Goal: Task Accomplishment & Management: Use online tool/utility

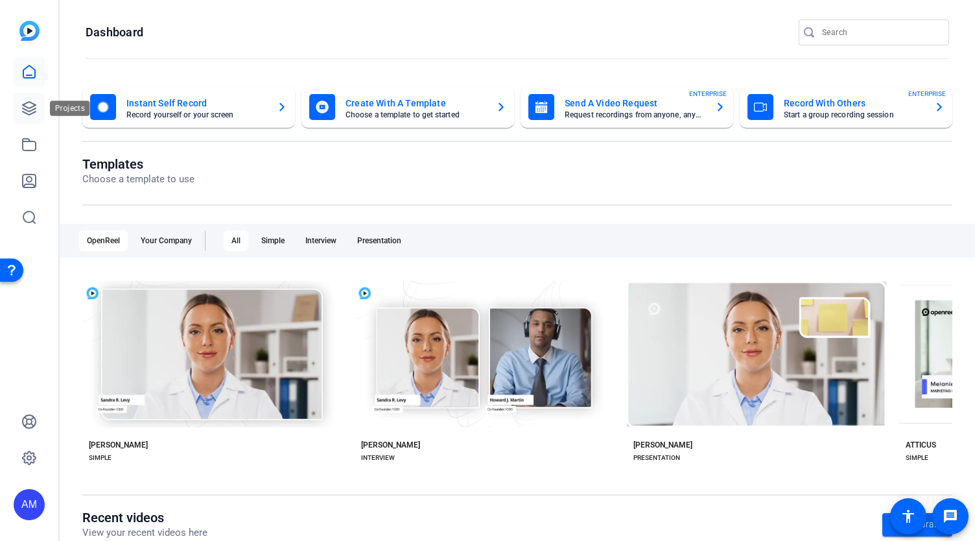
click at [32, 108] on icon at bounding box center [29, 109] width 16 height 16
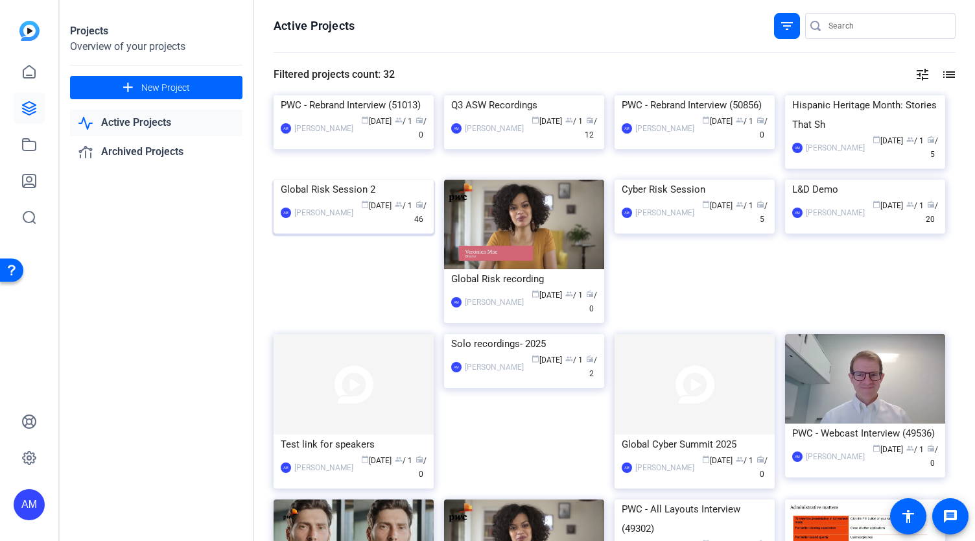
click at [401, 180] on img at bounding box center [354, 180] width 160 height 0
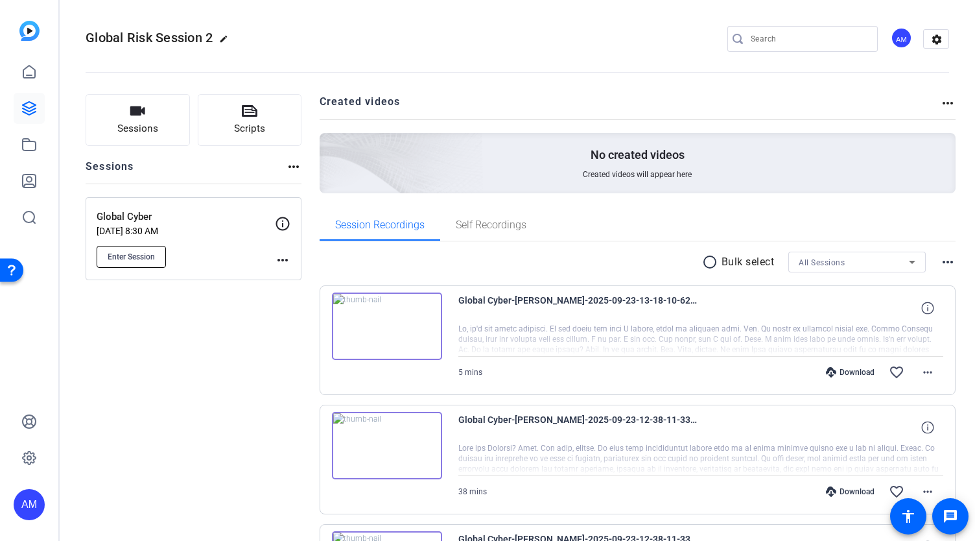
click at [127, 256] on span "Enter Session" at bounding box center [131, 257] width 47 height 10
click at [335, 37] on div "Global Risk Session 2 edit AM settings" at bounding box center [518, 38] width 864 height 19
click at [144, 259] on span "Enter Session" at bounding box center [131, 257] width 47 height 10
click at [141, 262] on button "Enter Session" at bounding box center [131, 257] width 69 height 22
click at [125, 250] on button "Enter Session" at bounding box center [131, 257] width 69 height 22
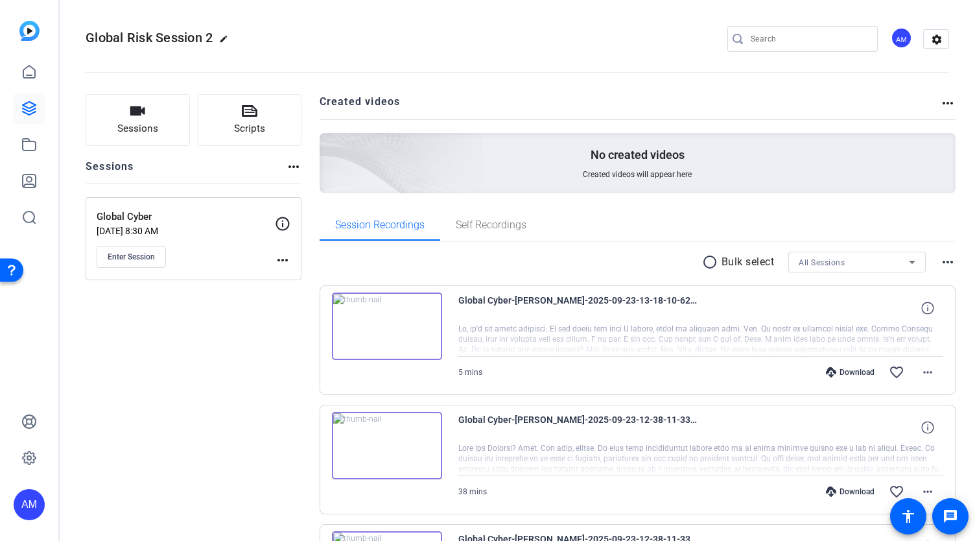
click at [105, 269] on div "Global Cyber Aug 28, 2025 @ 8:30 AM Enter Session more_horiz" at bounding box center [194, 238] width 216 height 83
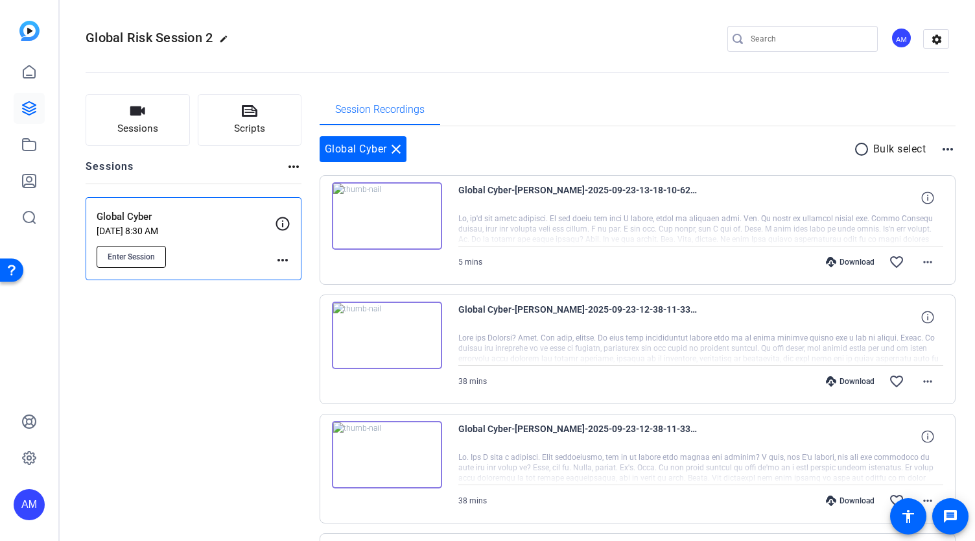
click at [127, 255] on span "Enter Session" at bounding box center [131, 257] width 47 height 10
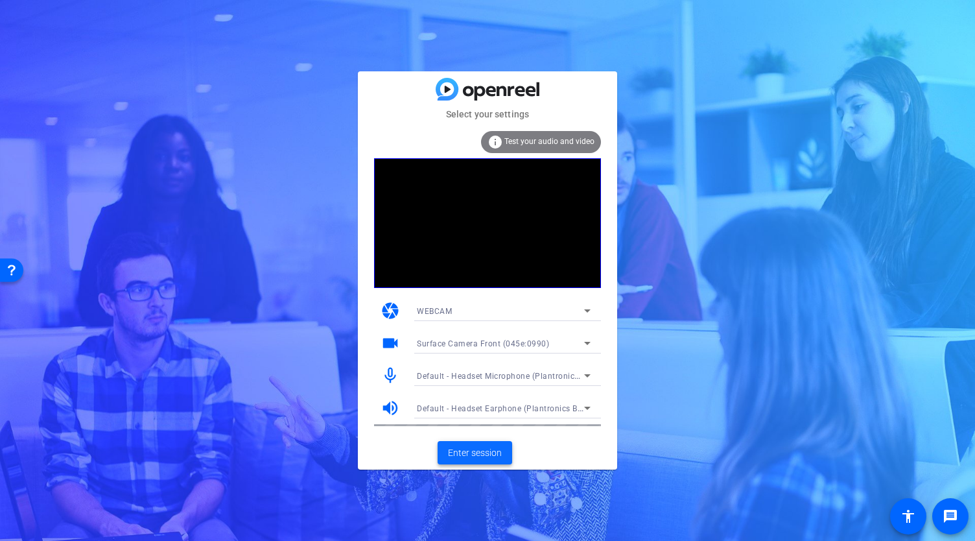
click at [478, 452] on span "Enter session" at bounding box center [475, 453] width 54 height 14
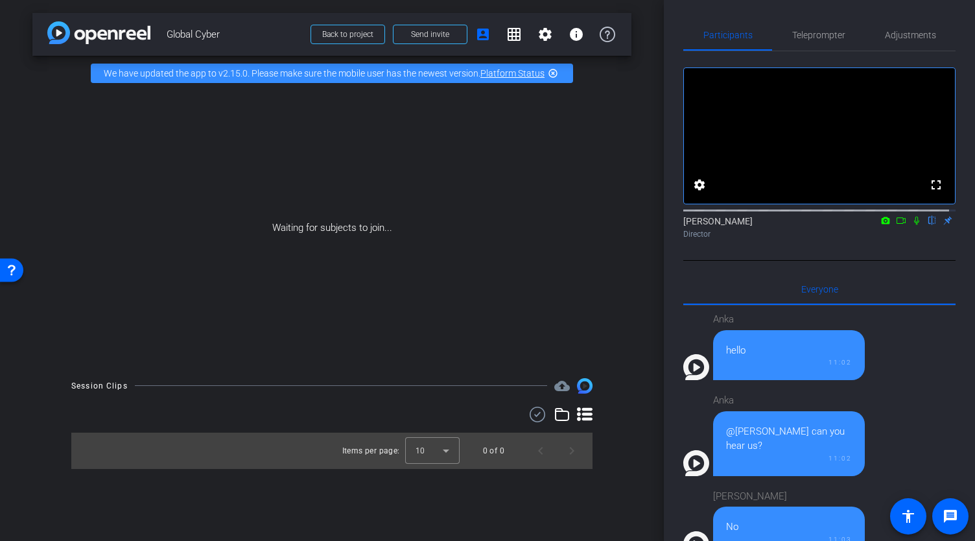
scroll to position [1143, 0]
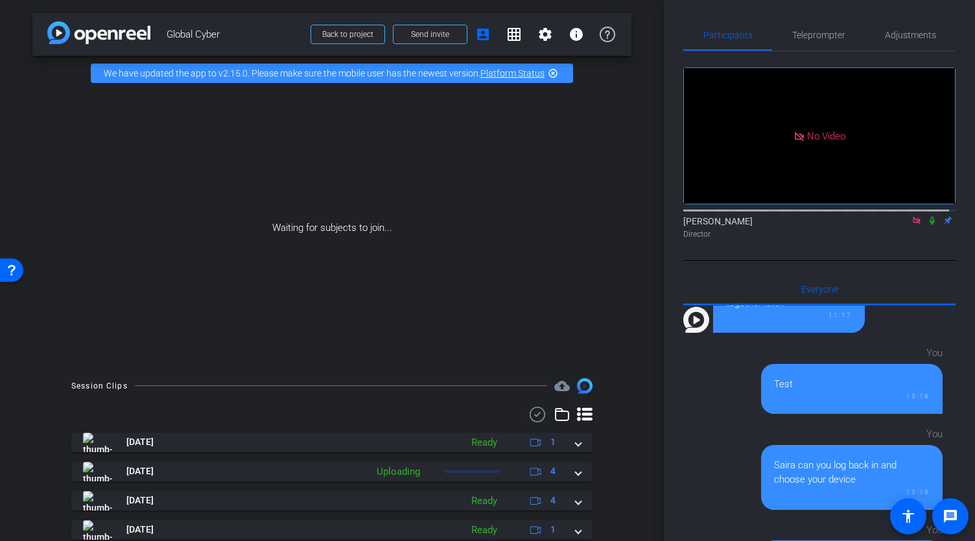
click at [927, 225] on icon at bounding box center [932, 220] width 10 height 9
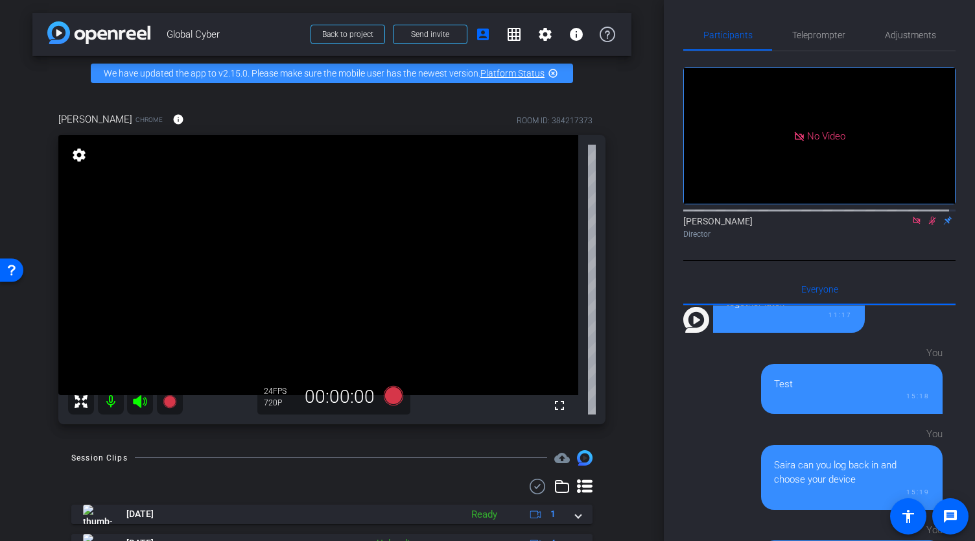
click at [912, 225] on icon at bounding box center [917, 220] width 10 height 9
click at [77, 163] on mat-icon "settings" at bounding box center [79, 155] width 18 height 16
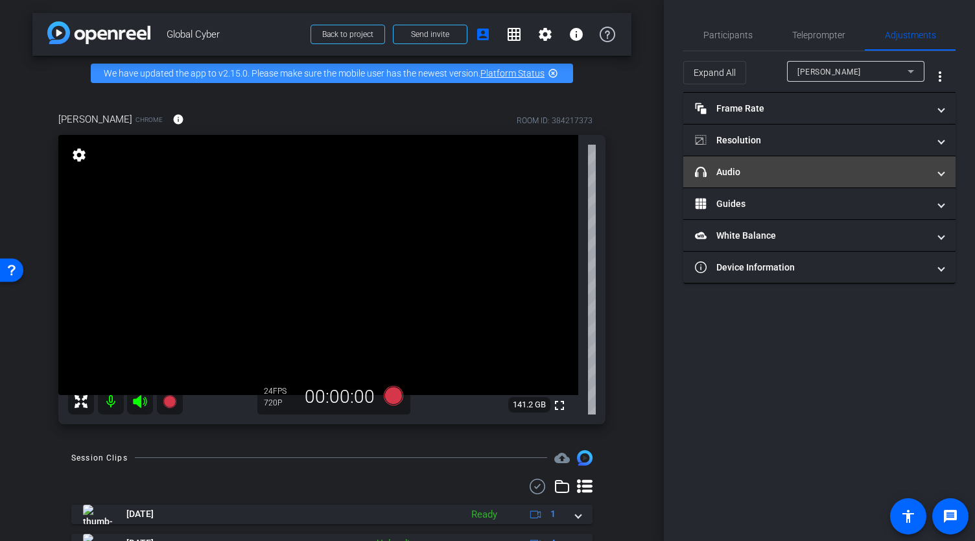
click at [737, 165] on mat-panel-title "headphone icon Audio" at bounding box center [811, 172] width 233 height 14
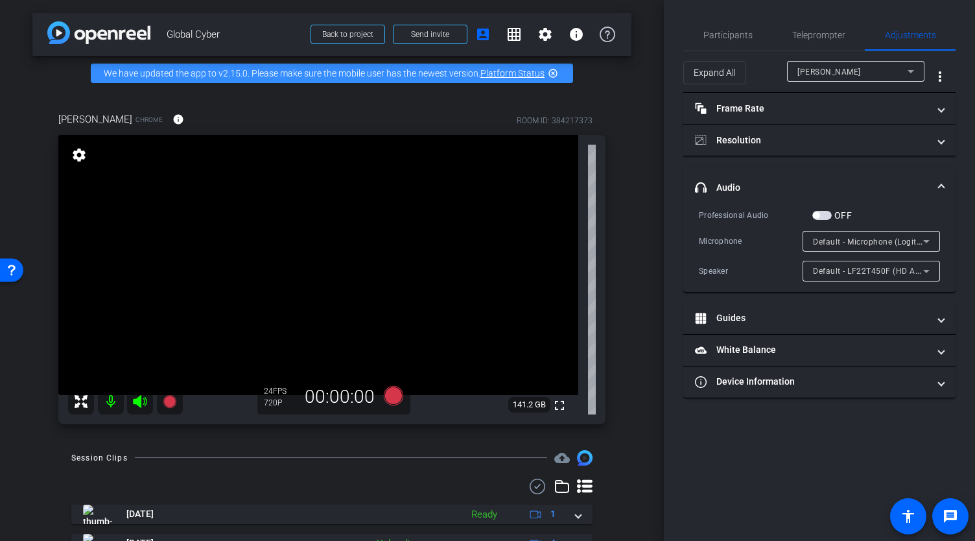
click at [842, 270] on span "Default - LF22T450F (HD Audio Driver for Display Audio)" at bounding box center [920, 270] width 215 height 10
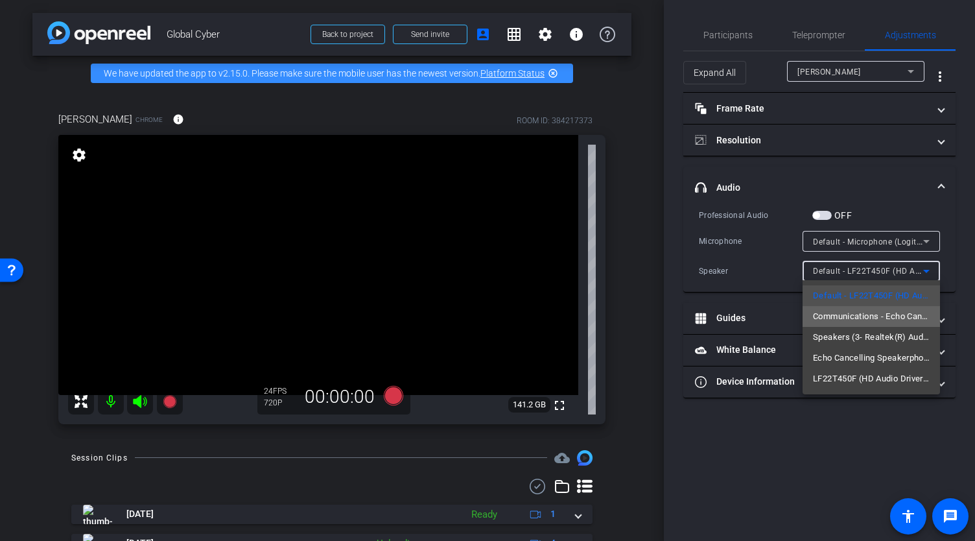
click at [851, 313] on span "Communications - Echo Cancelling Speakerphone (2- Jabra SPEAK 510 USB) (0b0e:04…" at bounding box center [871, 317] width 117 height 16
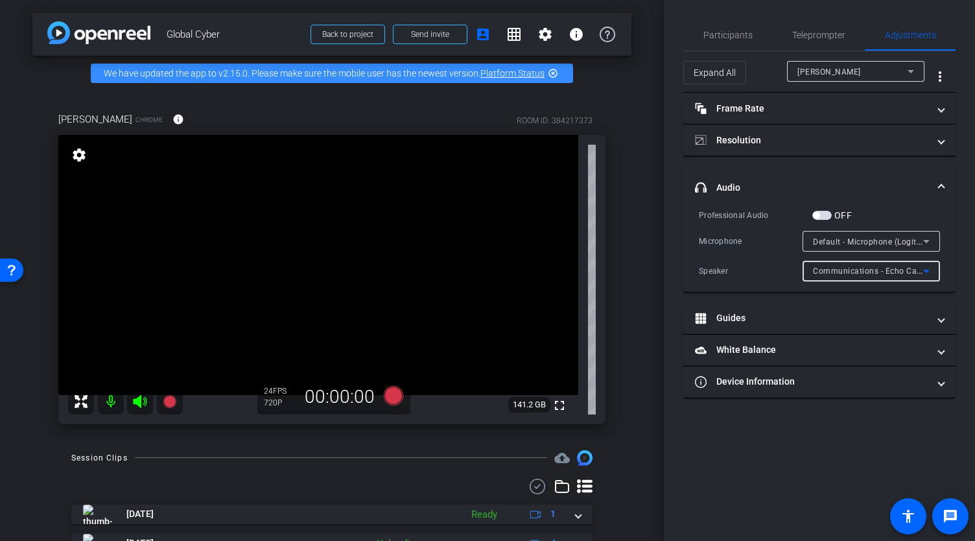
click at [844, 267] on span "Communications - Echo Cancelling Speakerphone (2- Jabra SPEAK 510 USB) (0b0e:04…" at bounding box center [983, 270] width 341 height 10
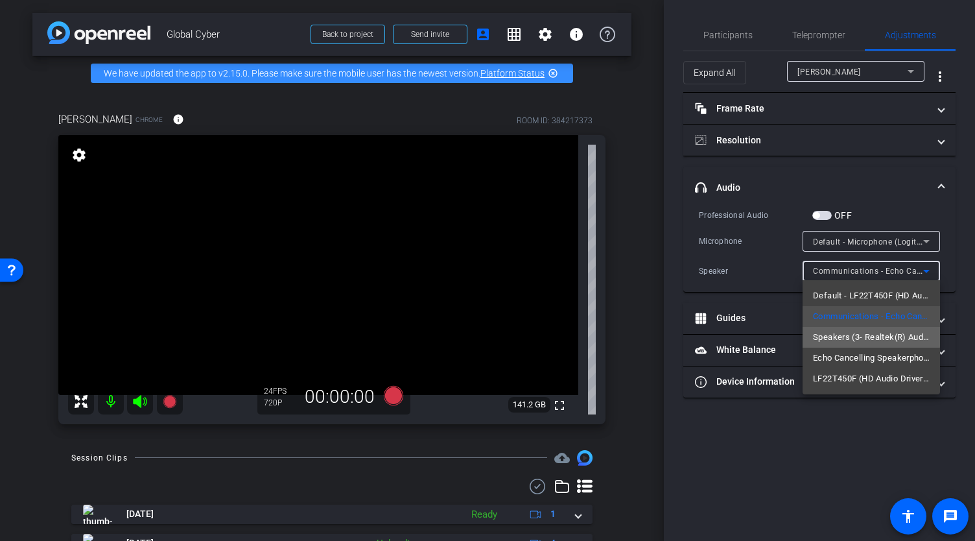
click at [842, 335] on span "Speakers (3- Realtek(R) Audio)" at bounding box center [871, 337] width 117 height 16
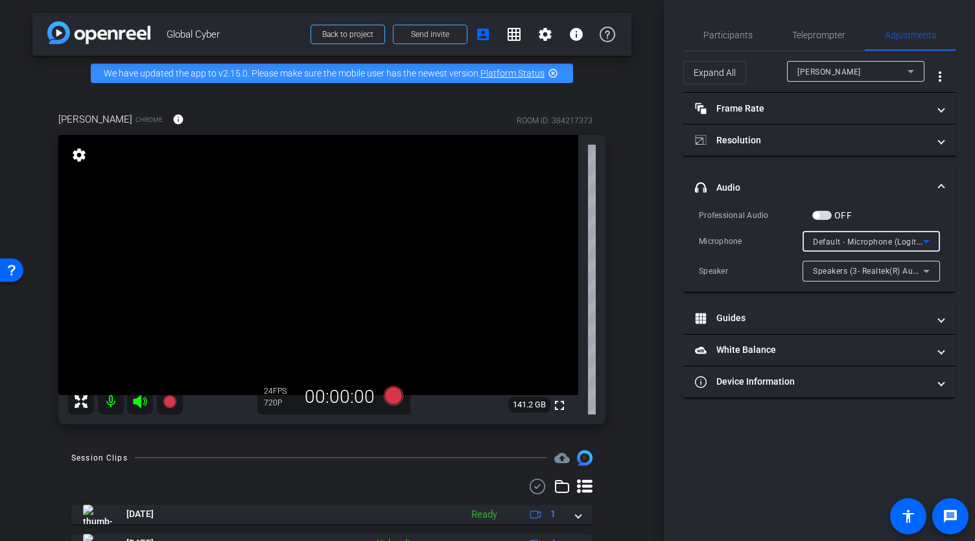
click at [852, 241] on span "Default - Microphone (Logitech Webcam C925e) (046d:085b)" at bounding box center [928, 241] width 231 height 10
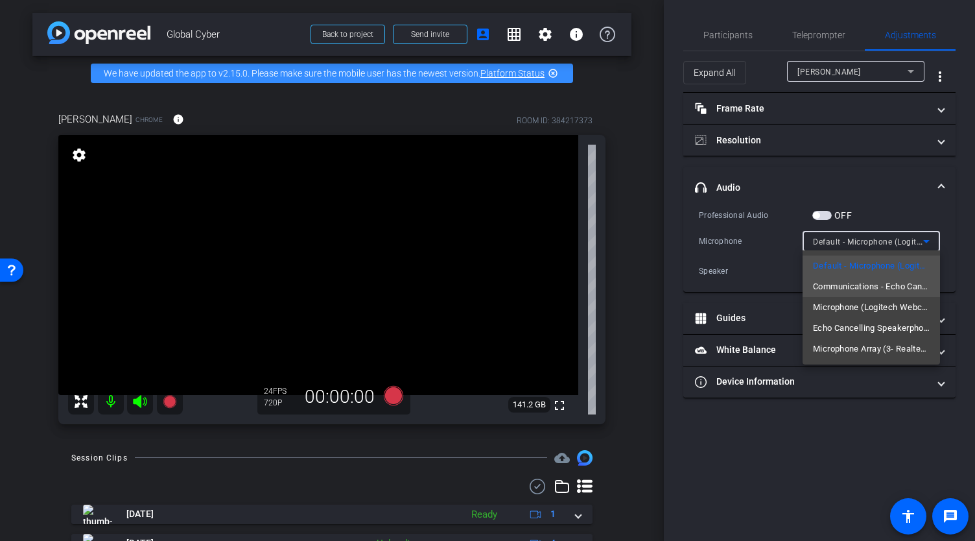
click at [850, 289] on span "Communications - Echo Cancelling Speakerphone (2- Jabra SPEAK 510 USB) (0b0e:04…" at bounding box center [871, 287] width 117 height 16
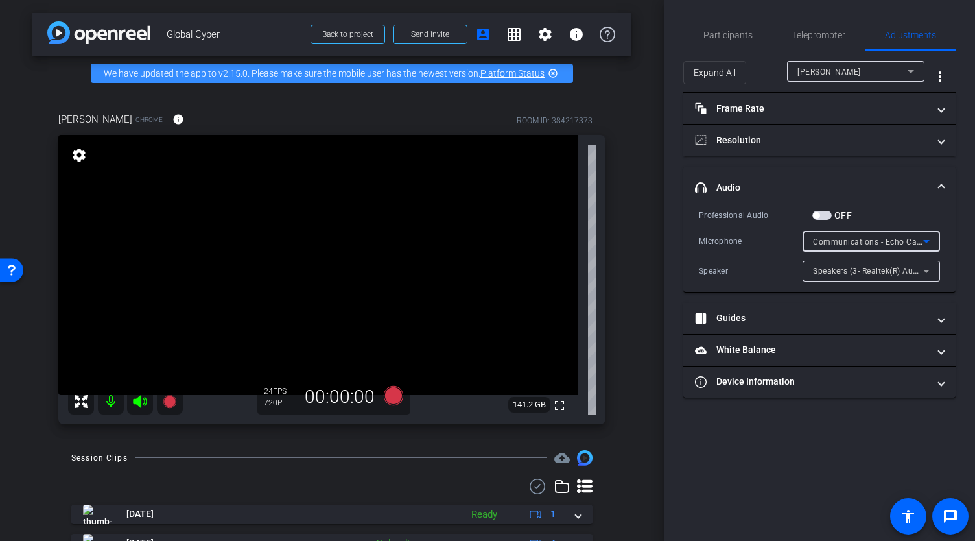
click at [865, 239] on span "Communications - Echo Cancelling Speakerphone (2- Jabra SPEAK 510 USB) (0b0e:04…" at bounding box center [983, 241] width 341 height 10
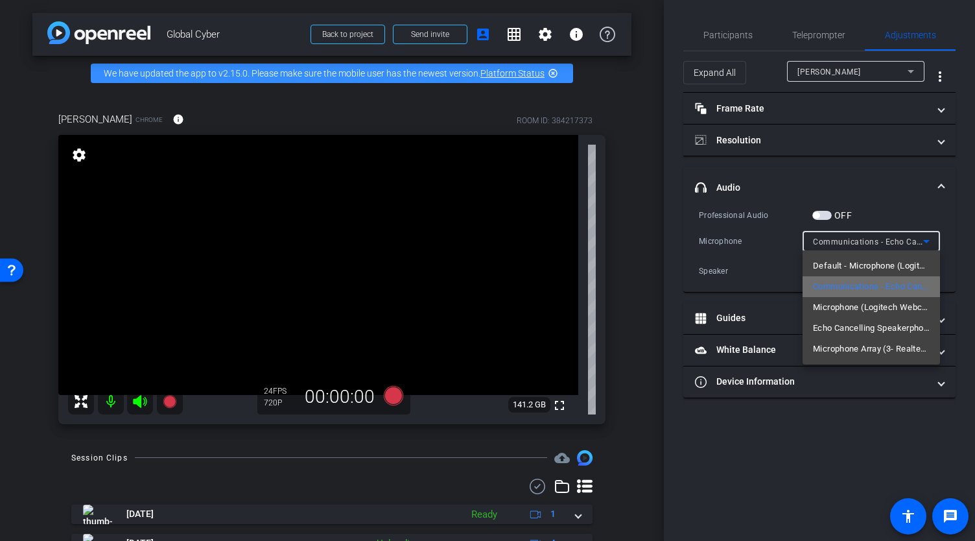
click at [869, 288] on span "Communications - Echo Cancelling Speakerphone (2- Jabra SPEAK 510 USB) (0b0e:04…" at bounding box center [871, 287] width 117 height 16
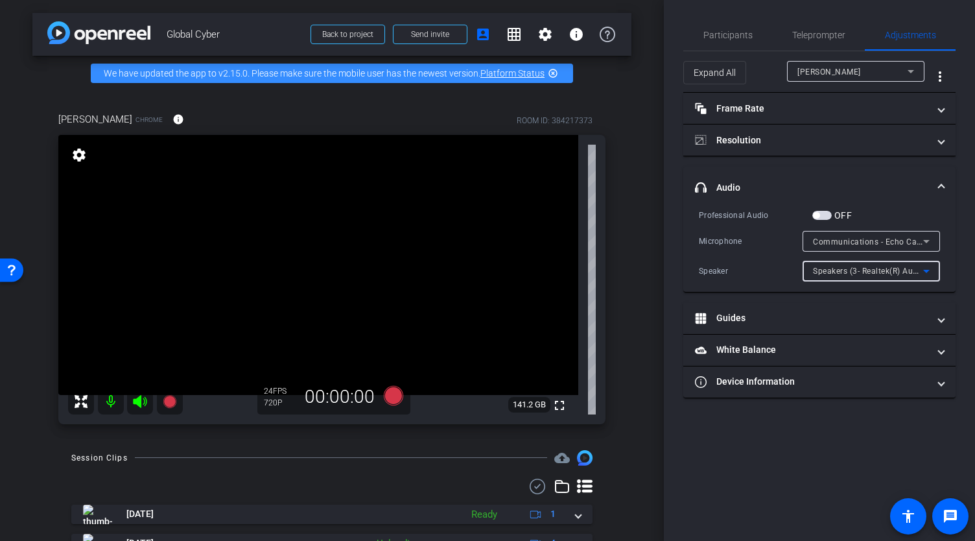
click at [875, 265] on span "Speakers (3- Realtek(R) Audio)" at bounding box center [870, 270] width 115 height 10
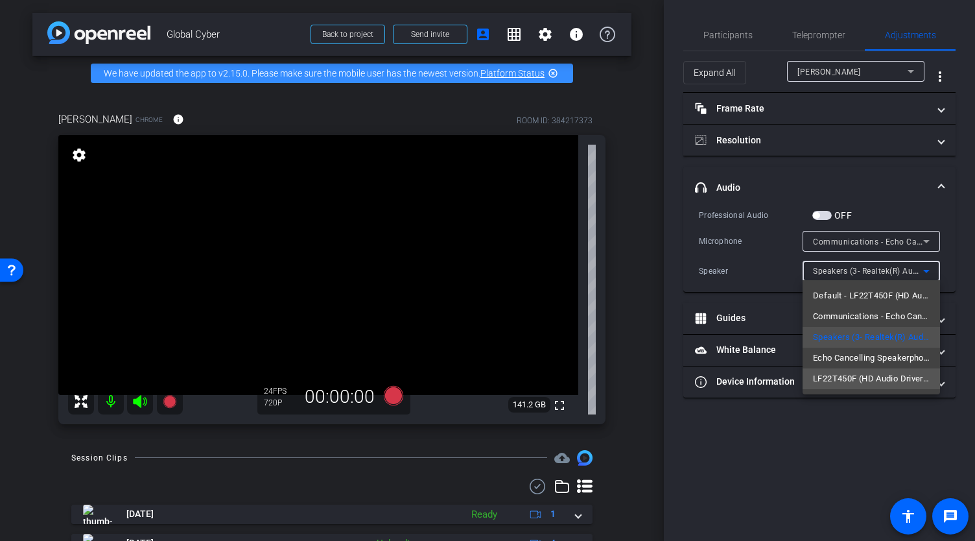
click at [872, 381] on span "LF22T450F (HD Audio Driver for Display Audio)" at bounding box center [871, 379] width 117 height 16
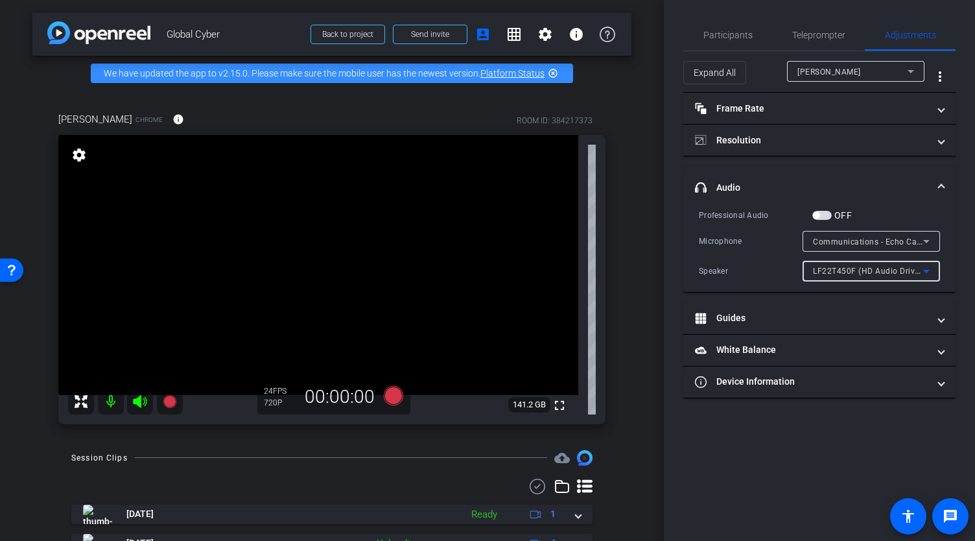
click at [863, 269] on span "LF22T450F (HD Audio Driver for Display Audio)" at bounding box center [903, 270] width 180 height 10
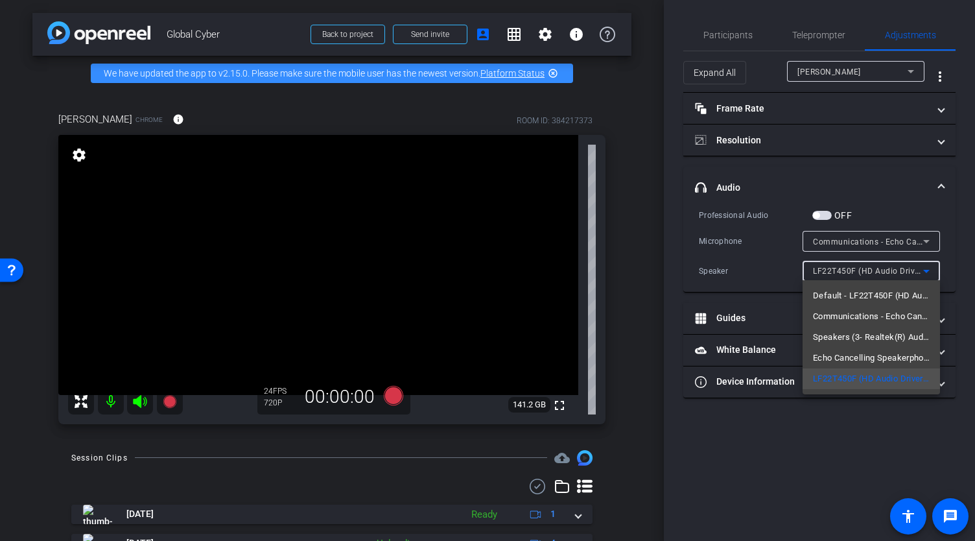
click at [865, 313] on span "Communications - Echo Cancelling Speakerphone (2- Jabra SPEAK 510 USB) (0b0e:04…" at bounding box center [871, 317] width 117 height 16
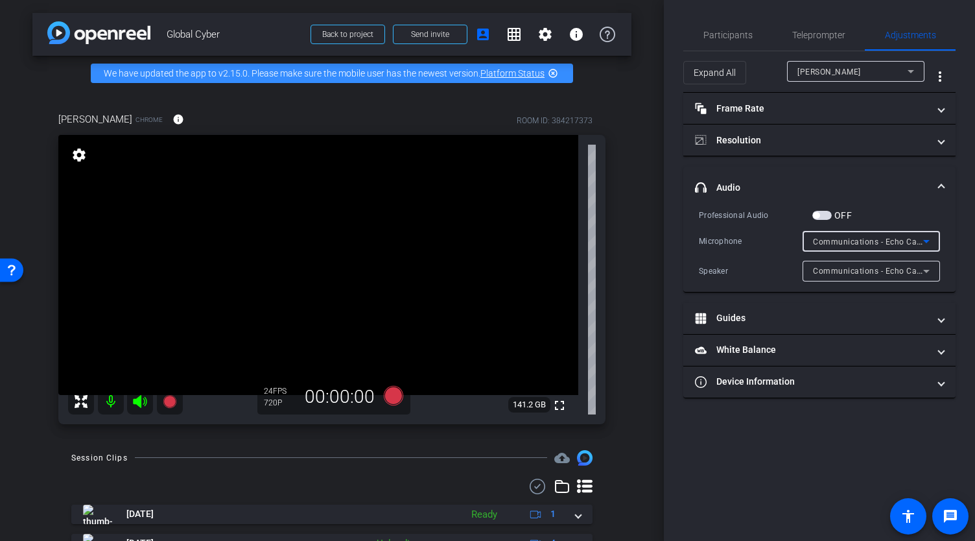
click at [859, 239] on span "Communications - Echo Cancelling Speakerphone (2- Jabra SPEAK 510 USB) (0b0e:04…" at bounding box center [983, 241] width 341 height 10
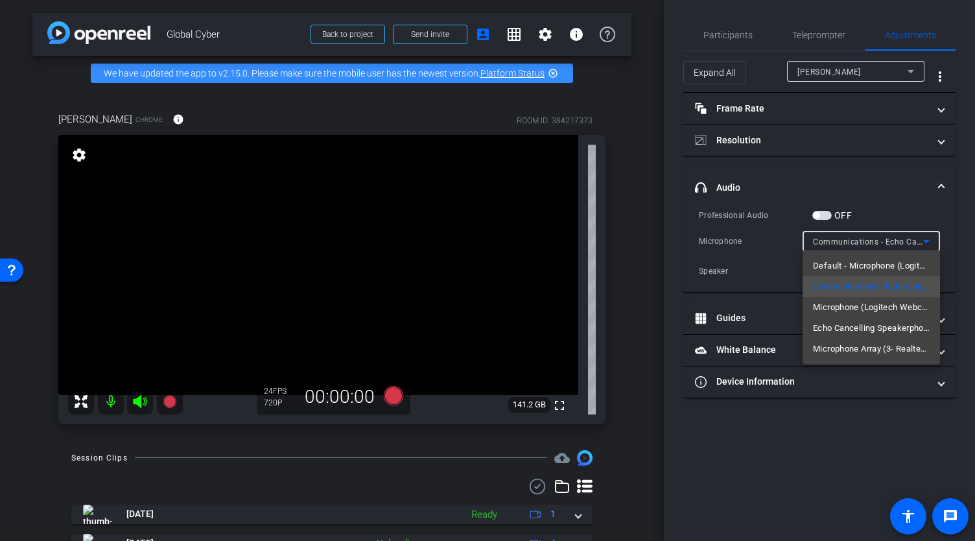
drag, startPoint x: 658, startPoint y: 182, endPoint x: 663, endPoint y: 106, distance: 76.0
click at [663, 106] on div at bounding box center [487, 270] width 975 height 541
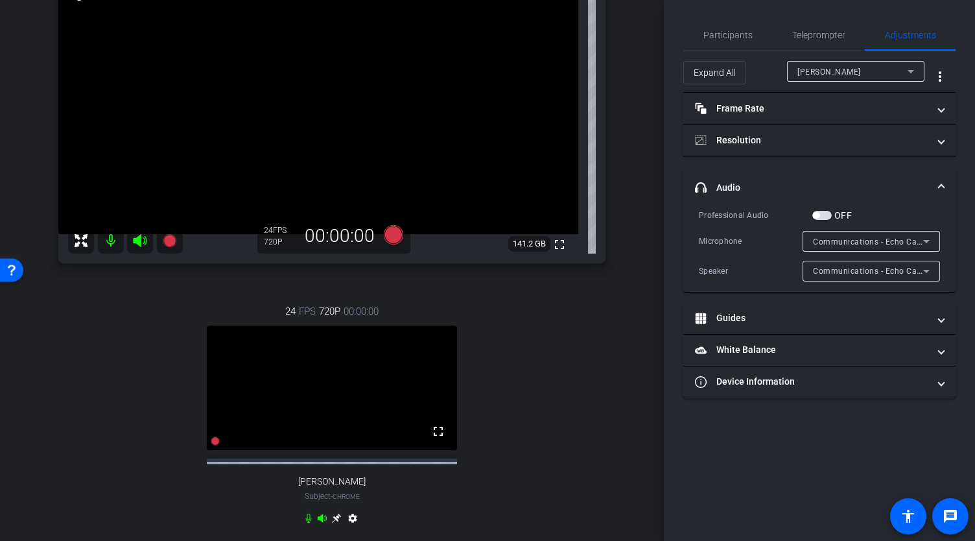
scroll to position [167, 0]
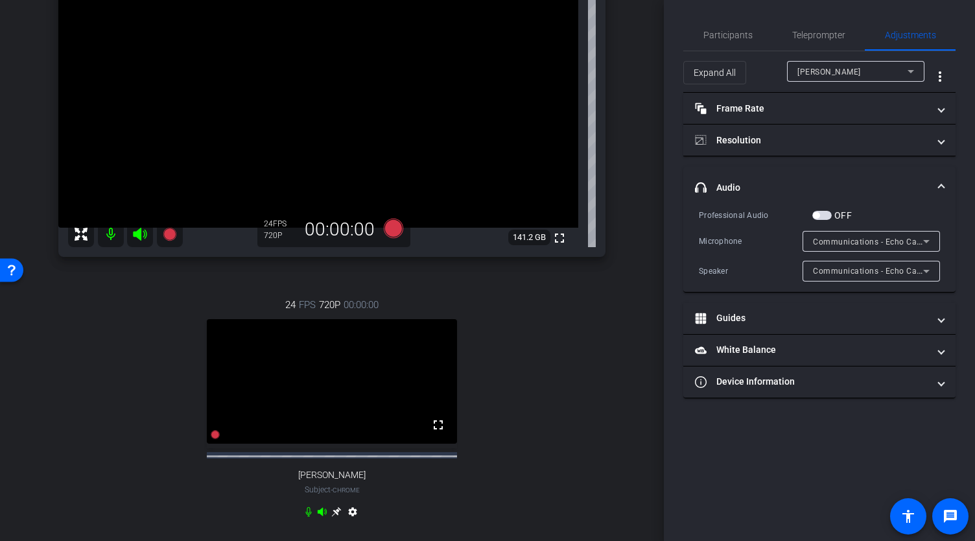
click at [331, 517] on icon at bounding box center [336, 512] width 10 height 10
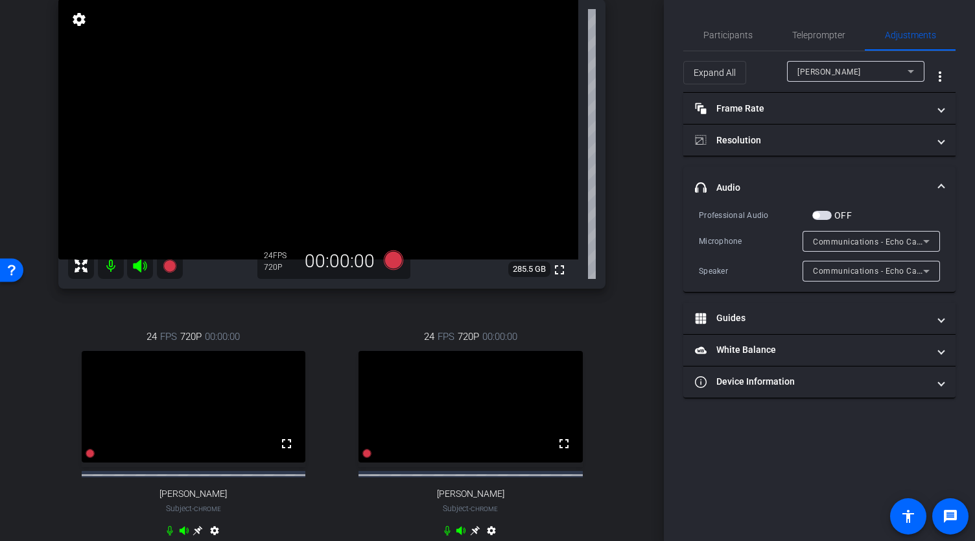
scroll to position [156, 0]
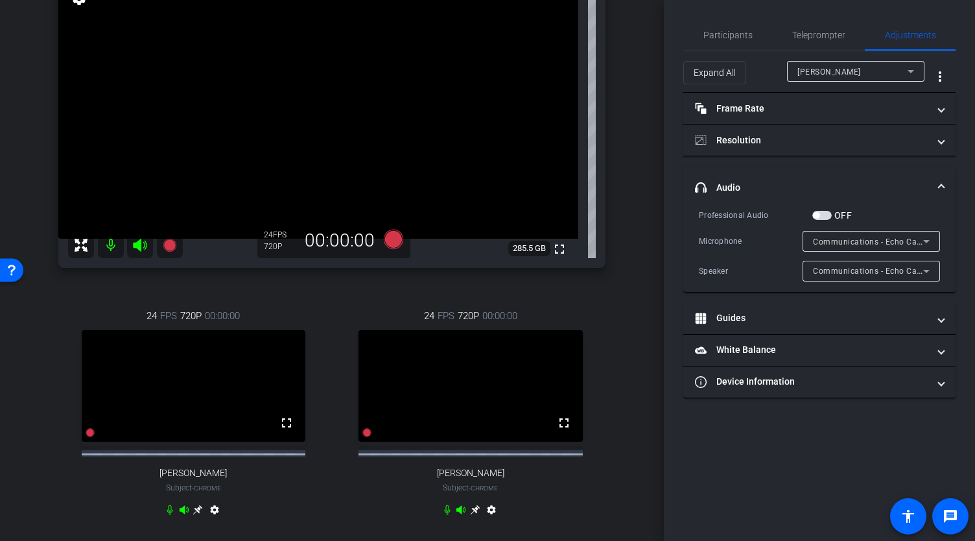
click at [197, 515] on icon at bounding box center [198, 510] width 10 height 10
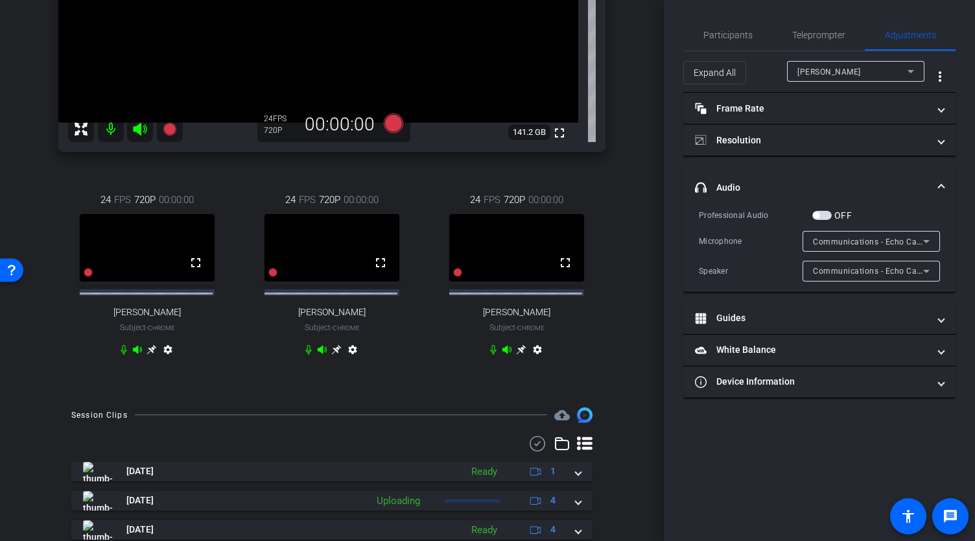
scroll to position [272, 0]
click at [333, 354] on icon at bounding box center [336, 349] width 10 height 10
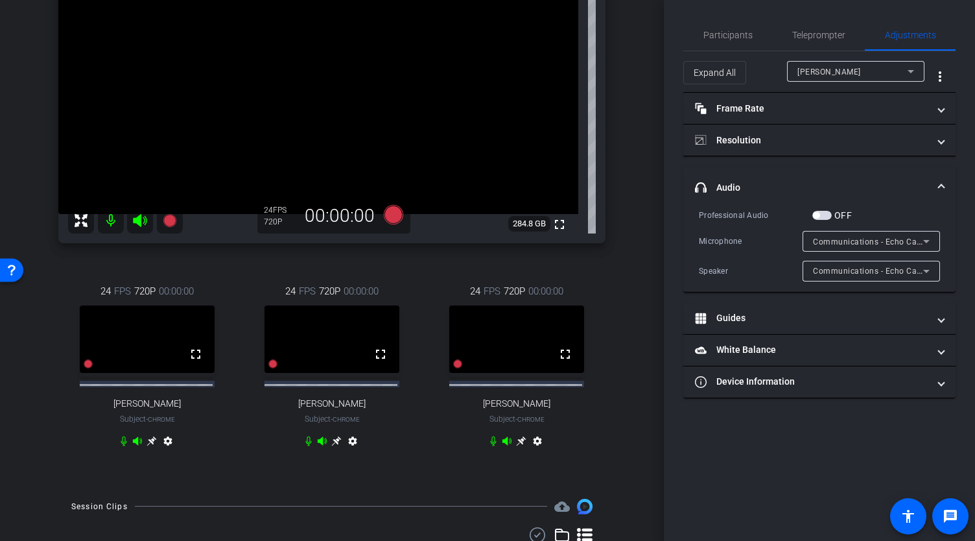
scroll to position [197, 0]
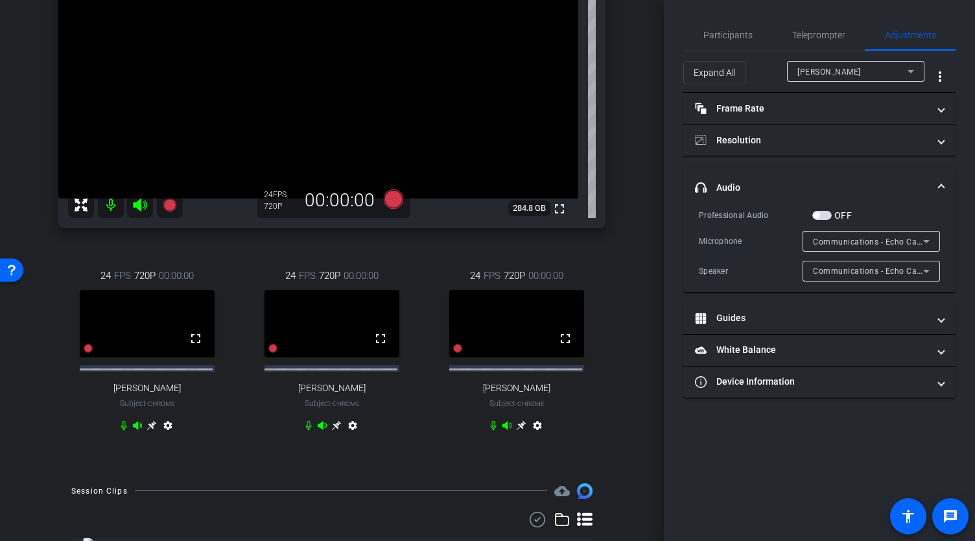
click at [516, 430] on icon at bounding box center [521, 425] width 10 height 10
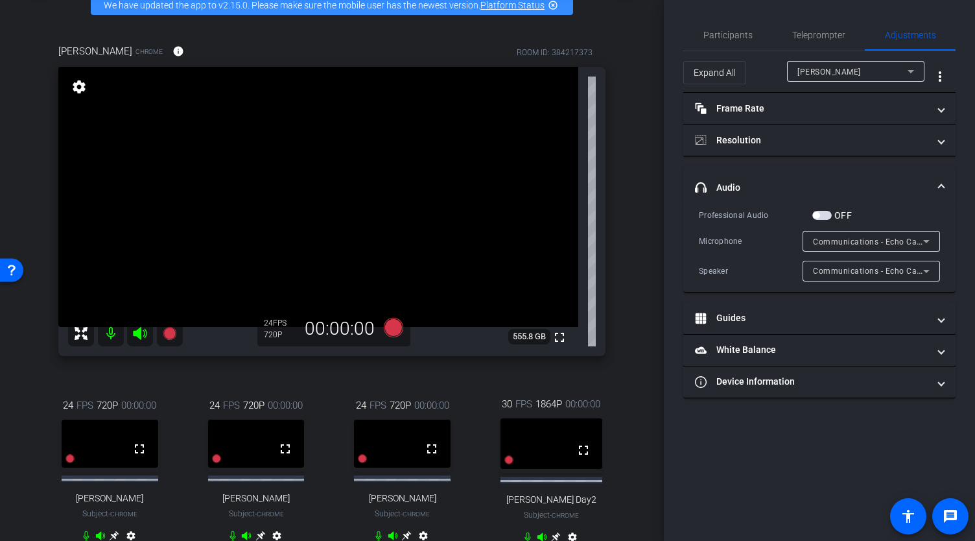
scroll to position [0, 0]
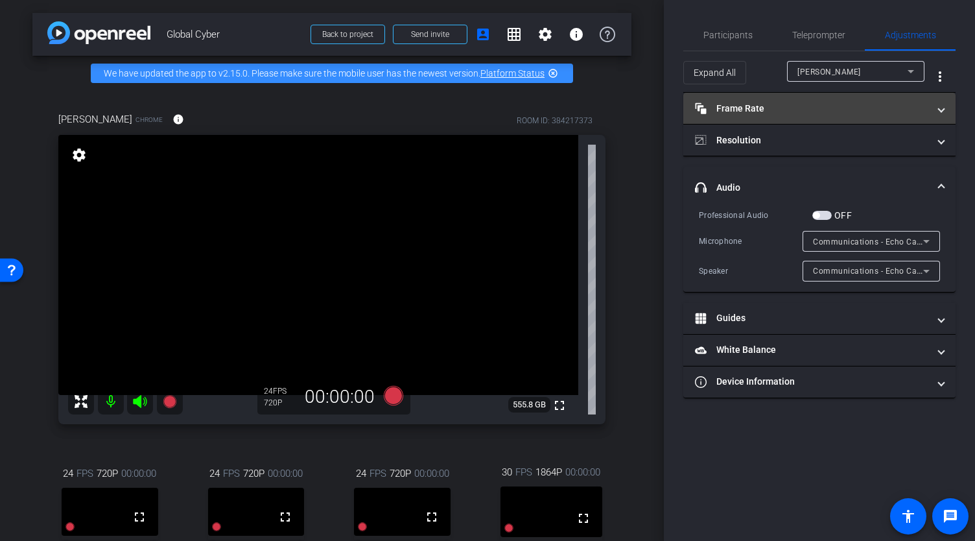
click at [778, 108] on mat-panel-title "Frame Rate Frame Rate" at bounding box center [811, 109] width 233 height 14
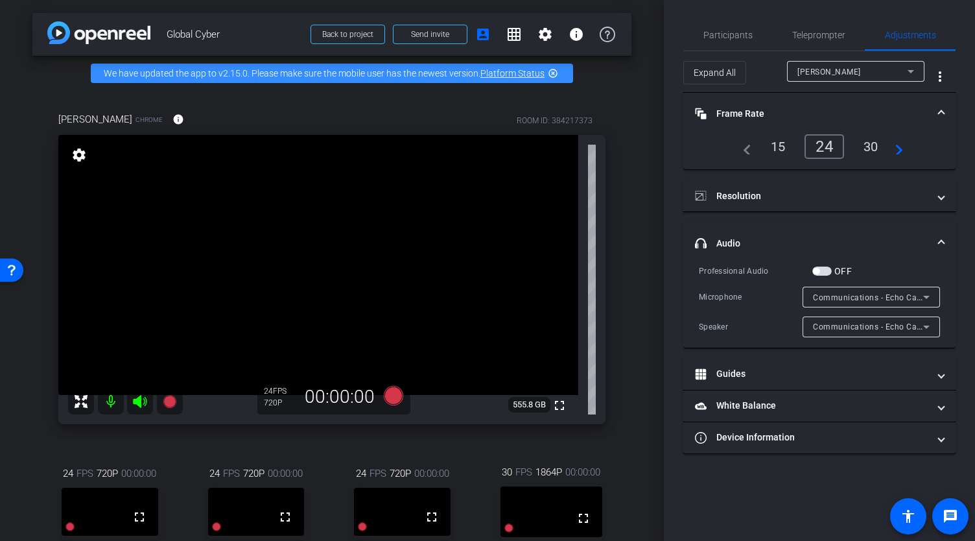
click at [870, 146] on div "30" at bounding box center [871, 147] width 34 height 22
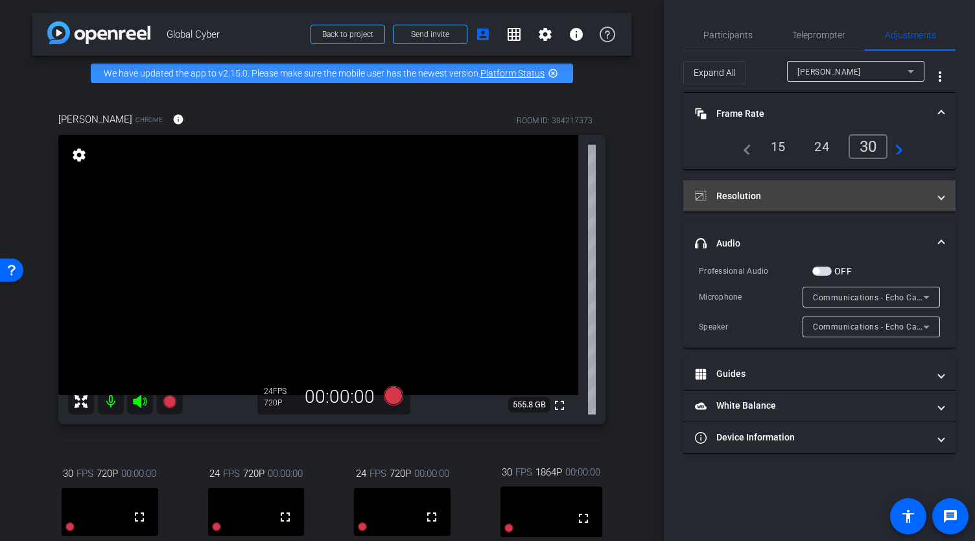
click at [741, 194] on mat-panel-title "Resolution" at bounding box center [811, 196] width 233 height 14
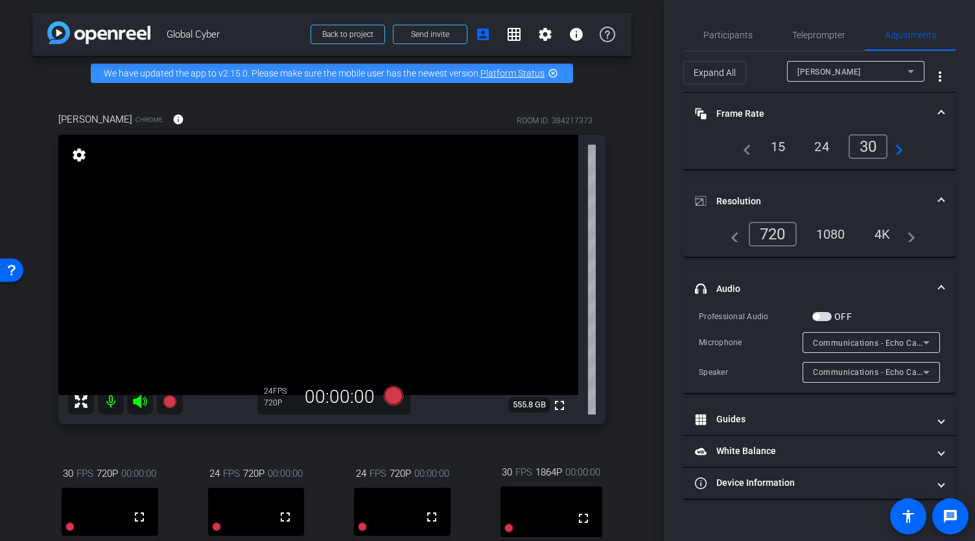
click at [830, 226] on div "1080" at bounding box center [831, 234] width 49 height 22
click at [78, 163] on mat-icon "settings" at bounding box center [79, 155] width 18 height 16
click at [871, 145] on div "30" at bounding box center [871, 147] width 34 height 22
click at [831, 225] on div "1080" at bounding box center [831, 234] width 49 height 22
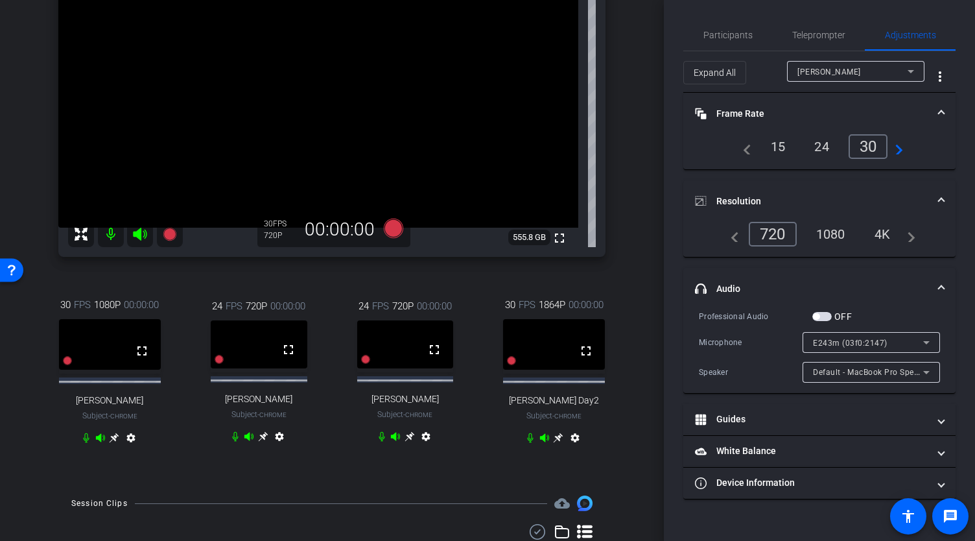
scroll to position [180, 0]
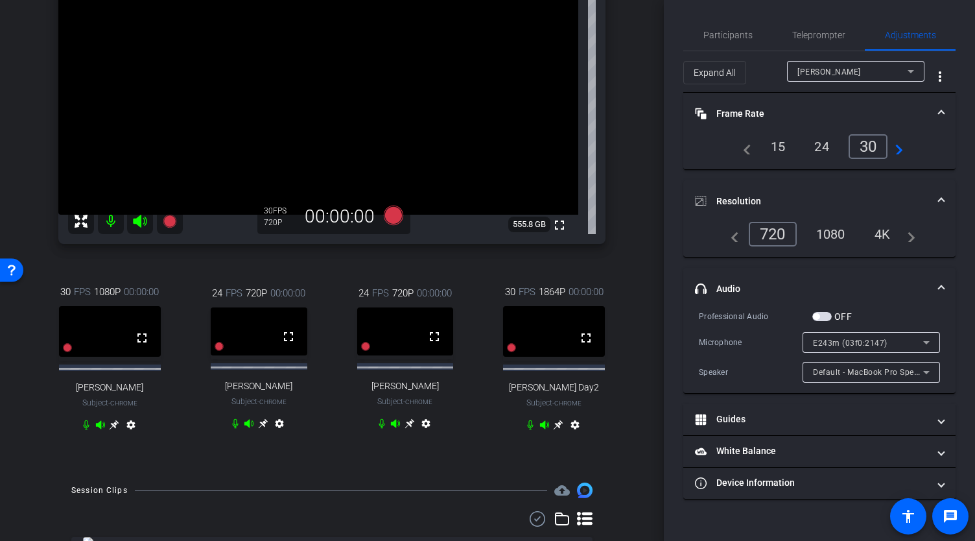
click at [406, 429] on icon at bounding box center [410, 423] width 10 height 10
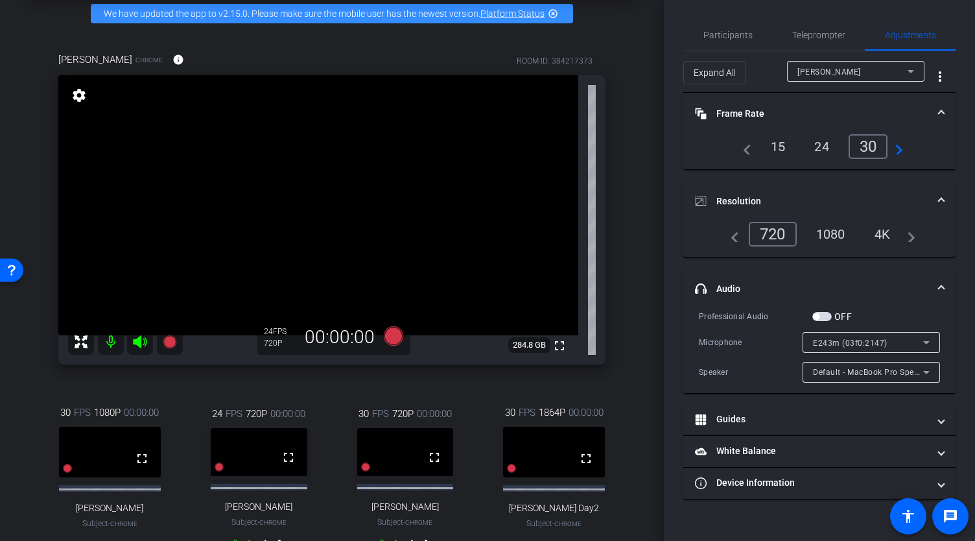
scroll to position [60, 0]
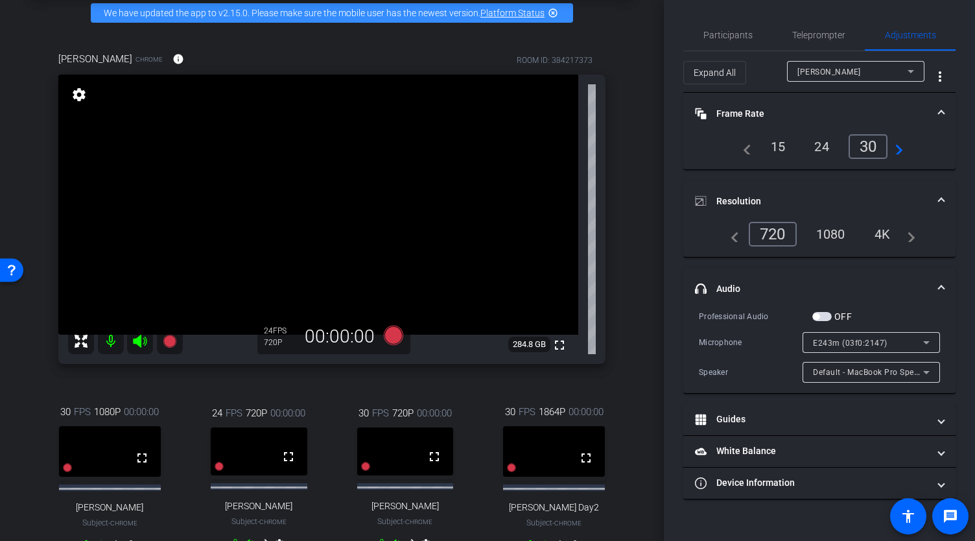
click at [78, 102] on mat-icon "settings" at bounding box center [79, 95] width 18 height 16
click at [911, 71] on icon at bounding box center [911, 71] width 6 height 3
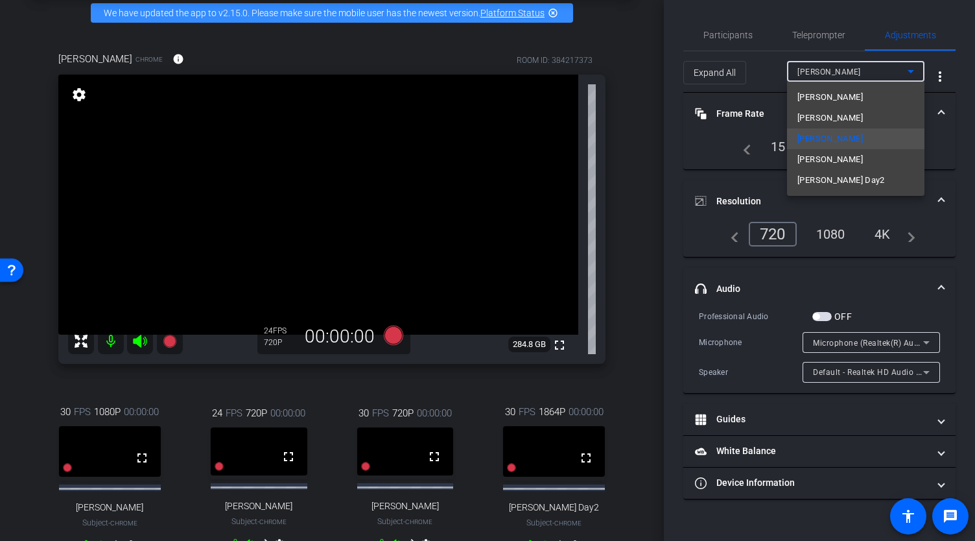
click at [700, 152] on div at bounding box center [487, 270] width 975 height 541
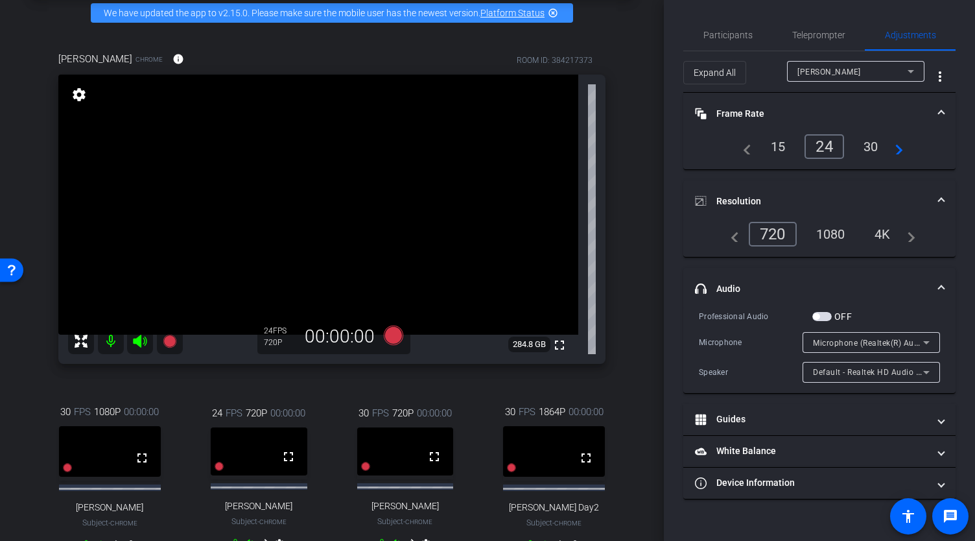
click at [874, 144] on div "30" at bounding box center [871, 147] width 34 height 22
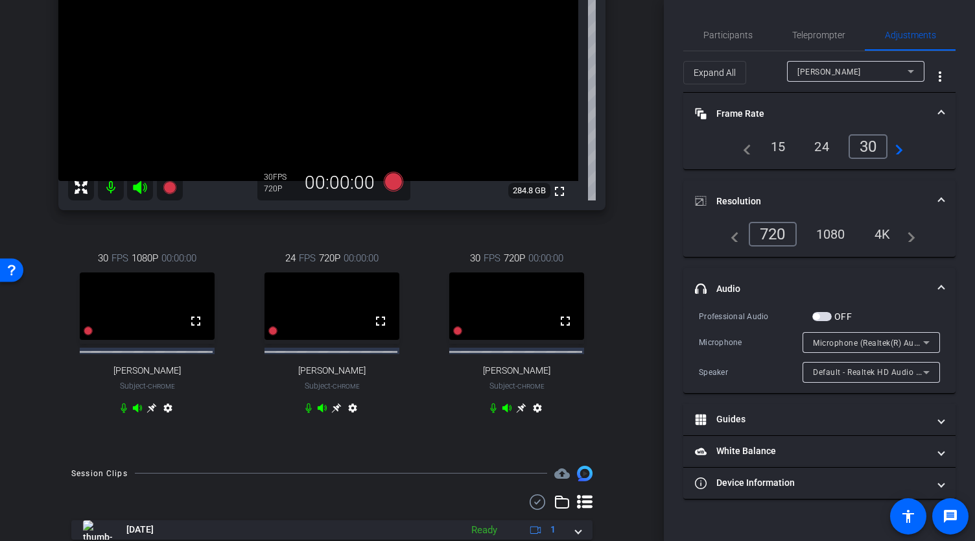
scroll to position [217, 0]
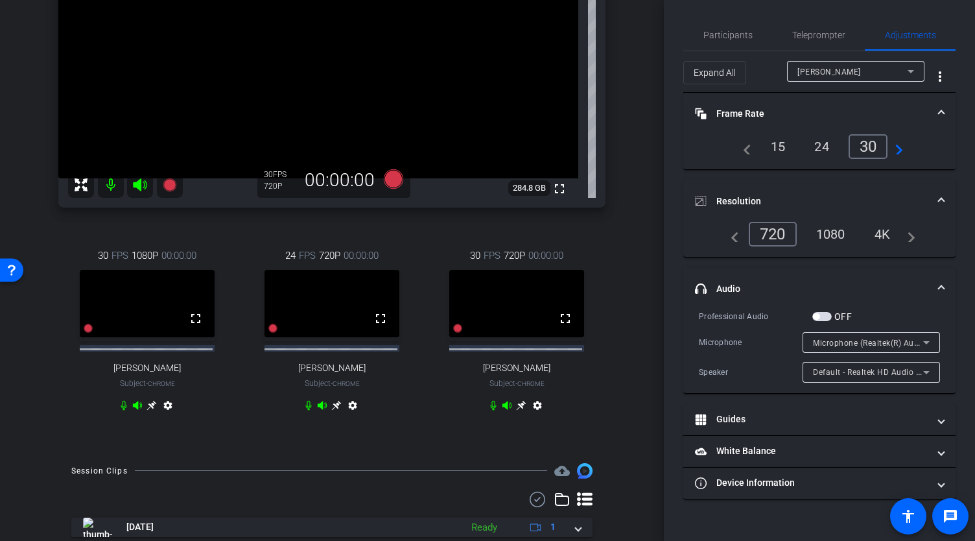
click at [331, 411] on icon at bounding box center [336, 405] width 10 height 10
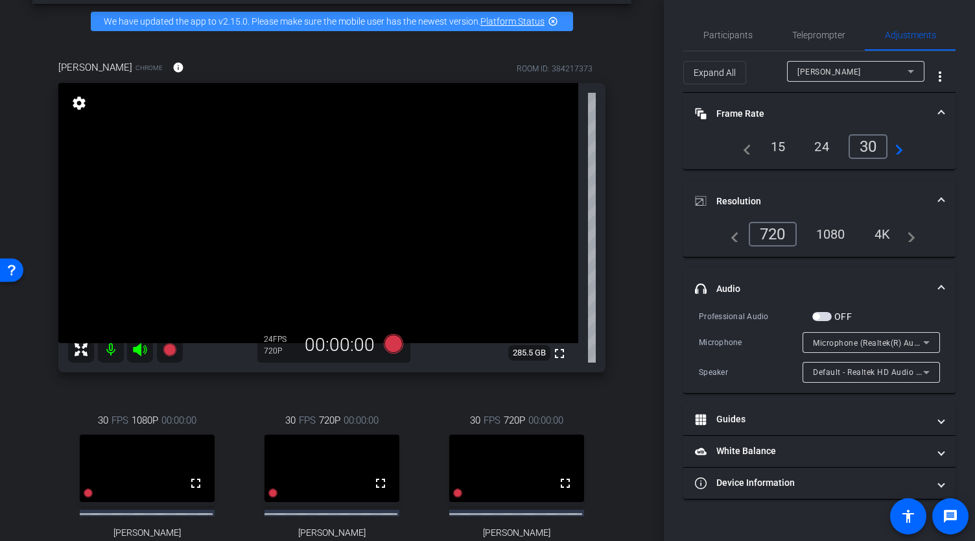
scroll to position [51, 0]
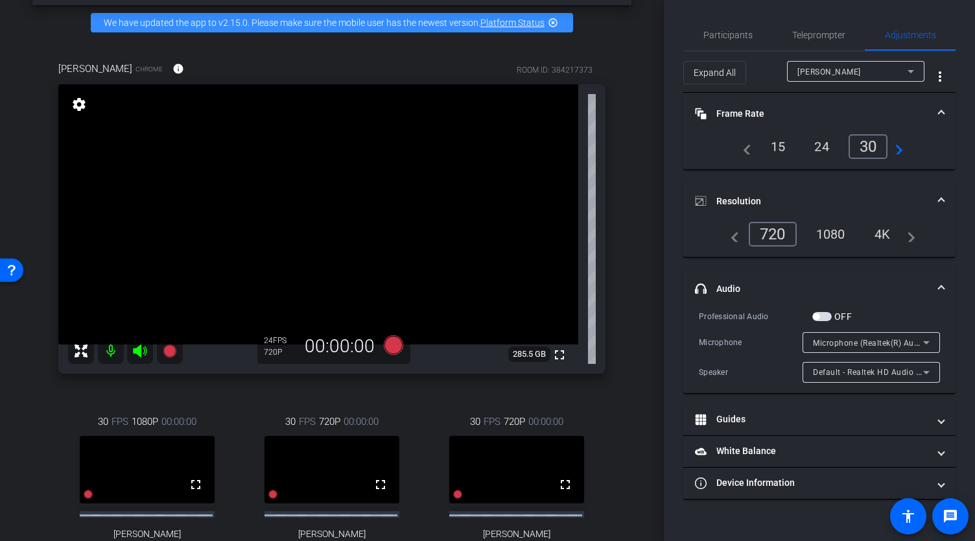
click at [80, 112] on mat-icon "settings" at bounding box center [79, 105] width 18 height 16
click at [885, 147] on div "30" at bounding box center [871, 147] width 34 height 22
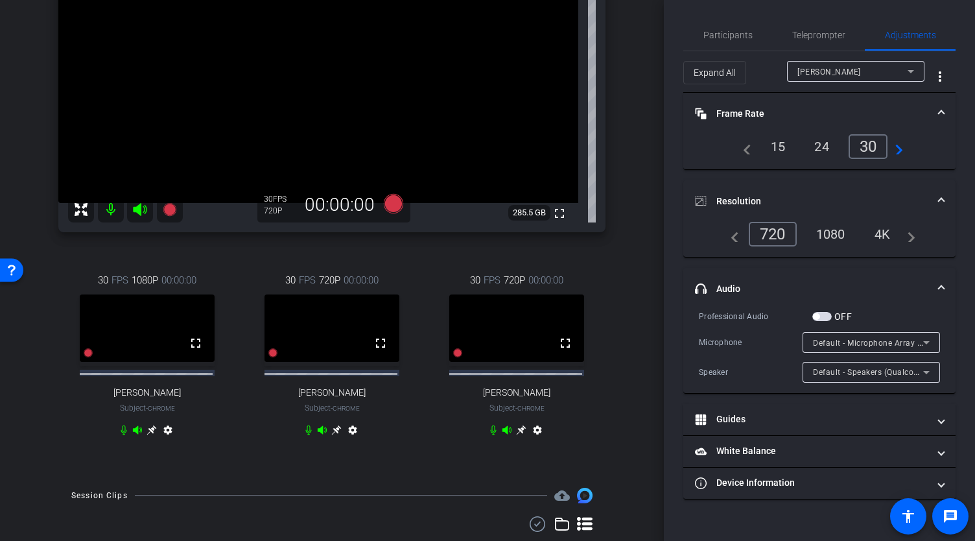
scroll to position [238, 0]
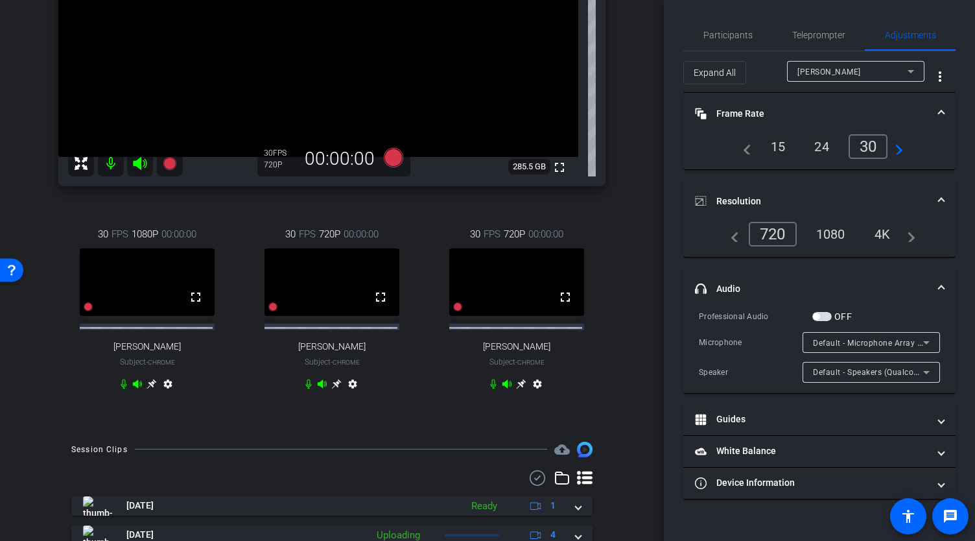
click at [150, 388] on icon at bounding box center [152, 384] width 10 height 10
drag, startPoint x: 656, startPoint y: 189, endPoint x: 662, endPoint y: 110, distance: 78.7
click at [662, 110] on div "arrow_back Global Cyber Back to project Send invite account_box grid_on setting…" at bounding box center [332, 270] width 664 height 541
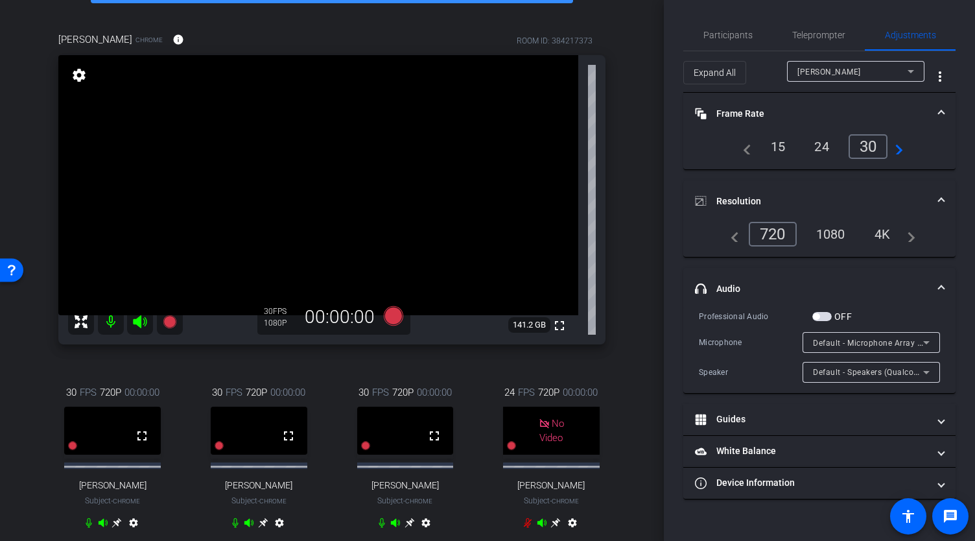
scroll to position [58, 0]
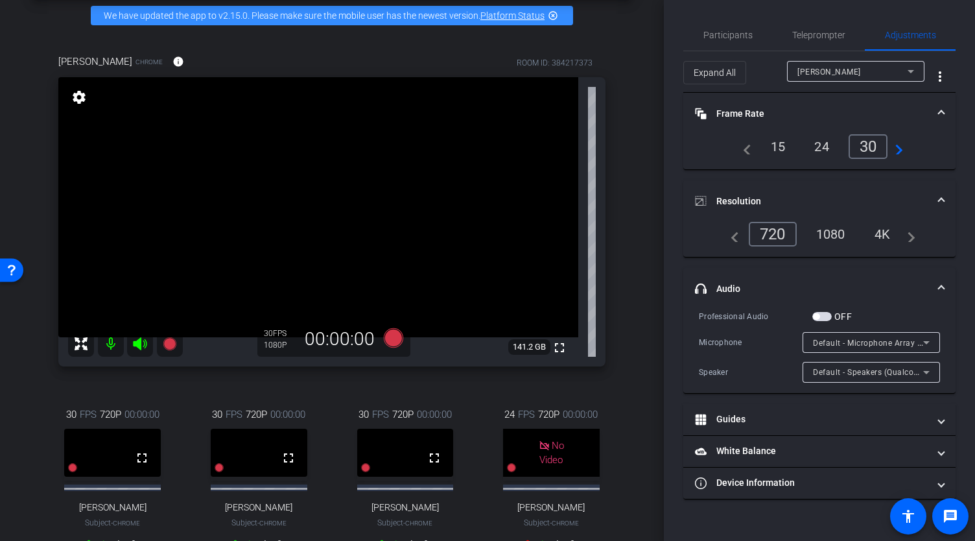
click at [825, 146] on div "24" at bounding box center [822, 147] width 34 height 22
click at [867, 147] on div "30" at bounding box center [871, 147] width 34 height 22
click at [79, 105] on mat-icon "settings" at bounding box center [79, 97] width 18 height 16
type input "11000"
click at [828, 141] on div "24" at bounding box center [822, 147] width 34 height 22
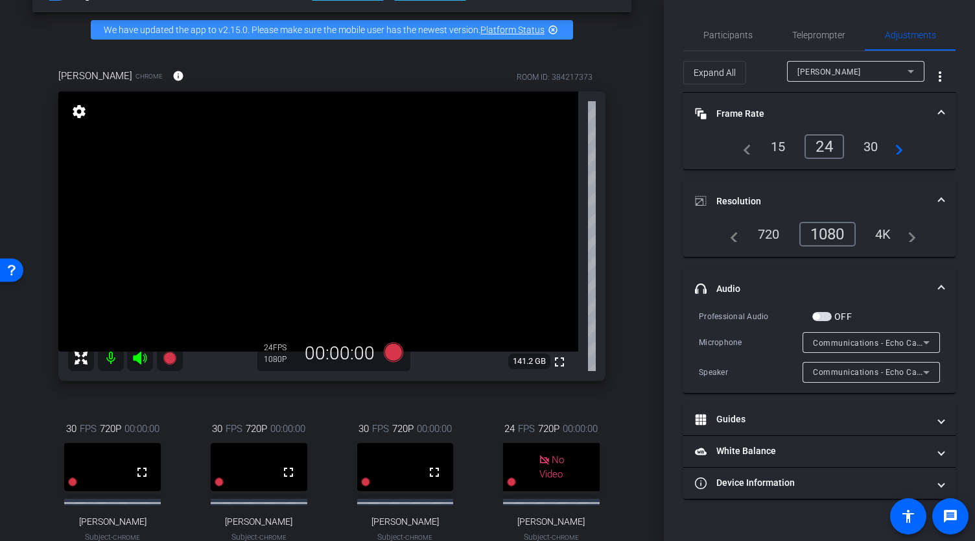
scroll to position [29, 0]
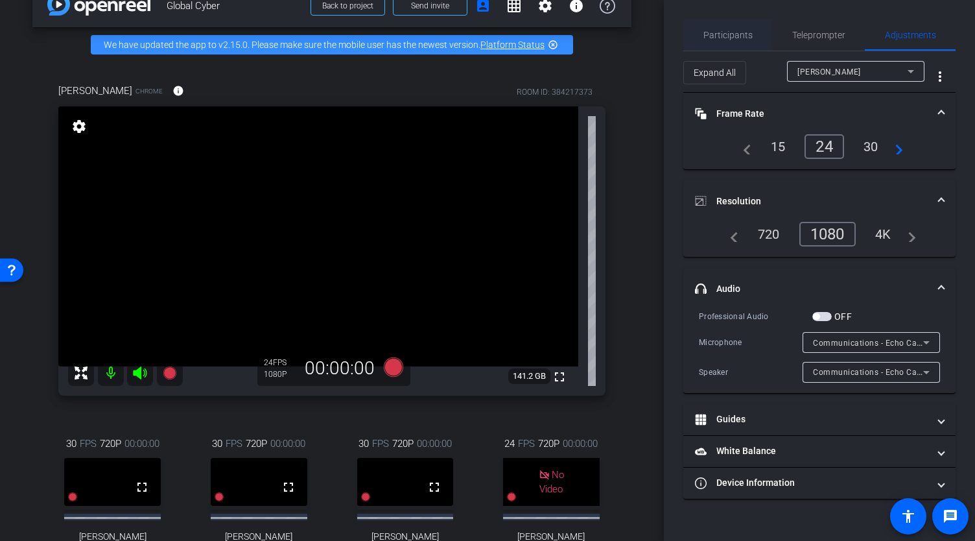
click at [726, 30] on span "Participants" at bounding box center [728, 34] width 49 height 9
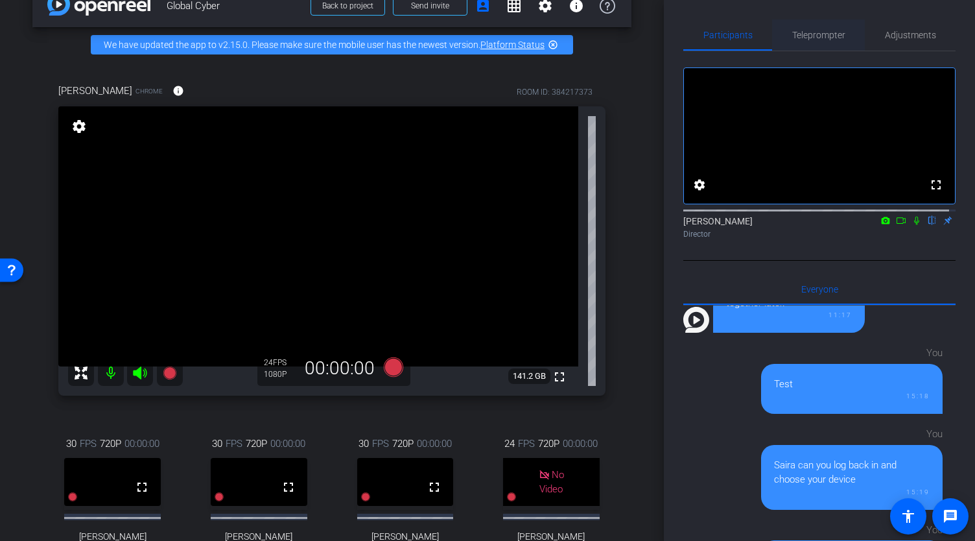
click at [821, 40] on span "Teleprompter" at bounding box center [819, 34] width 53 height 9
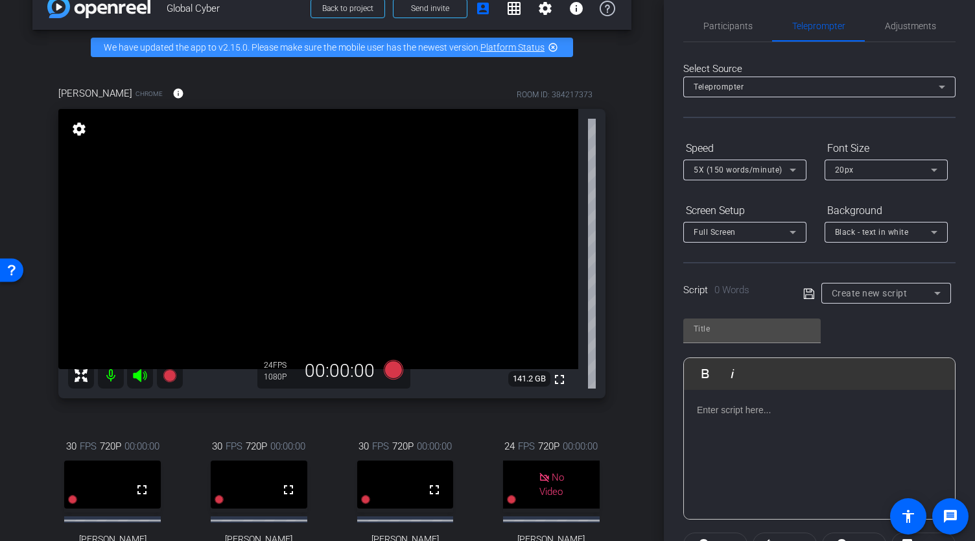
scroll to position [0, 0]
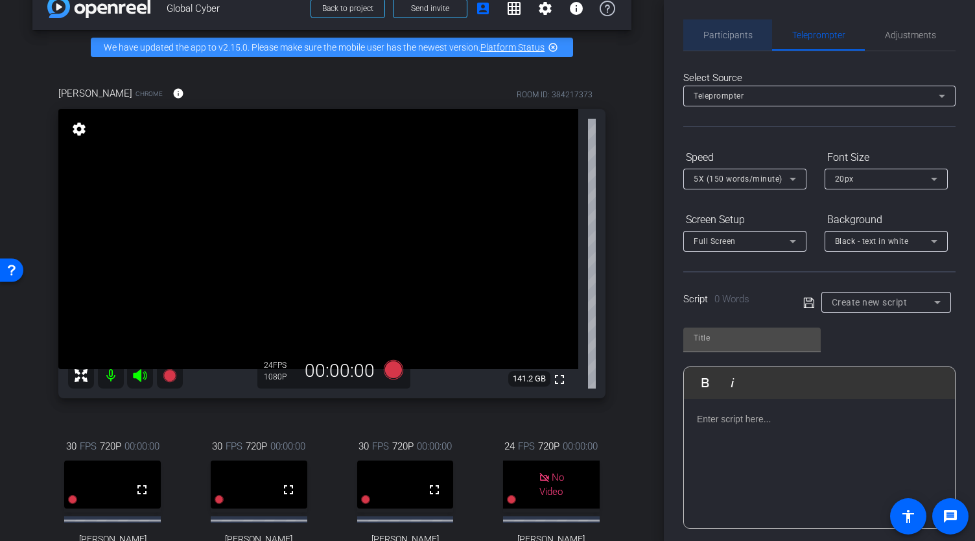
click at [748, 32] on span "Participants" at bounding box center [728, 34] width 49 height 9
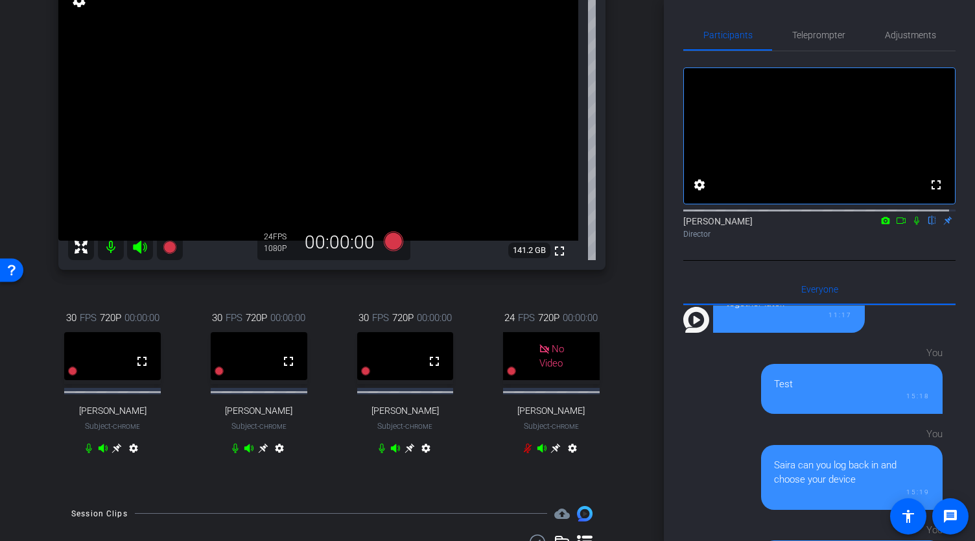
scroll to position [155, 0]
click at [816, 37] on span "Teleprompter" at bounding box center [819, 34] width 53 height 9
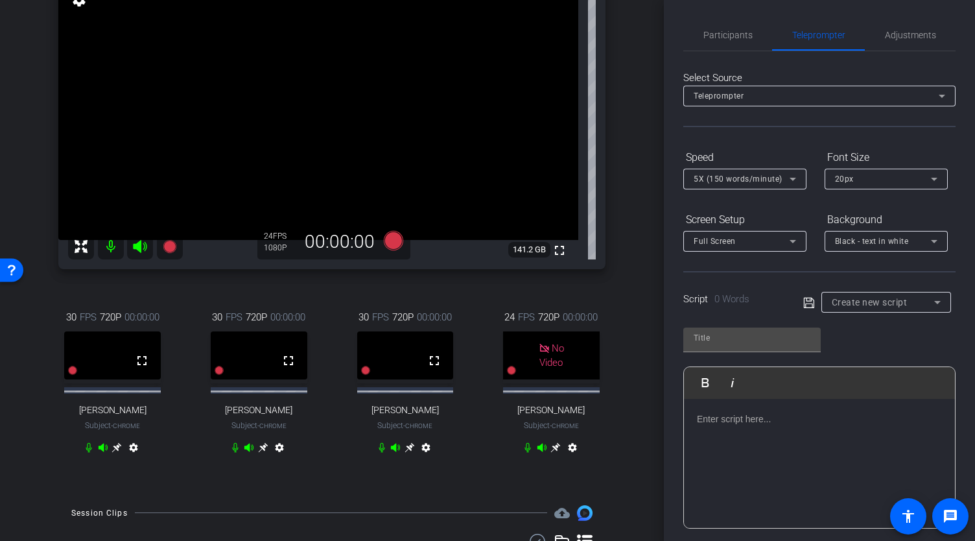
click at [728, 417] on p at bounding box center [819, 419] width 245 height 14
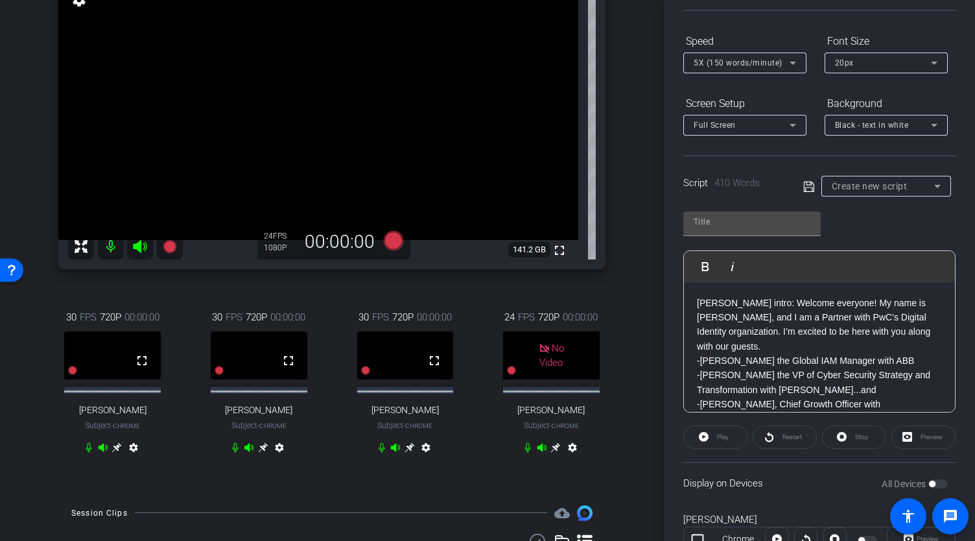
scroll to position [117, 0]
click at [765, 216] on input "text" at bounding box center [752, 221] width 117 height 16
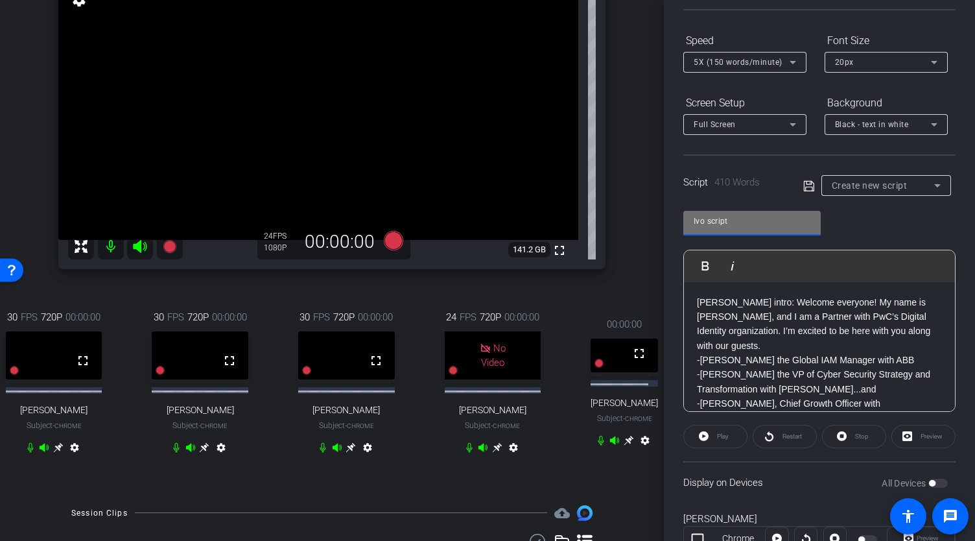
type input "Ivo script"
click at [807, 188] on icon at bounding box center [810, 186] width 12 height 16
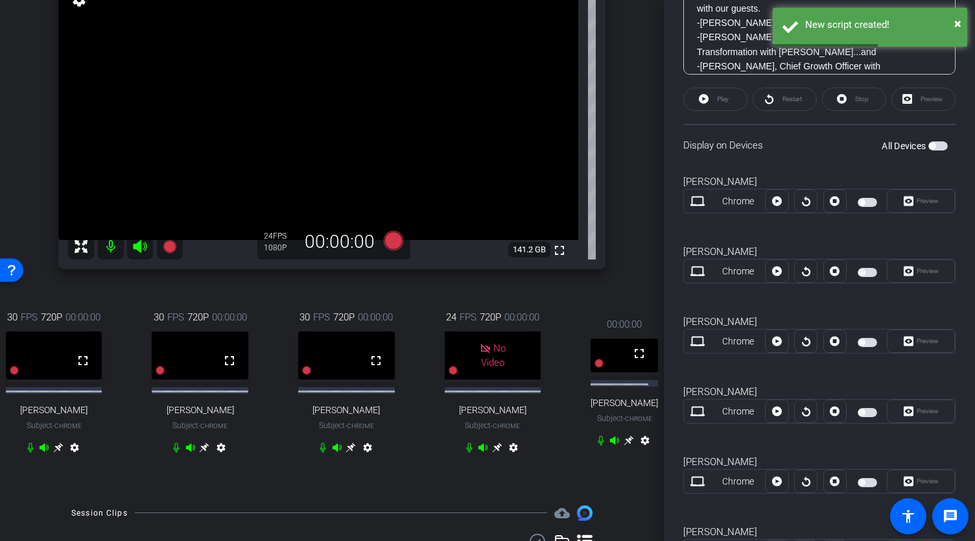
scroll to position [450, 0]
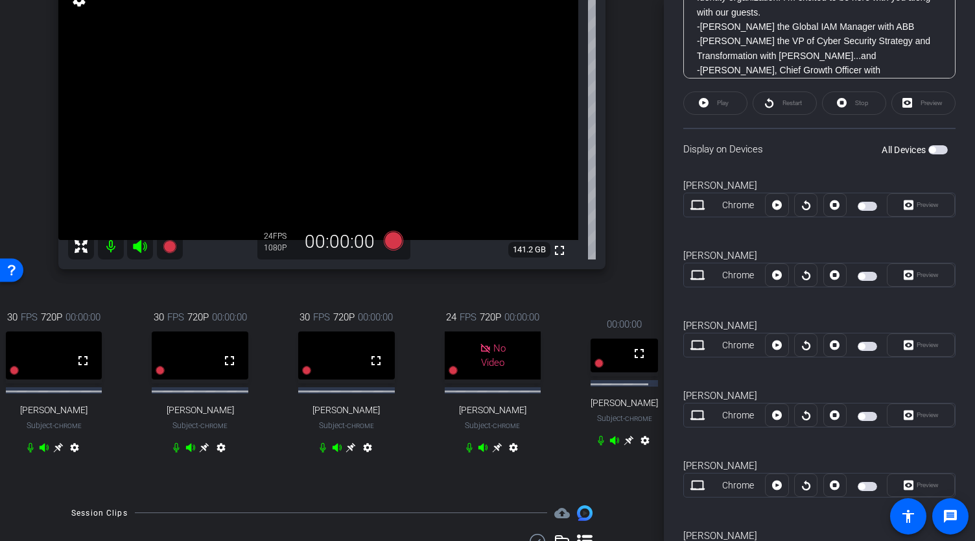
click at [929, 149] on span "button" at bounding box center [932, 150] width 6 height 6
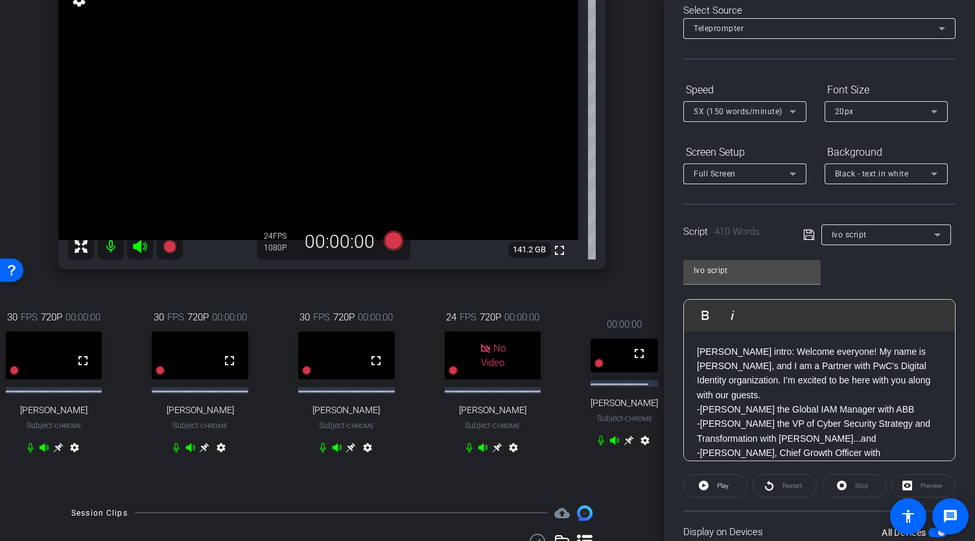
scroll to position [0, 0]
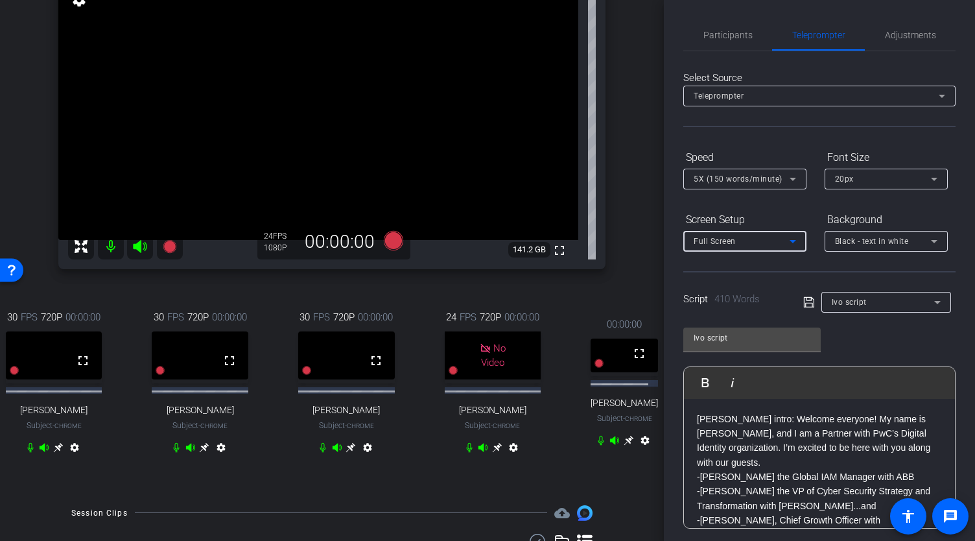
click at [789, 239] on icon at bounding box center [793, 241] width 16 height 16
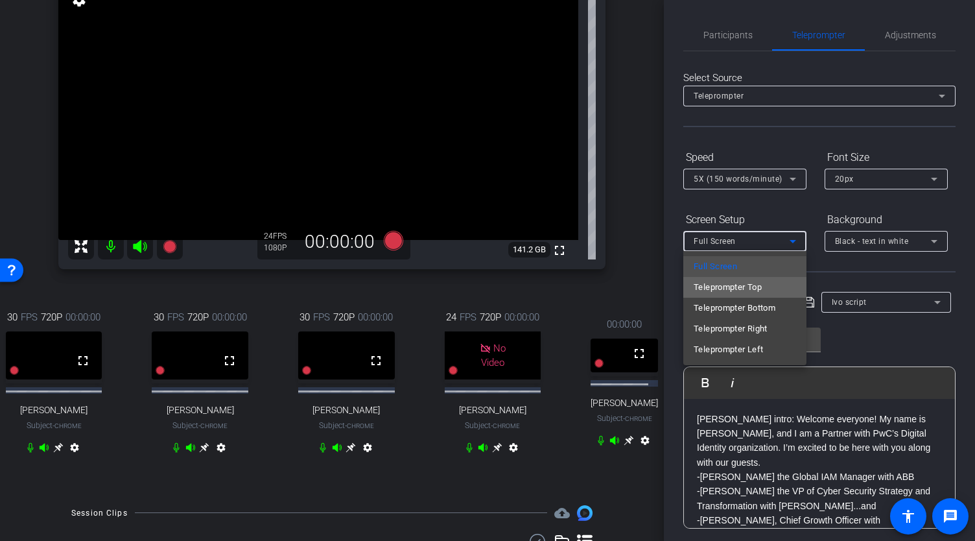
click at [761, 283] on span "Teleprompter Top" at bounding box center [728, 288] width 68 height 16
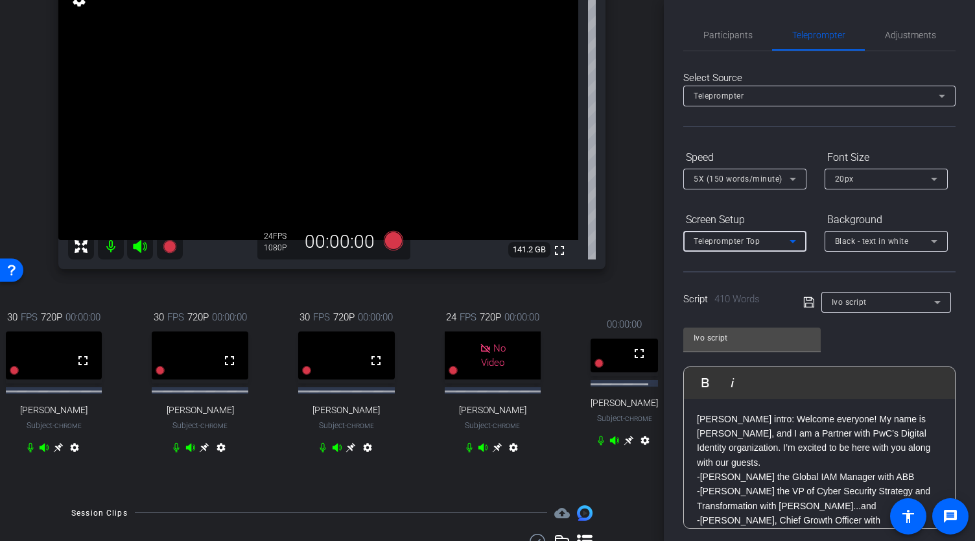
click at [793, 241] on icon at bounding box center [793, 241] width 6 height 3
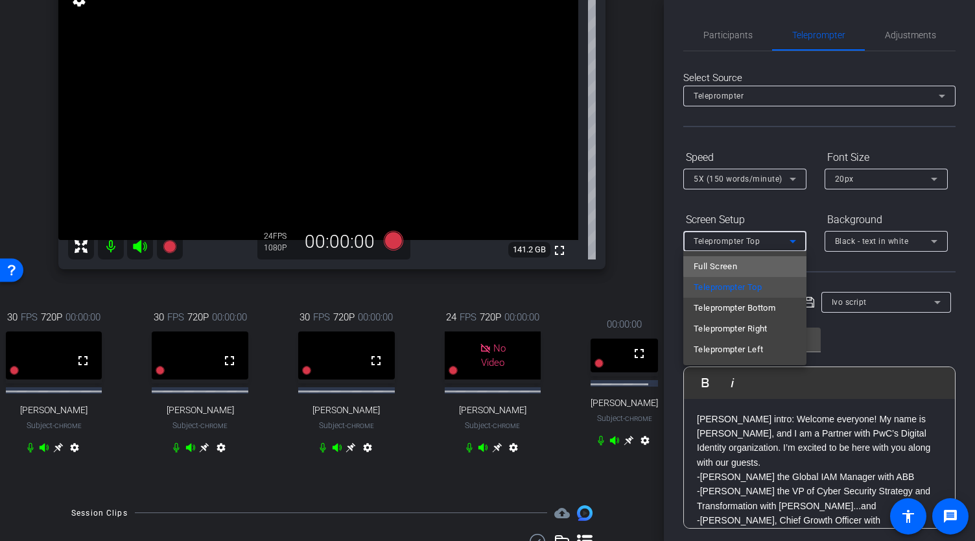
click at [760, 261] on mat-option "Full Screen" at bounding box center [745, 266] width 123 height 21
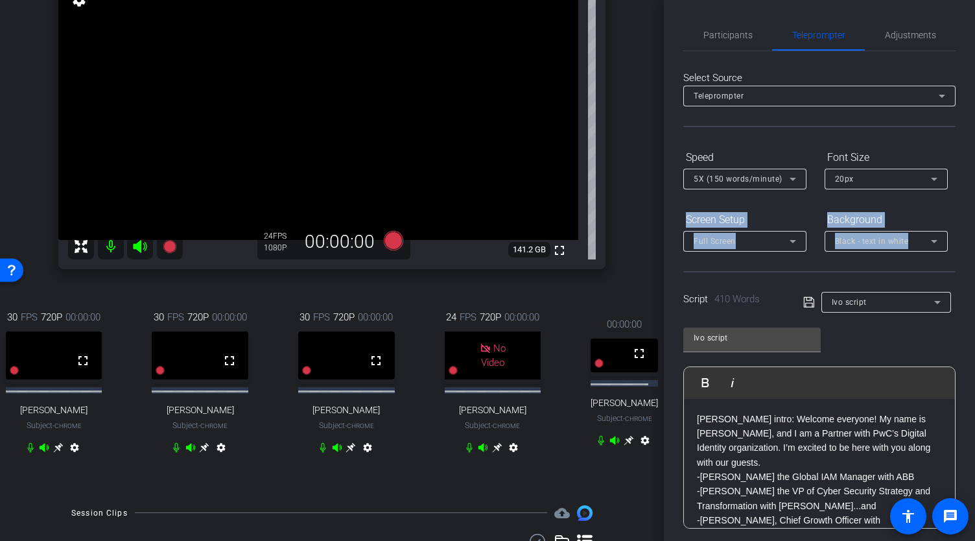
drag, startPoint x: 968, startPoint y: 173, endPoint x: 973, endPoint y: 237, distance: 65.1
click at [973, 237] on div "Participants Teleprompter Adjustments settings Abe Menendez flip Director Every…" at bounding box center [819, 270] width 311 height 541
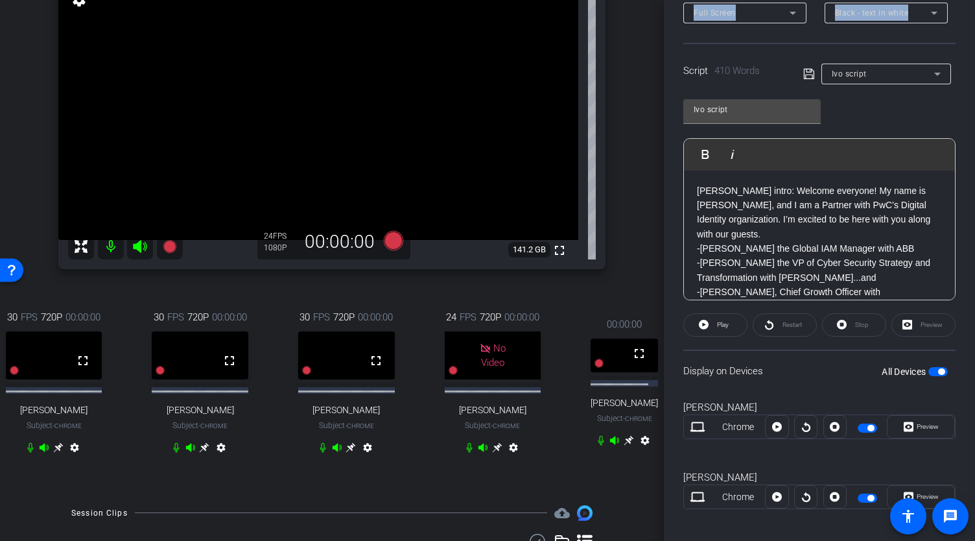
scroll to position [232, 0]
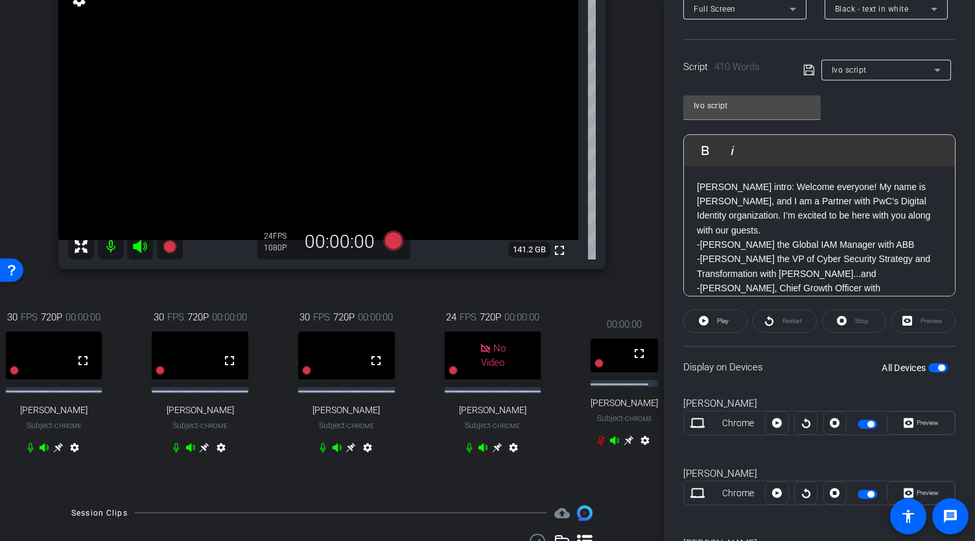
click at [733, 189] on p "Ivo intro: Welcome everyone! My name is Ivo van Bennekom, and I am a Partner wi…" at bounding box center [819, 209] width 245 height 58
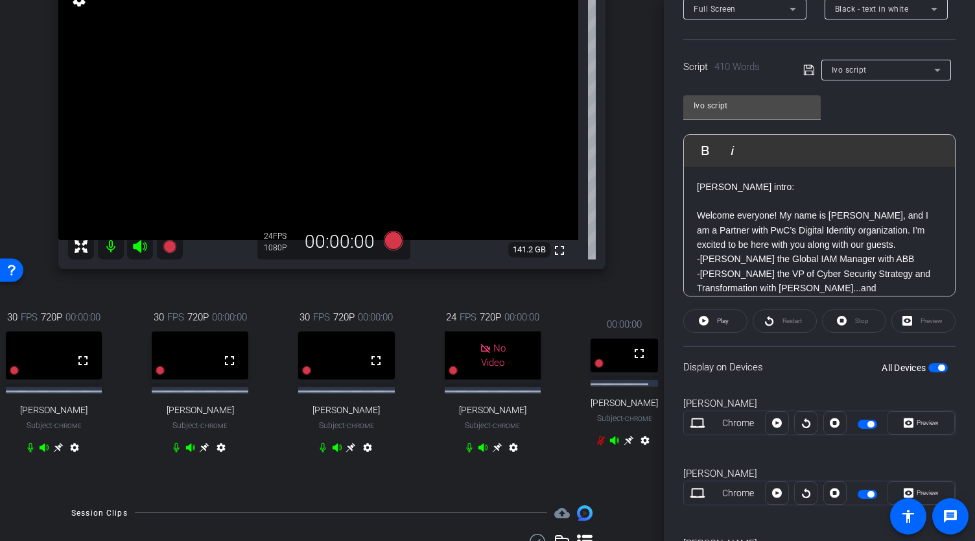
scroll to position [246, 0]
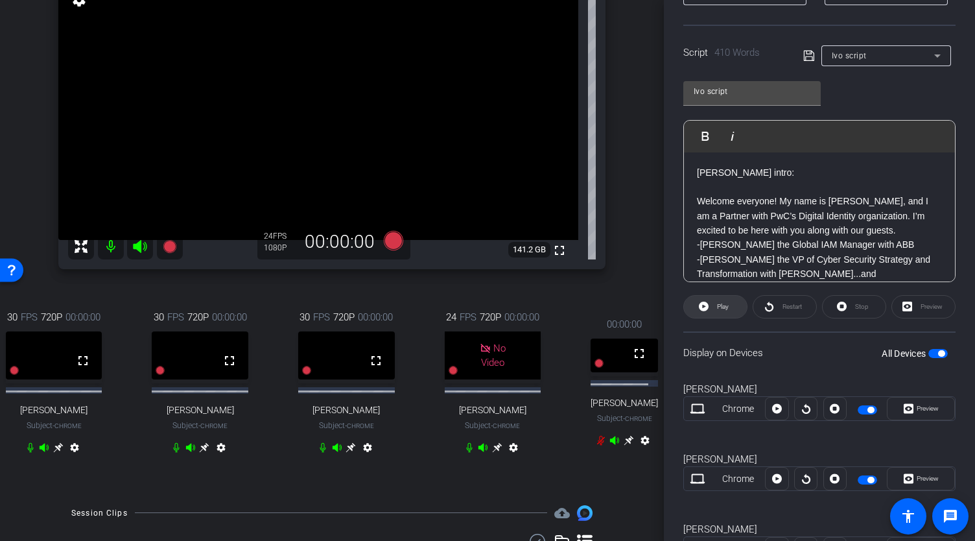
click at [724, 306] on span "Play" at bounding box center [723, 306] width 12 height 7
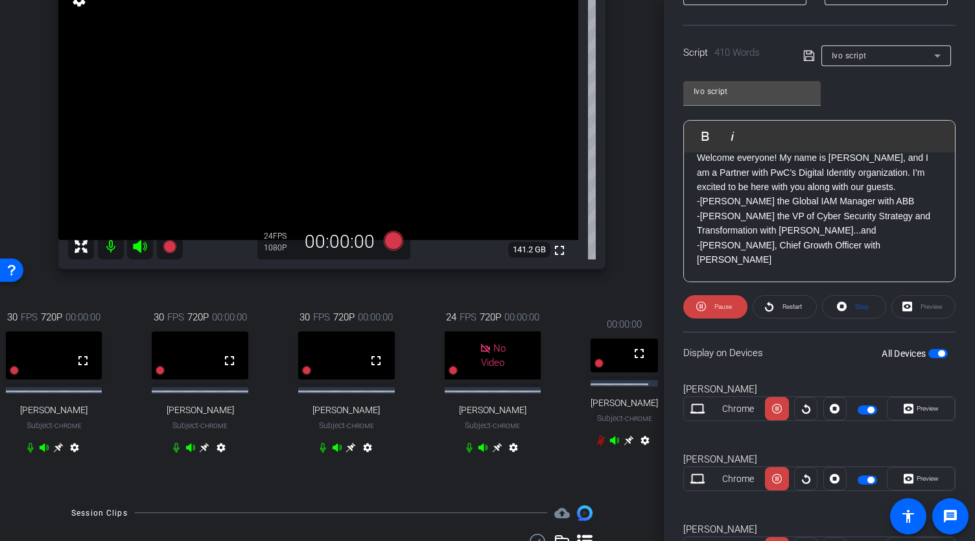
scroll to position [0, 0]
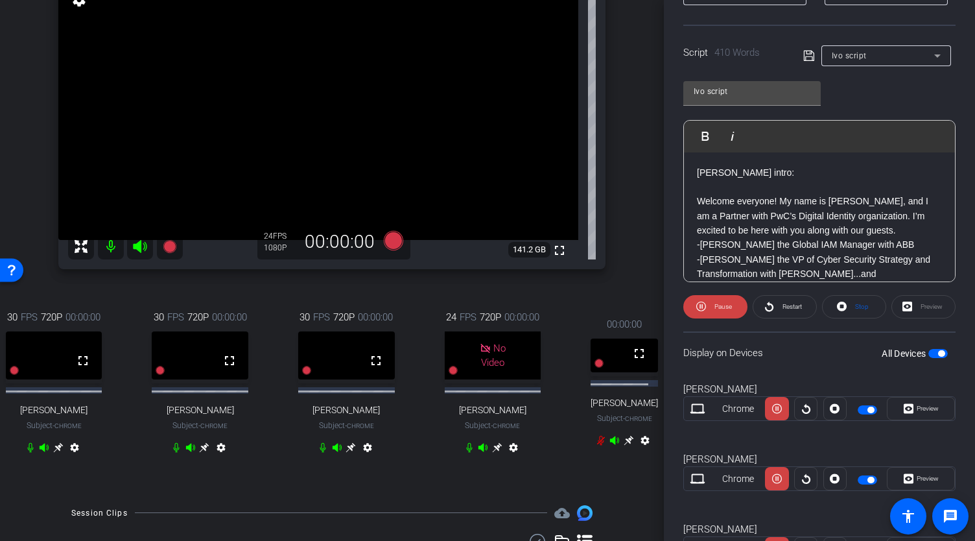
click at [901, 233] on p "Welcome everyone! My name is [PERSON_NAME], and I am a Partner with PwC’s Digit…" at bounding box center [819, 215] width 245 height 43
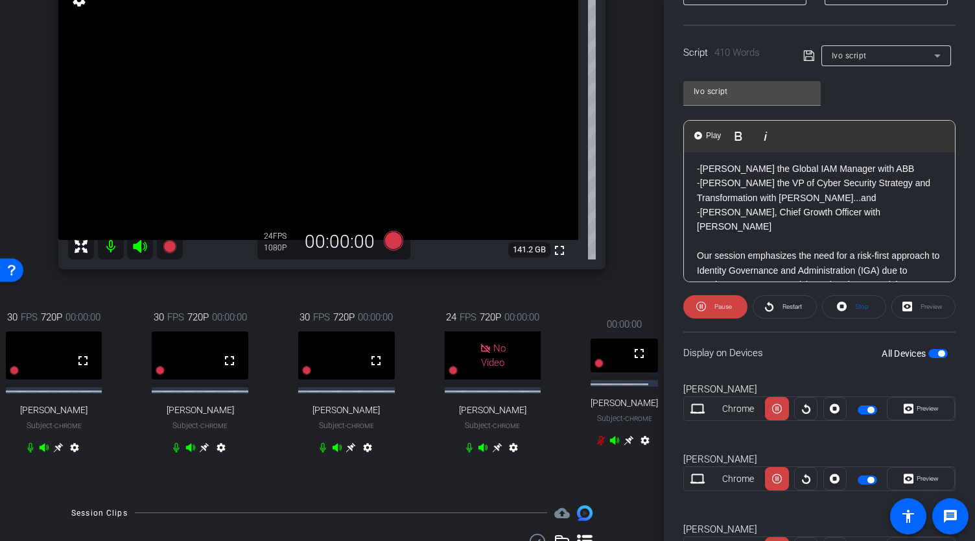
scroll to position [105, 0]
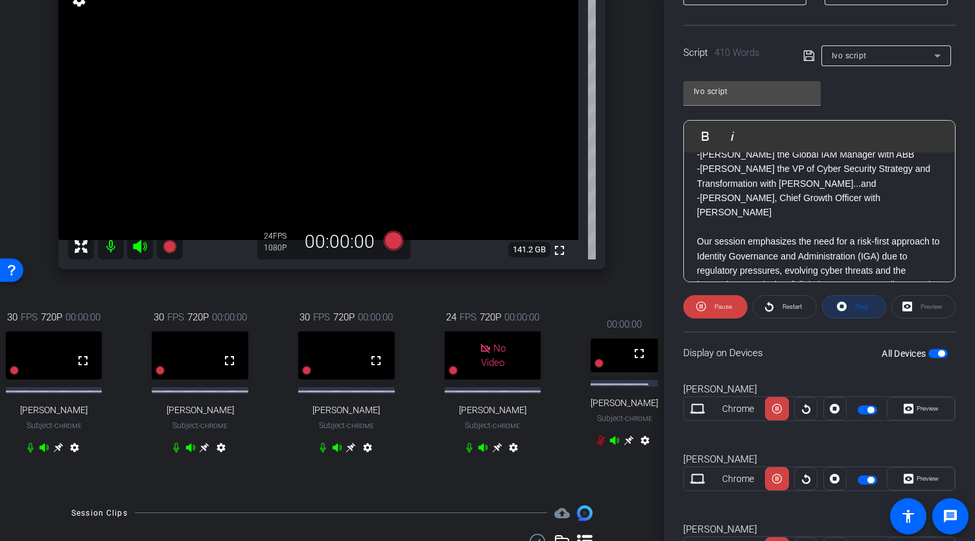
click at [859, 299] on span "Stop" at bounding box center [860, 307] width 17 height 18
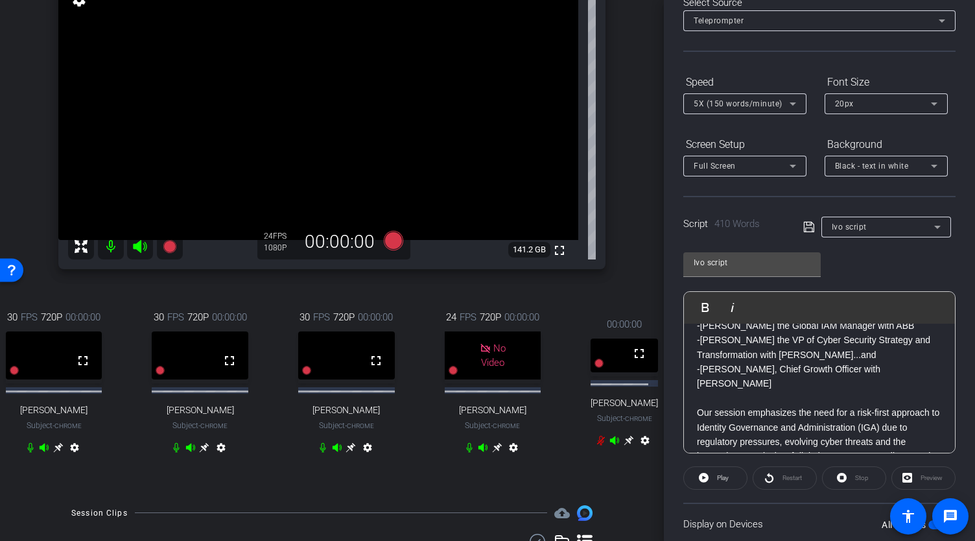
scroll to position [63, 0]
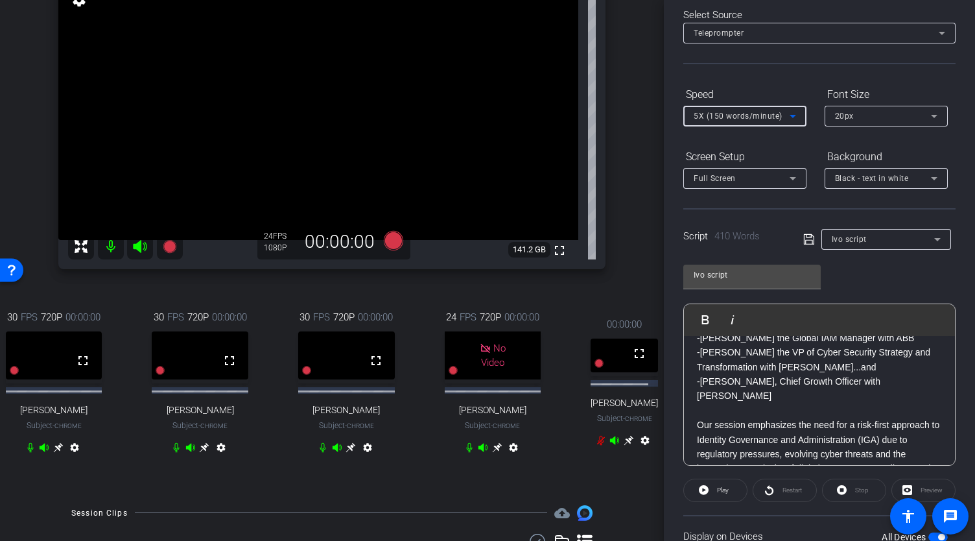
click at [794, 117] on icon at bounding box center [793, 116] width 16 height 16
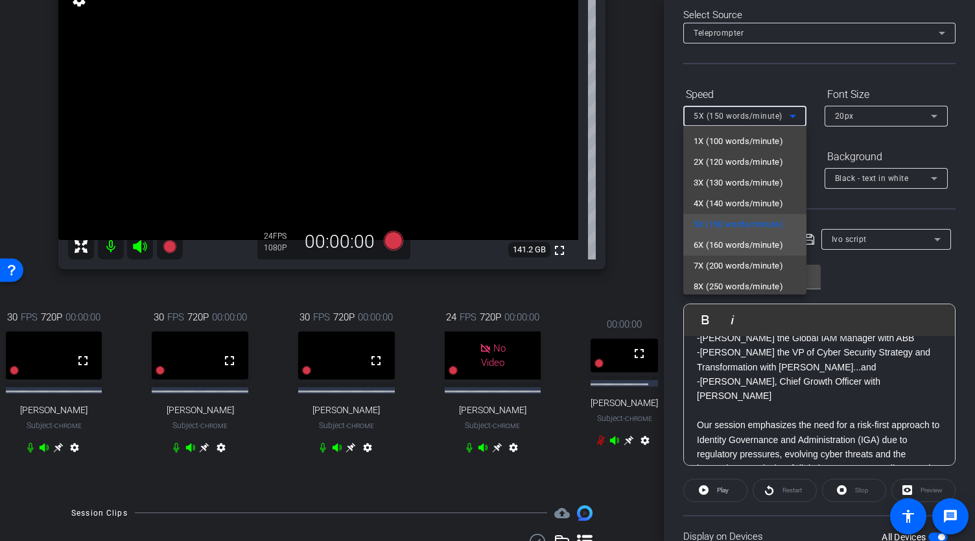
click at [727, 244] on span "6X (160 words/minute)" at bounding box center [738, 245] width 89 height 16
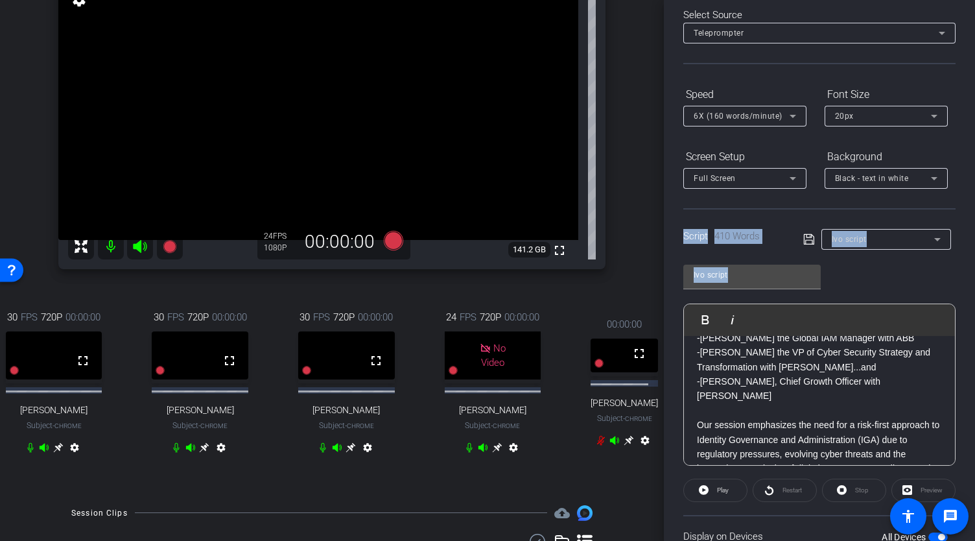
drag, startPoint x: 968, startPoint y: 180, endPoint x: 972, endPoint y: 283, distance: 103.8
click at [972, 283] on div "Participants Teleprompter Adjustments settings Abe Menendez flip Director Every…" at bounding box center [819, 270] width 311 height 541
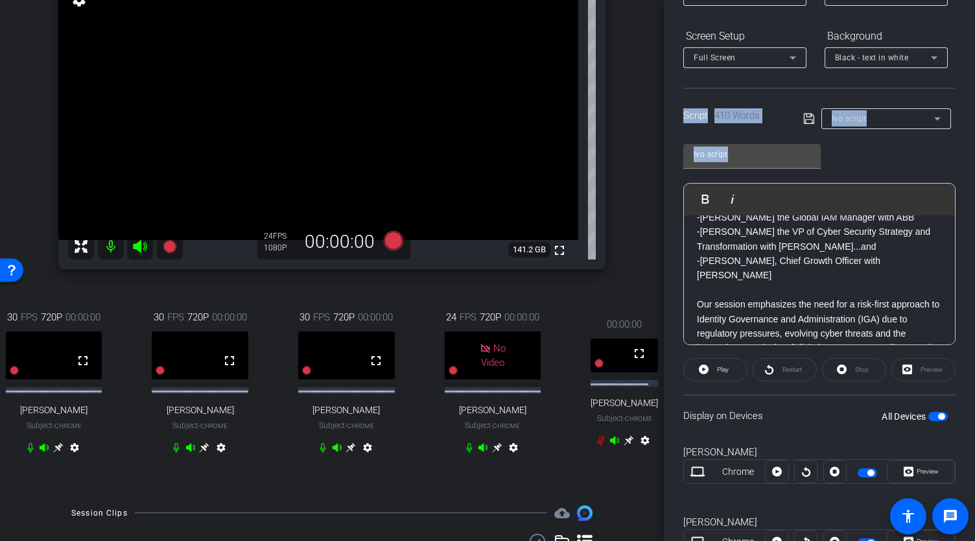
scroll to position [204, 0]
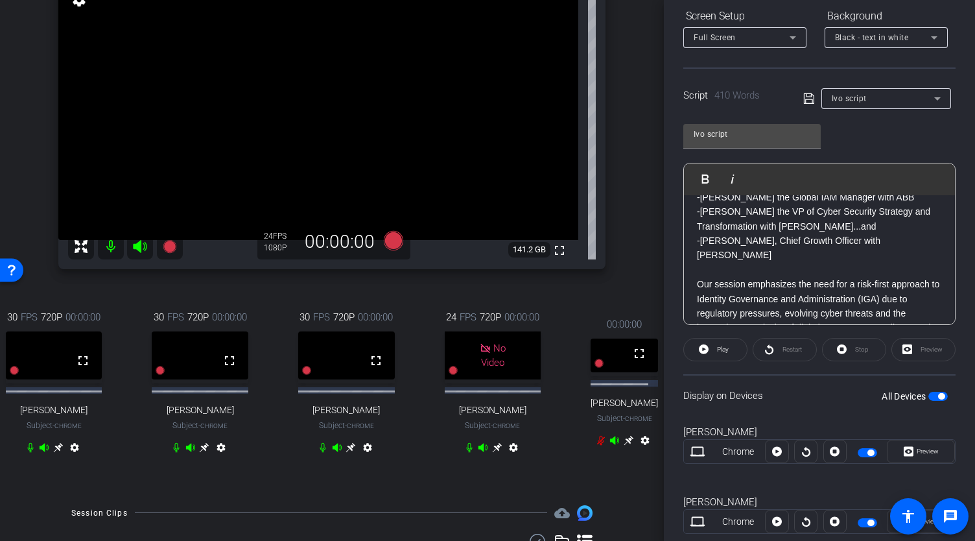
click at [857, 348] on div "Stop" at bounding box center [854, 349] width 64 height 23
click at [772, 350] on div "Restart" at bounding box center [785, 349] width 64 height 23
click at [788, 346] on div "Restart" at bounding box center [785, 349] width 64 height 23
click at [722, 353] on span "Play" at bounding box center [721, 349] width 15 height 18
click at [861, 352] on span "Stop" at bounding box center [862, 349] width 14 height 7
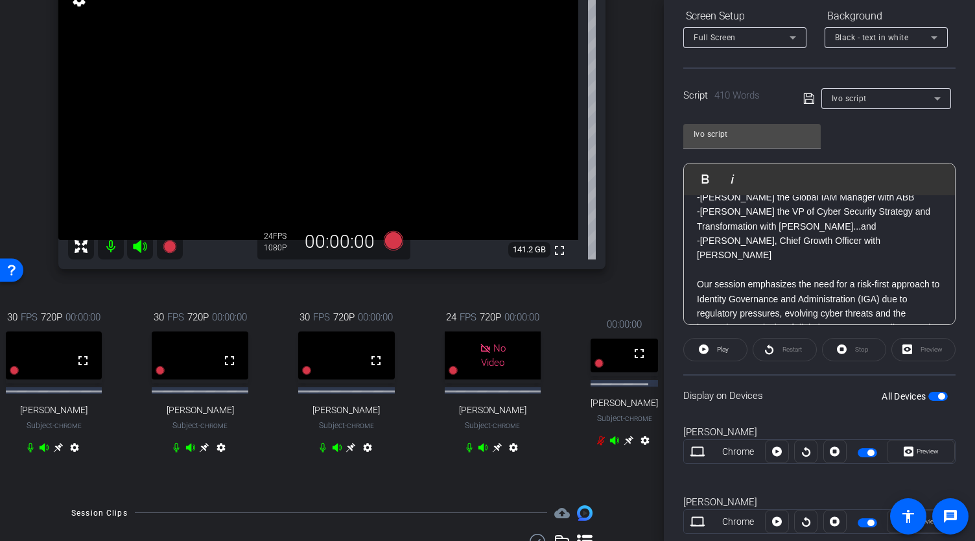
scroll to position [0, 0]
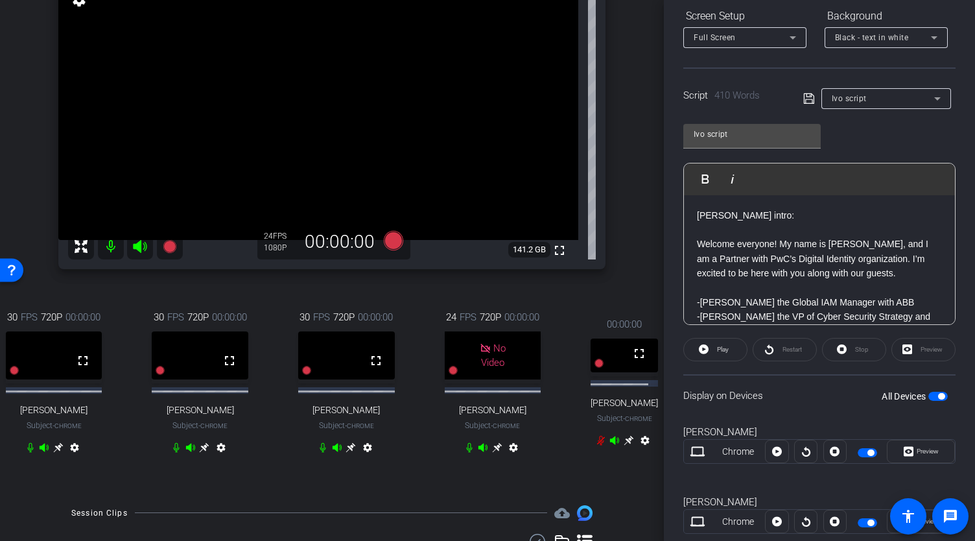
click at [698, 235] on p at bounding box center [819, 229] width 245 height 14
click at [390, 250] on icon at bounding box center [393, 239] width 19 height 19
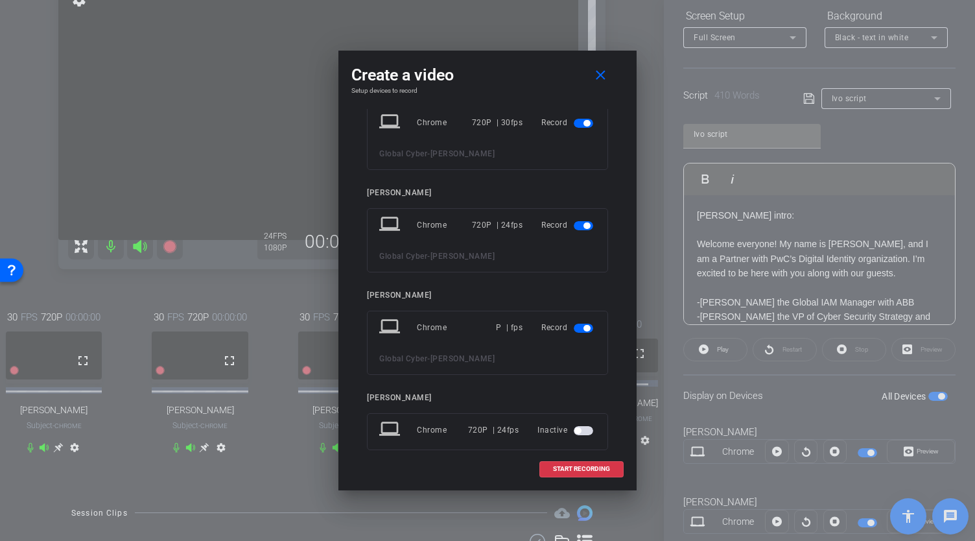
scroll to position [361, 0]
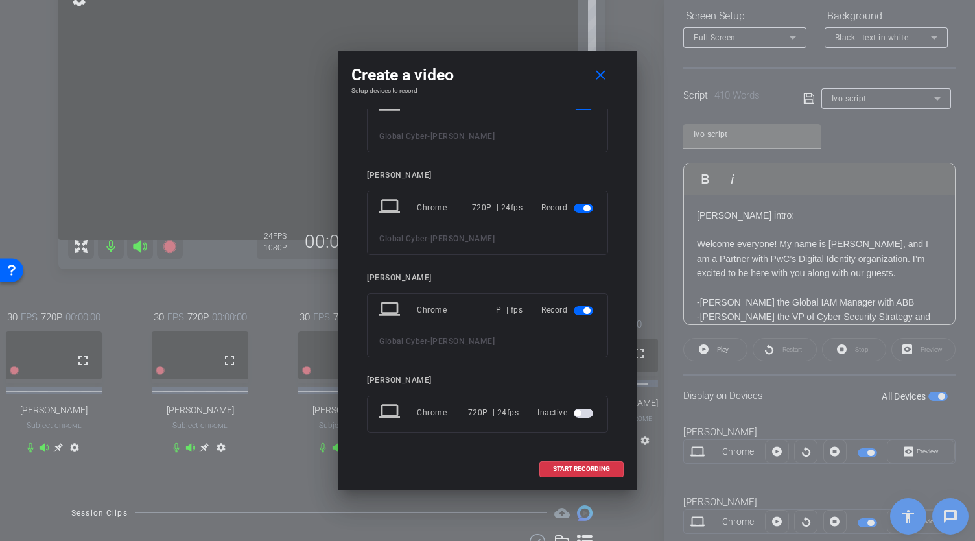
click at [576, 204] on span "button" at bounding box center [583, 208] width 19 height 9
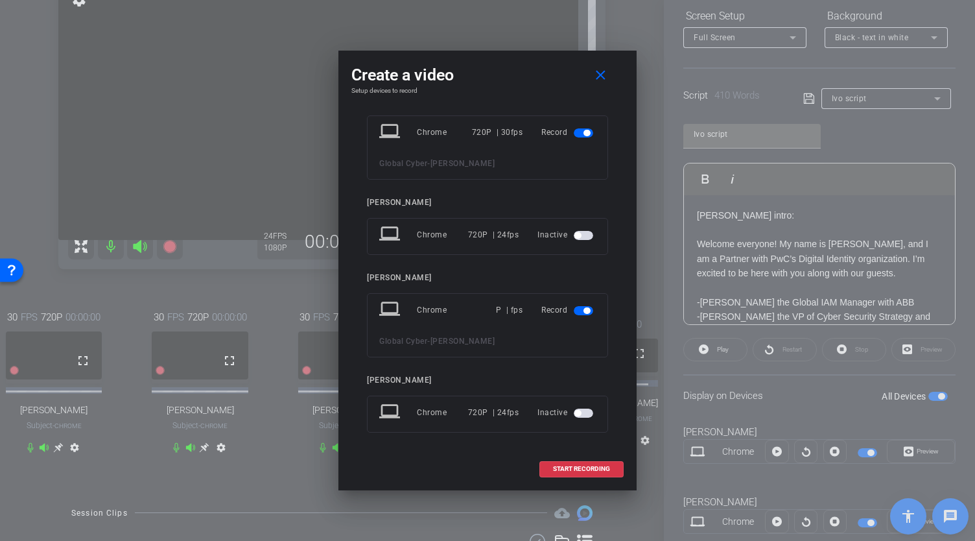
click at [578, 312] on span "button" at bounding box center [583, 310] width 19 height 9
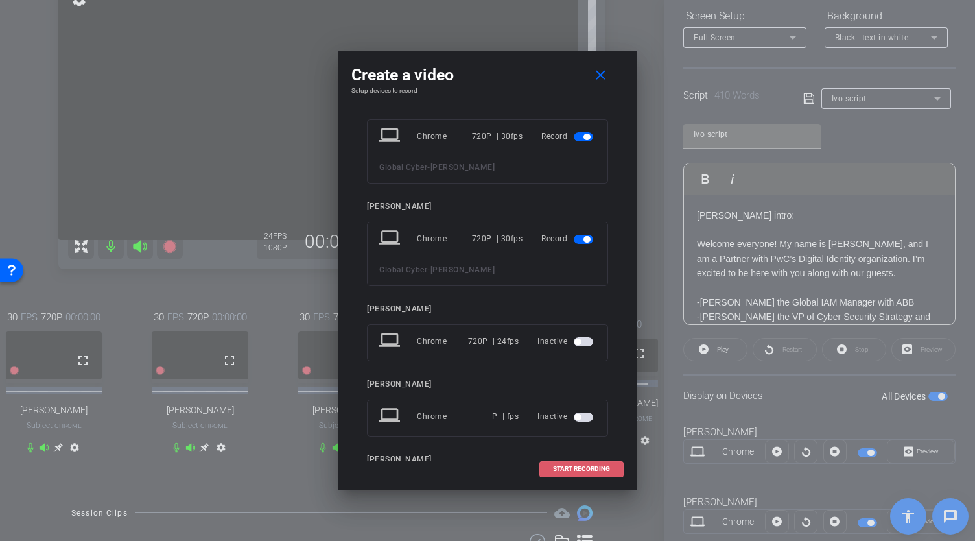
click at [575, 475] on span at bounding box center [581, 468] width 83 height 31
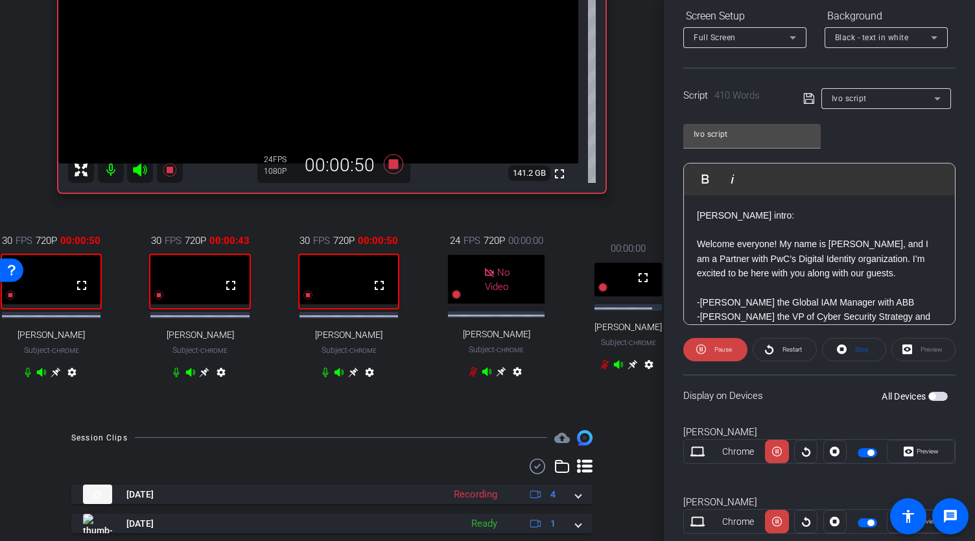
scroll to position [232, 0]
click at [353, 377] on icon at bounding box center [353, 371] width 10 height 10
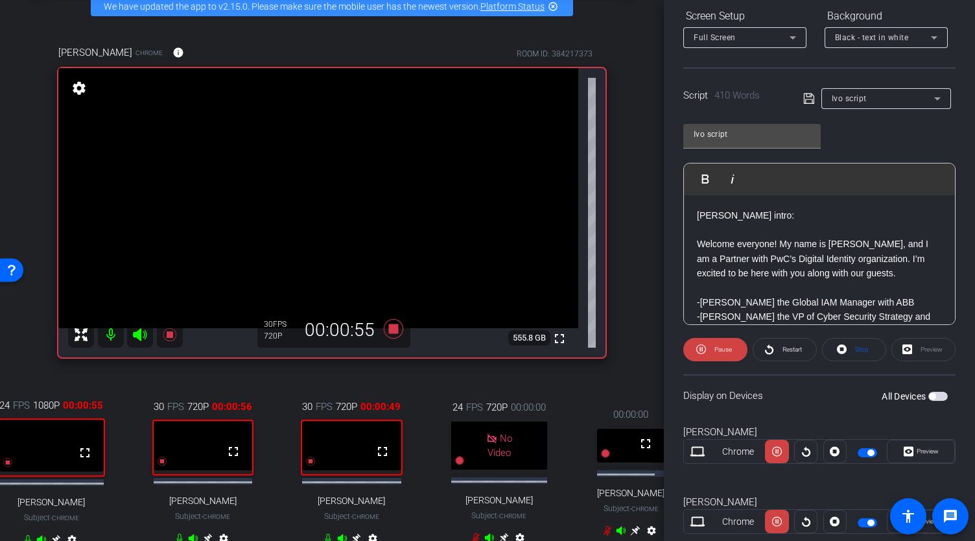
scroll to position [66, 0]
click at [841, 348] on icon at bounding box center [842, 349] width 10 height 10
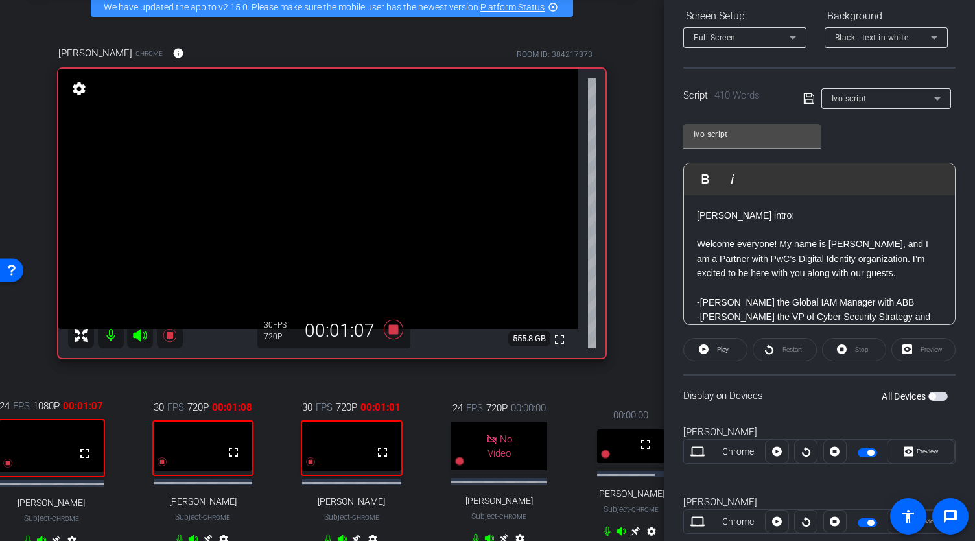
click at [697, 226] on p at bounding box center [819, 229] width 245 height 14
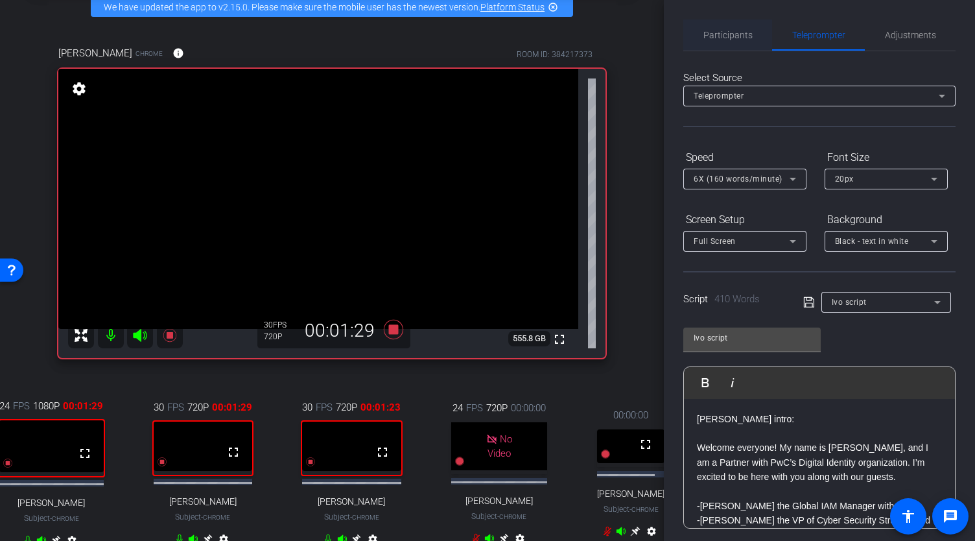
click at [724, 31] on span "Participants" at bounding box center [728, 34] width 49 height 9
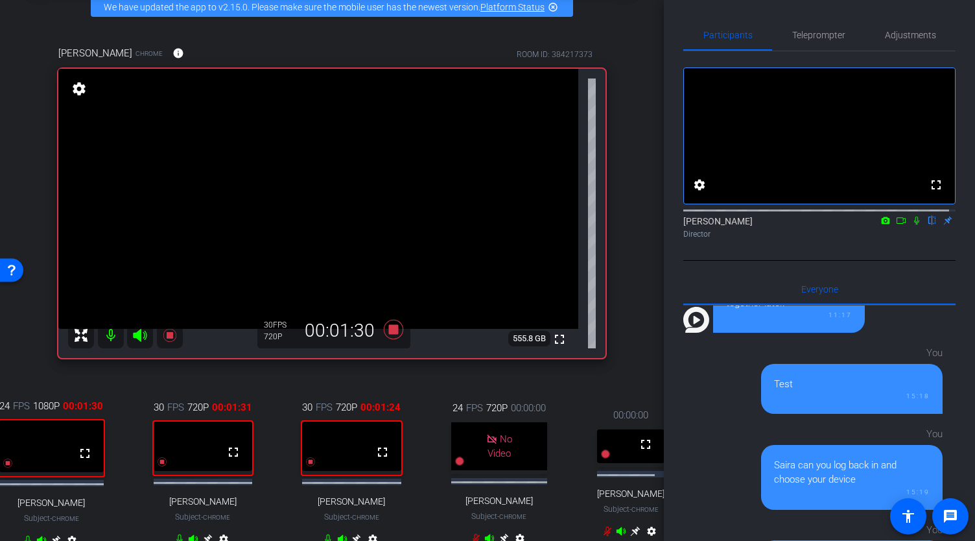
click at [896, 225] on icon at bounding box center [901, 220] width 10 height 9
click at [810, 34] on span "Teleprompter" at bounding box center [819, 34] width 53 height 9
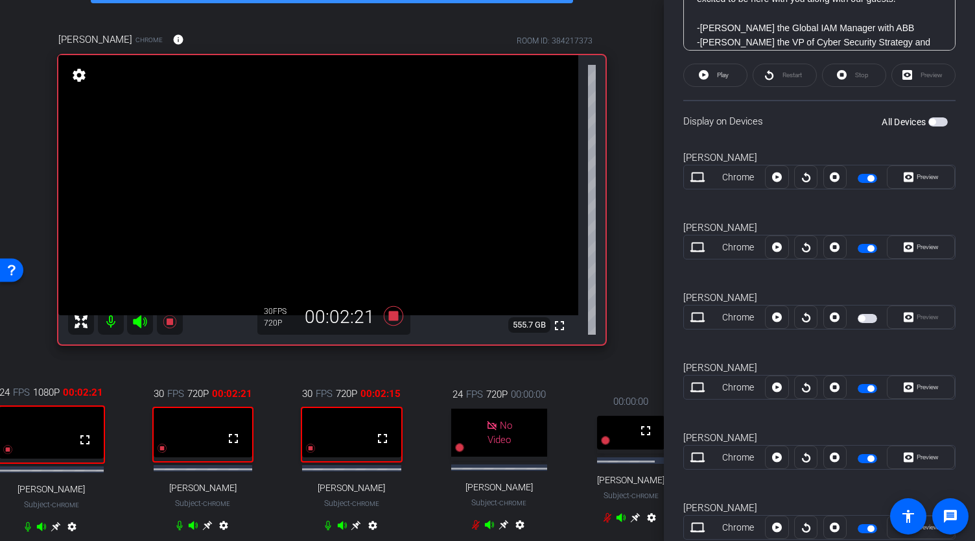
scroll to position [80, 0]
click at [868, 245] on span "button" at bounding box center [871, 248] width 6 height 6
click at [862, 174] on span "button" at bounding box center [867, 178] width 19 height 9
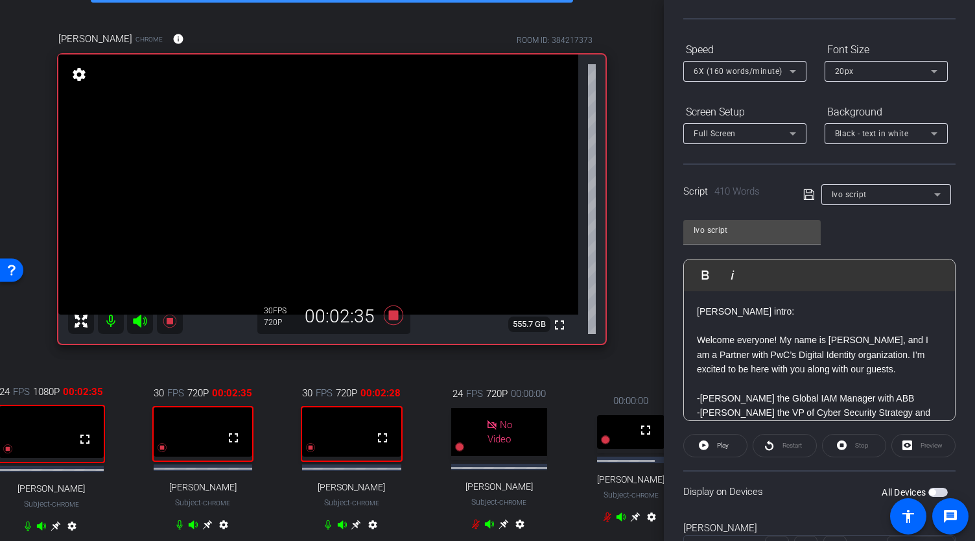
scroll to position [78, 0]
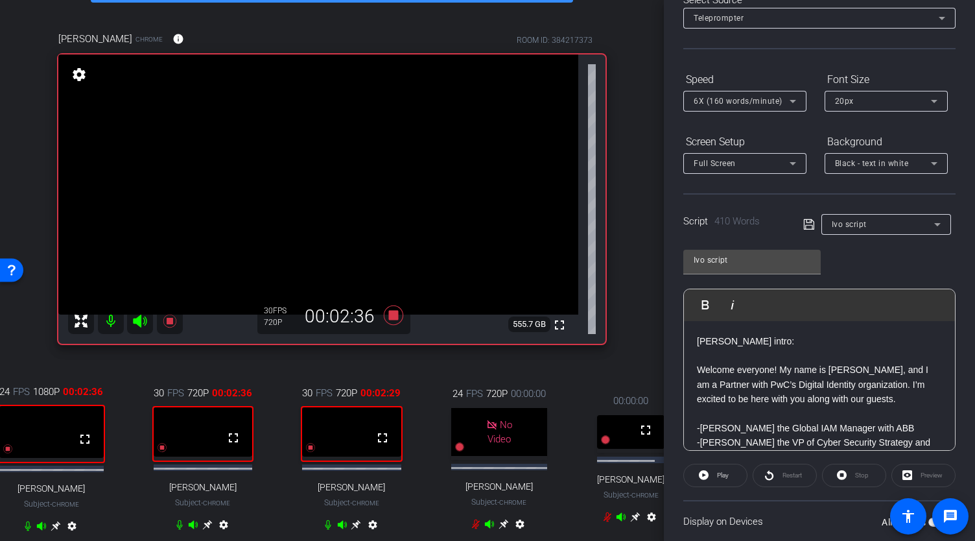
click at [793, 164] on icon at bounding box center [793, 163] width 6 height 3
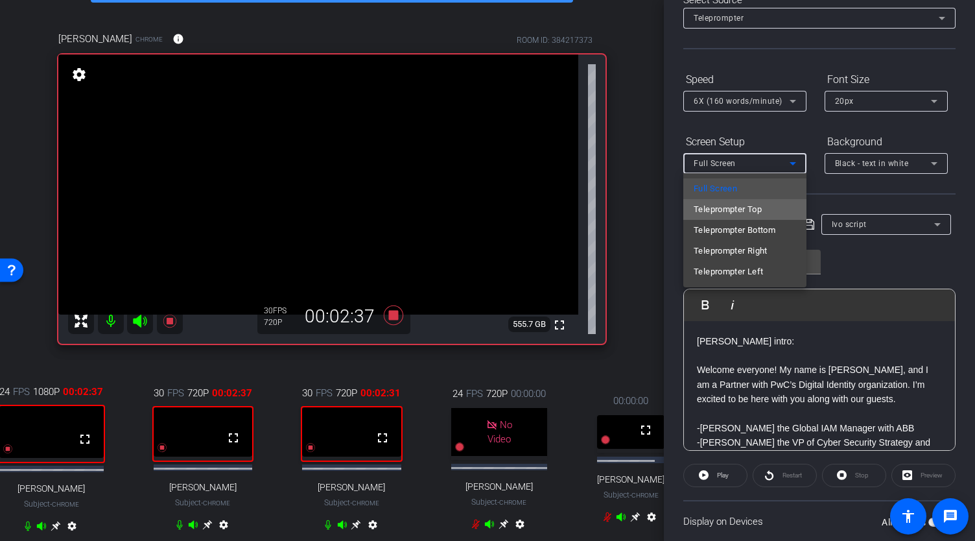
click at [750, 207] on span "Teleprompter Top" at bounding box center [728, 210] width 68 height 16
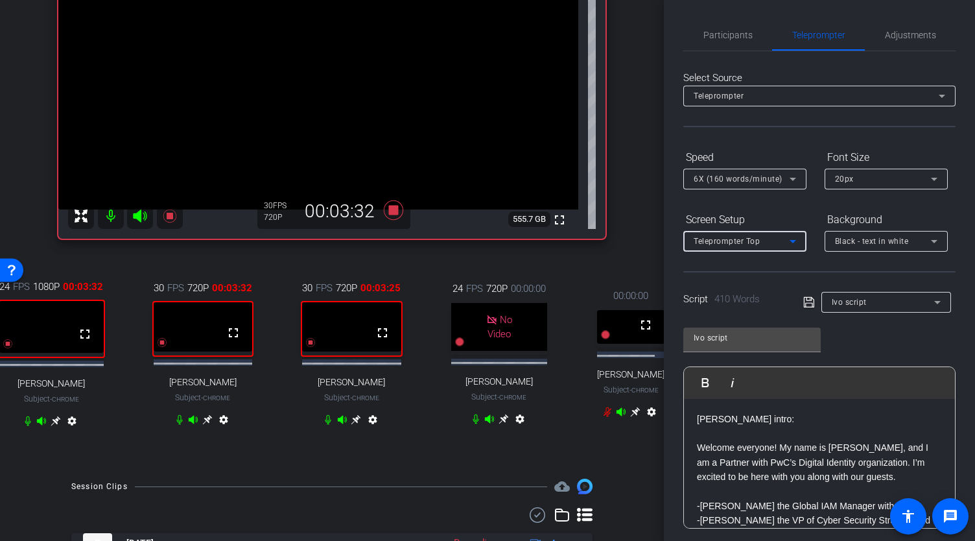
scroll to position [172, 0]
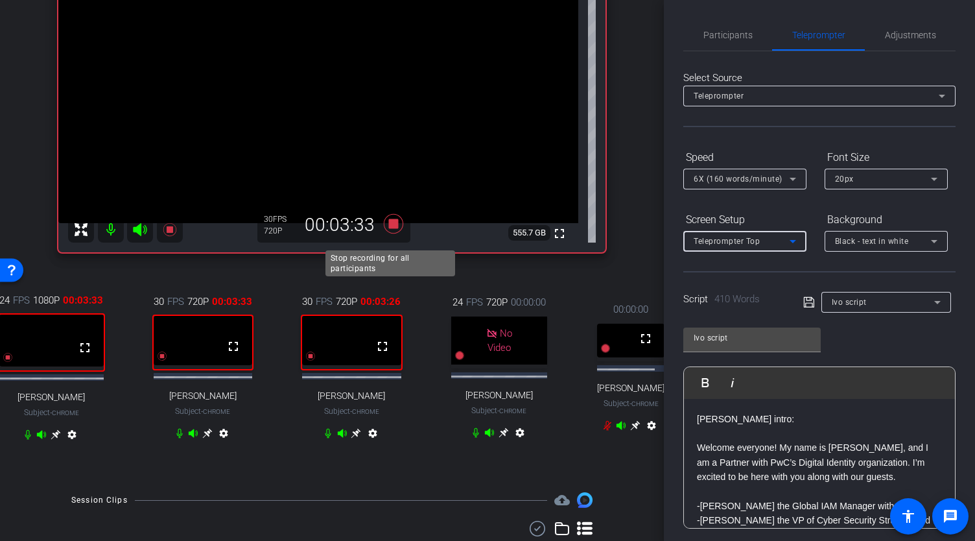
click at [396, 230] on icon at bounding box center [393, 223] width 31 height 23
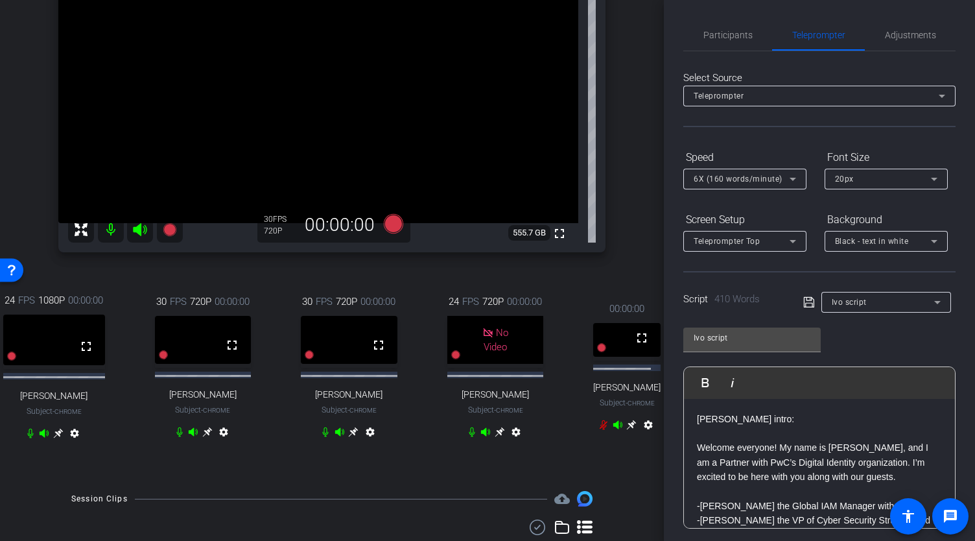
scroll to position [0, 0]
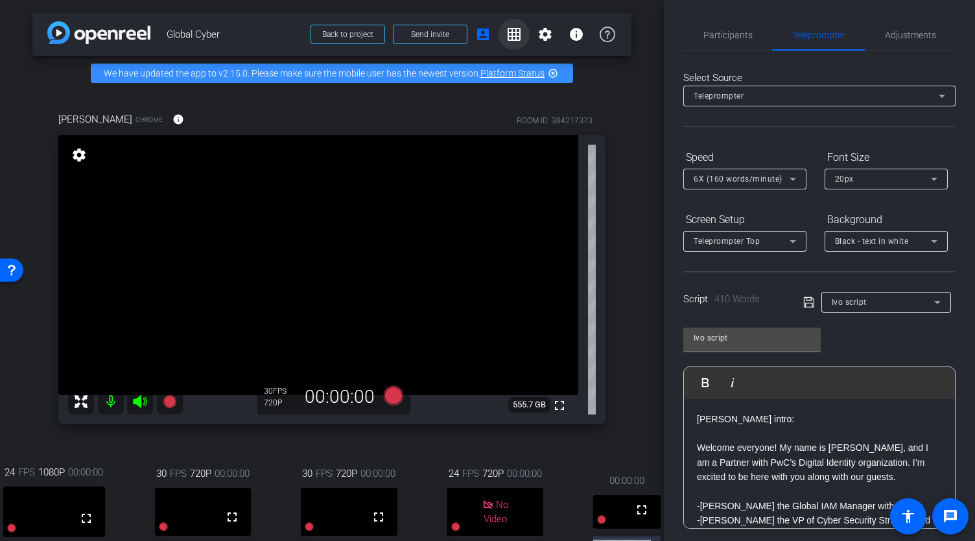
click at [507, 38] on mat-icon "grid_on" at bounding box center [515, 35] width 16 height 16
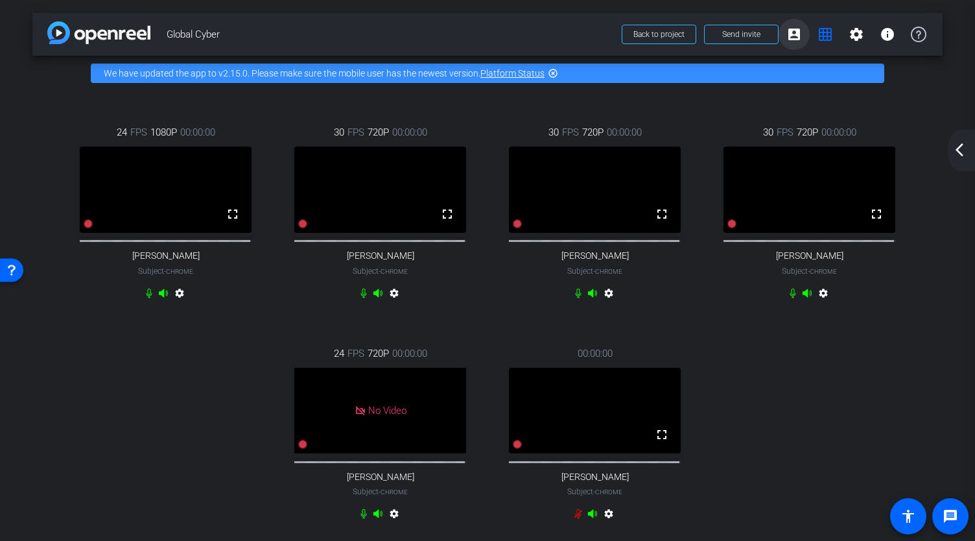
click at [791, 38] on mat-icon "account_box" at bounding box center [795, 35] width 16 height 16
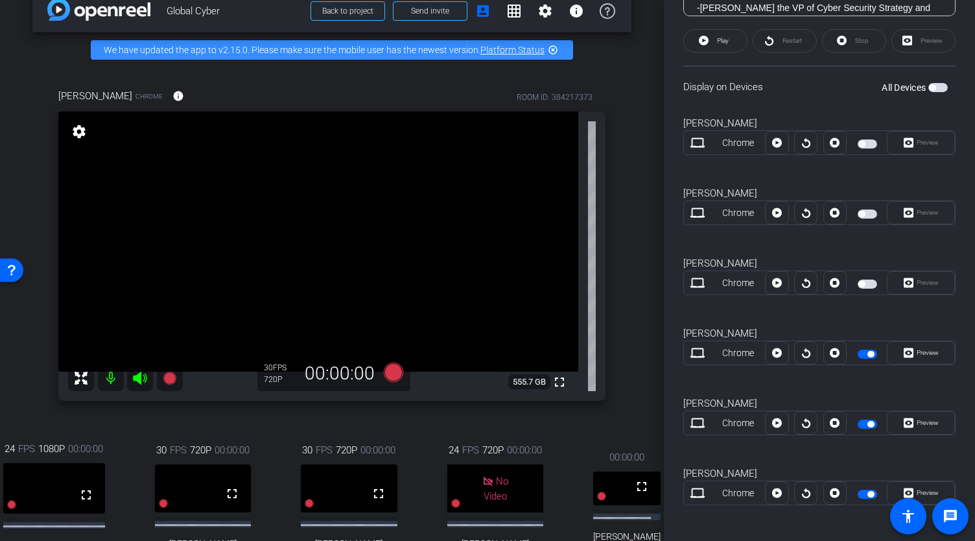
scroll to position [515, 0]
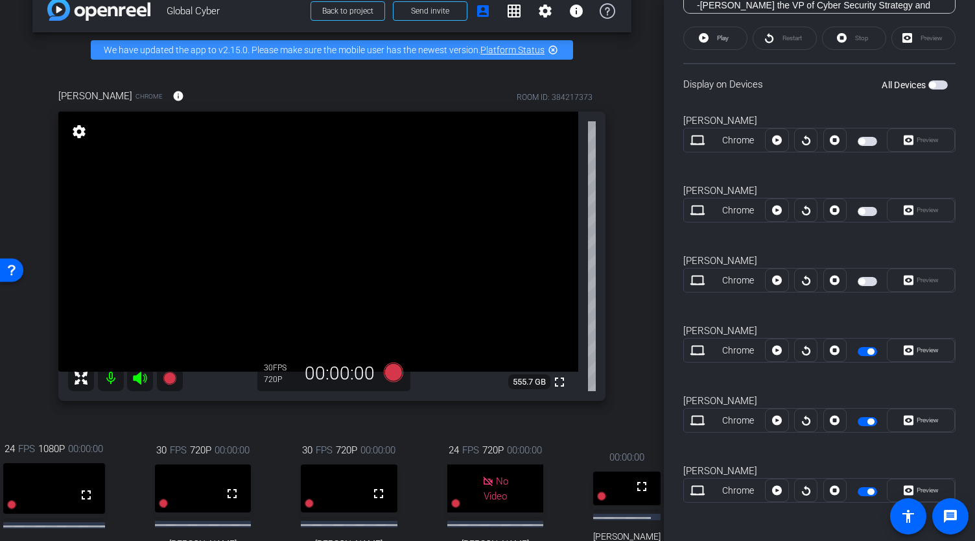
click at [868, 348] on span "button" at bounding box center [871, 351] width 6 height 6
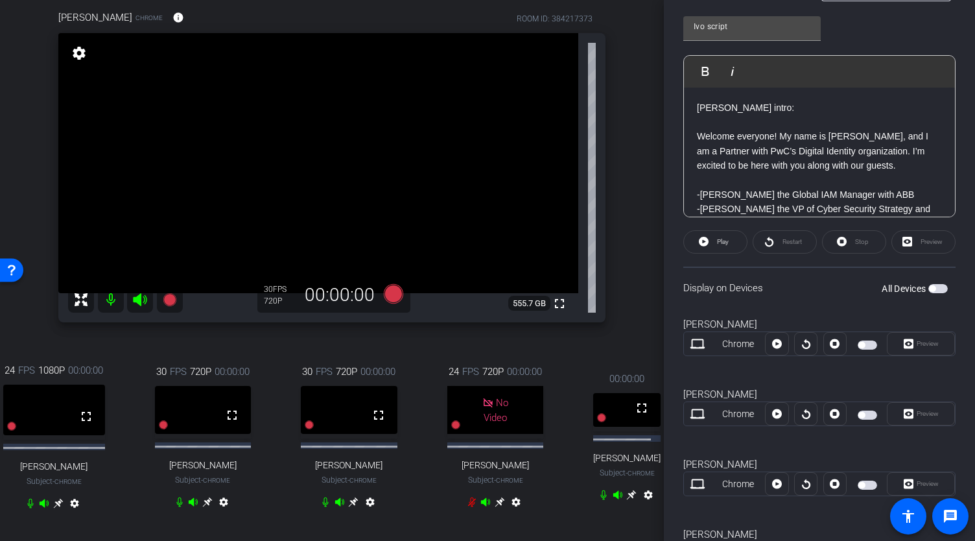
scroll to position [93, 0]
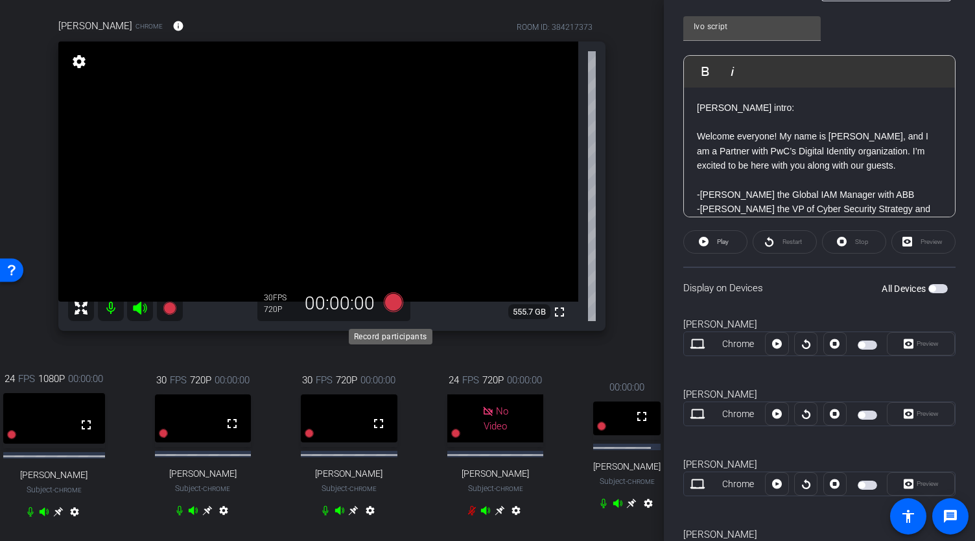
click at [392, 311] on icon at bounding box center [393, 301] width 19 height 19
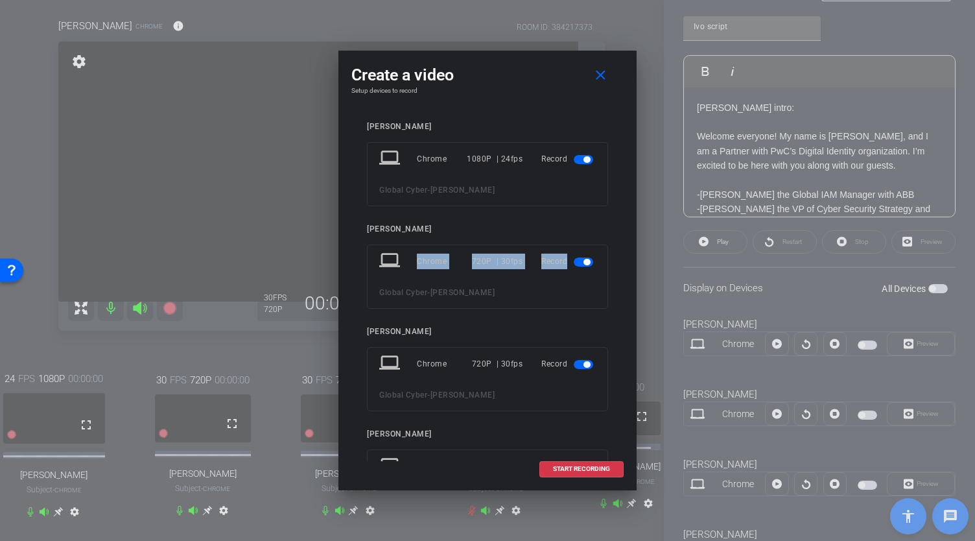
drag, startPoint x: 625, startPoint y: 221, endPoint x: 616, endPoint y: 272, distance: 51.9
click at [616, 272] on div "Create a video close Setup devices to record Kamy Ng laptop Chrome 1080P | 24fp…" at bounding box center [488, 270] width 298 height 439
click at [576, 361] on span "button" at bounding box center [583, 361] width 19 height 9
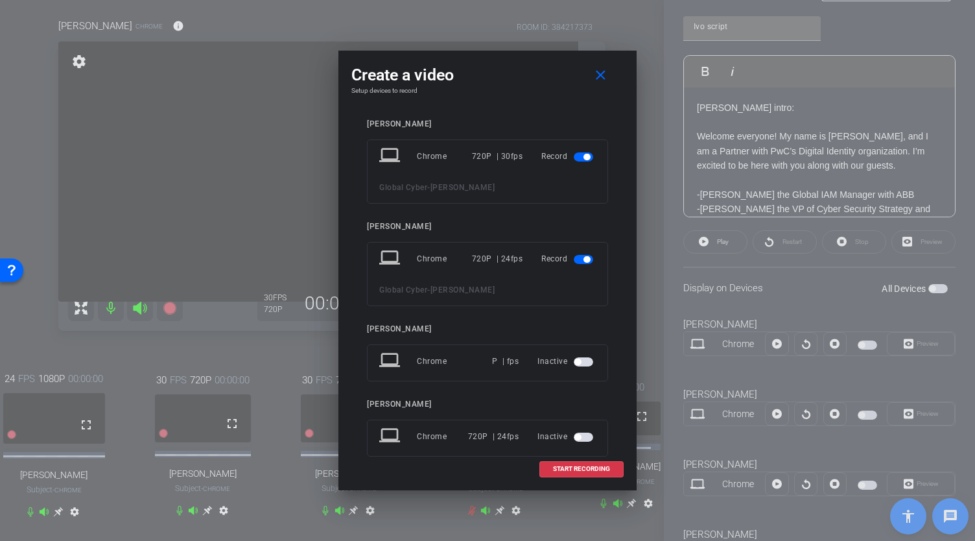
click at [575, 256] on span "button" at bounding box center [583, 259] width 19 height 9
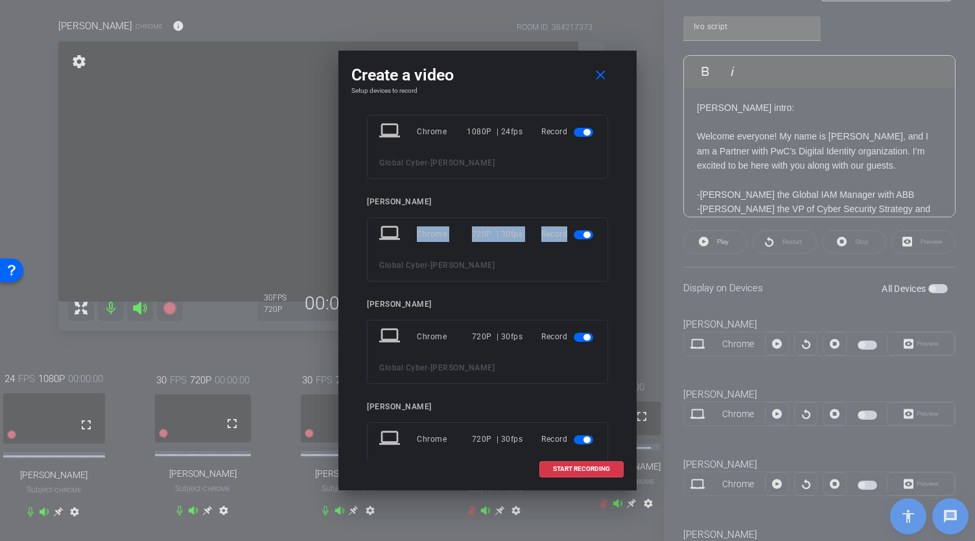
scroll to position [0, 0]
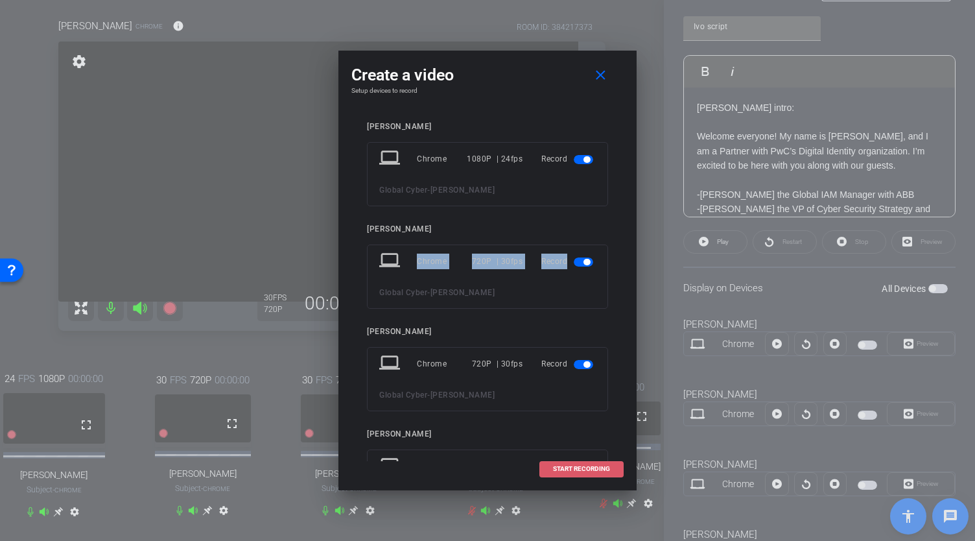
click at [572, 473] on span at bounding box center [581, 468] width 83 height 31
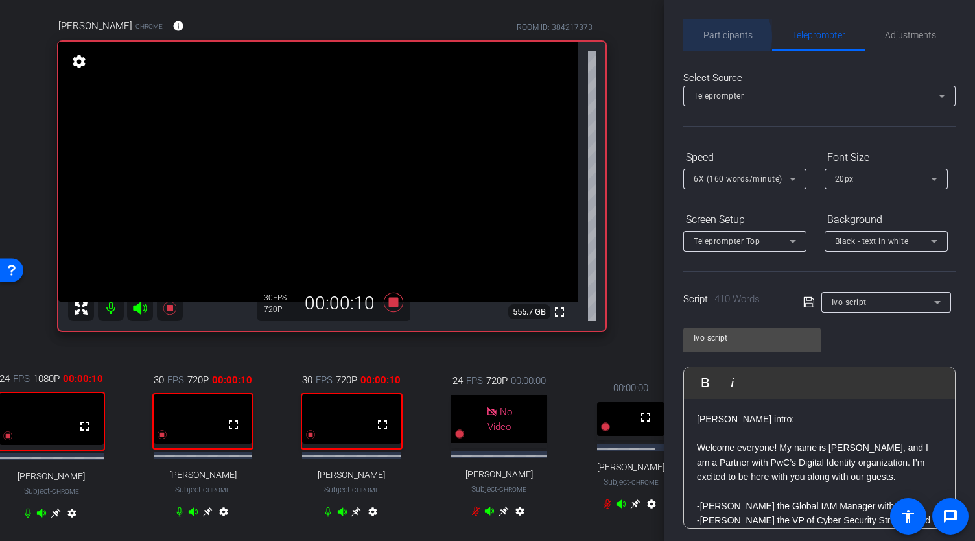
click at [724, 37] on span "Participants" at bounding box center [728, 34] width 49 height 9
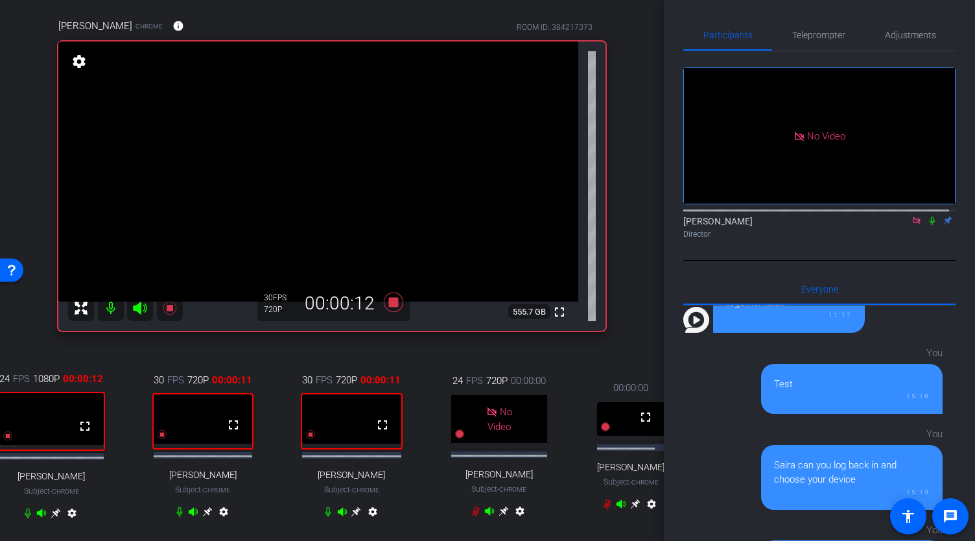
click at [927, 215] on mat-icon at bounding box center [933, 221] width 16 height 12
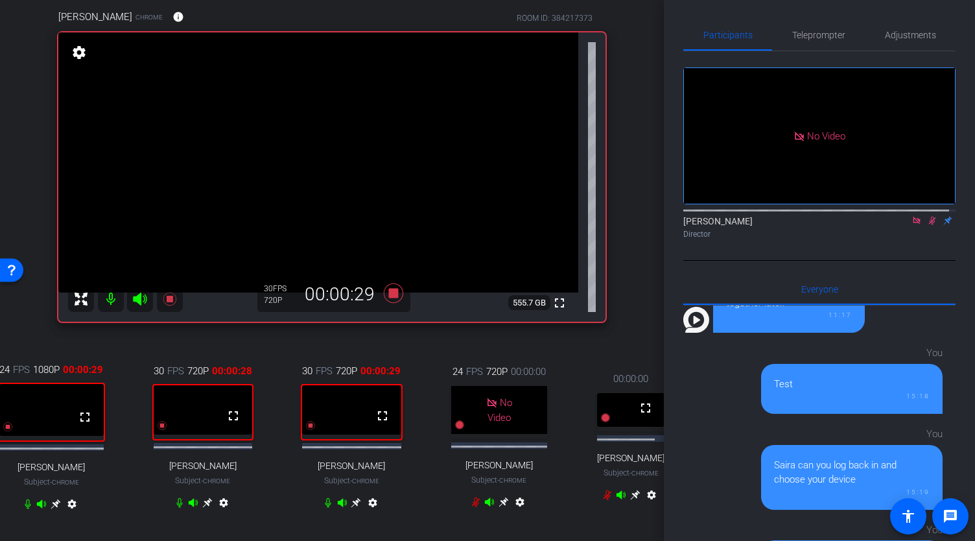
scroll to position [103, 0]
click at [927, 216] on icon at bounding box center [932, 220] width 10 height 9
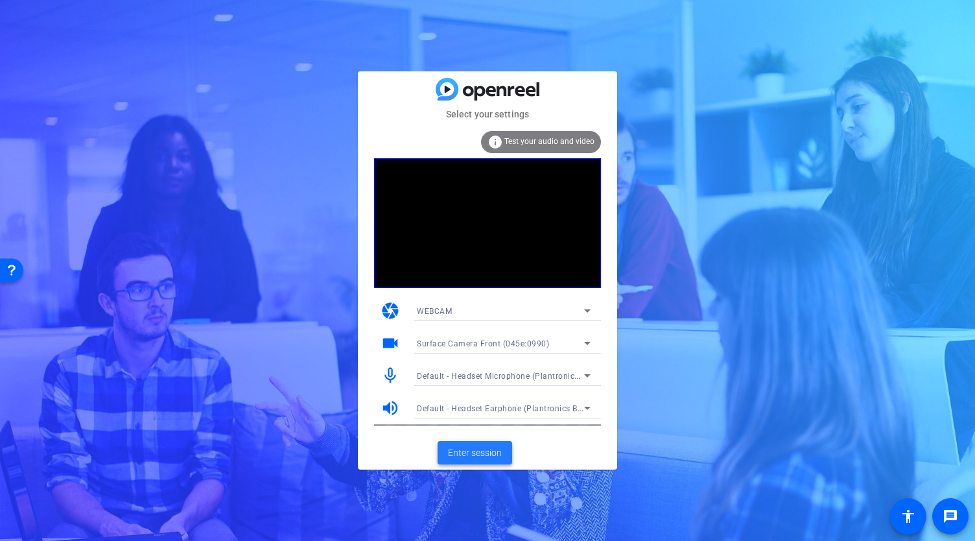
click at [480, 447] on span "Enter session" at bounding box center [475, 453] width 54 height 14
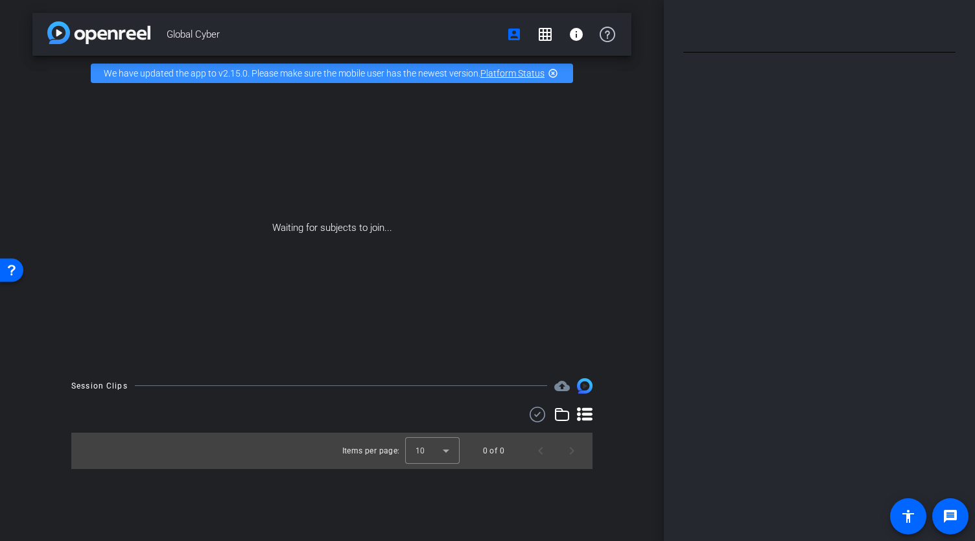
type input "Ivo script"
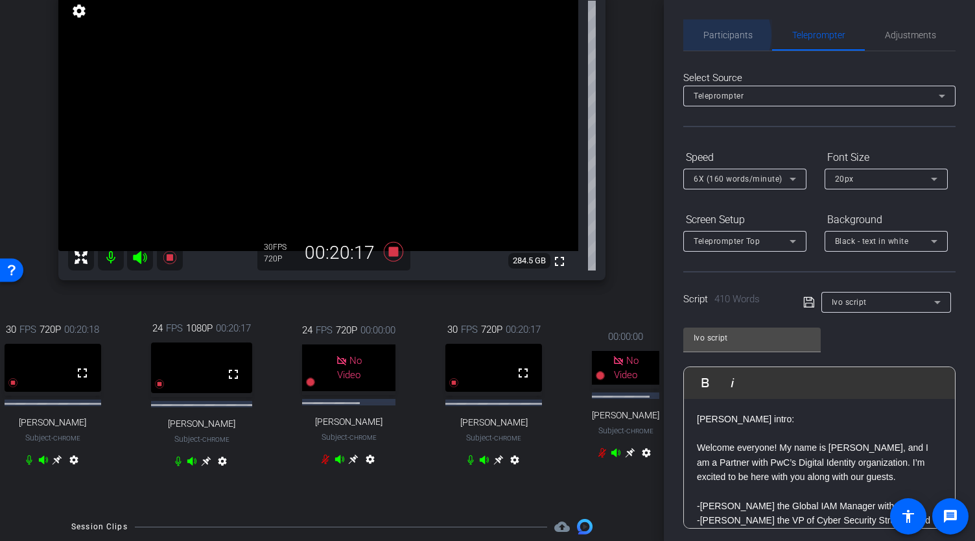
click at [717, 36] on span "Participants" at bounding box center [728, 34] width 49 height 9
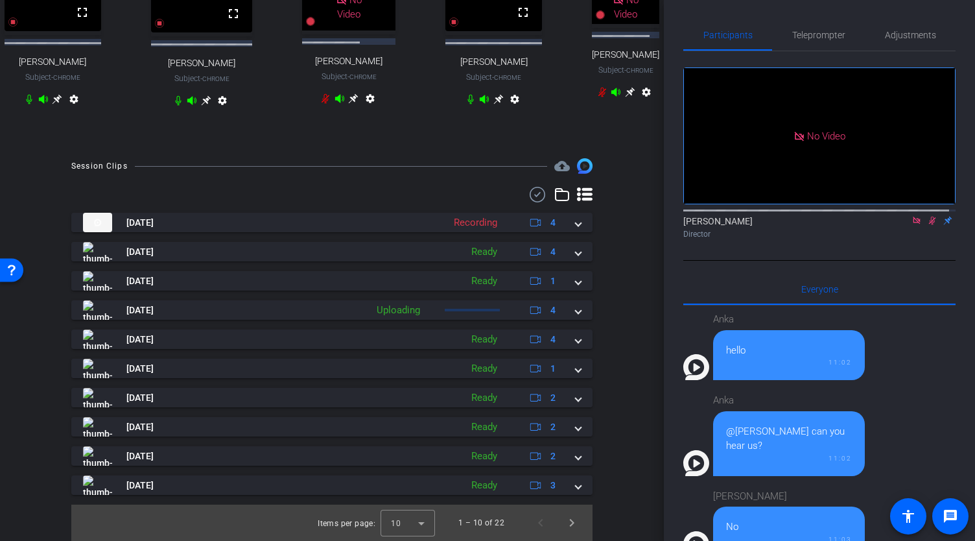
scroll to position [580, 0]
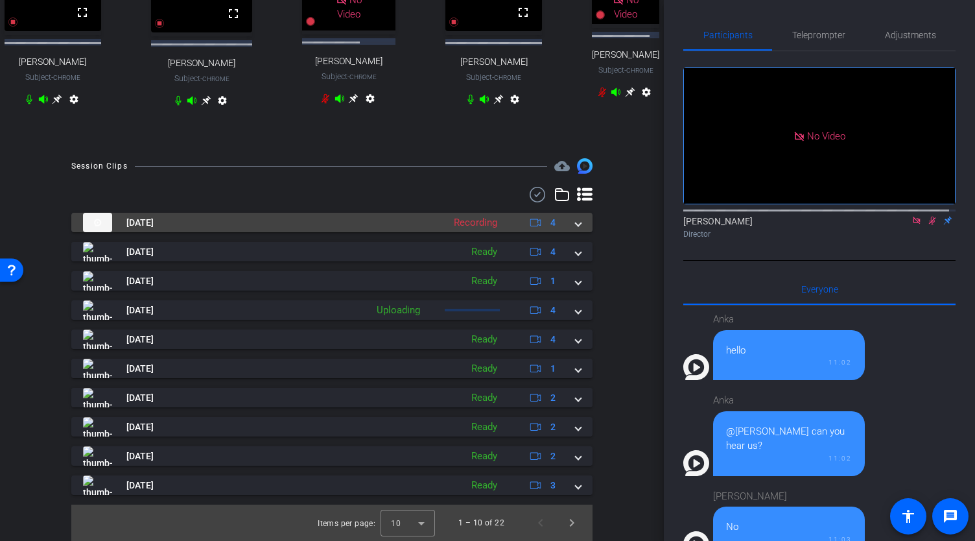
click at [576, 216] on span at bounding box center [578, 223] width 5 height 14
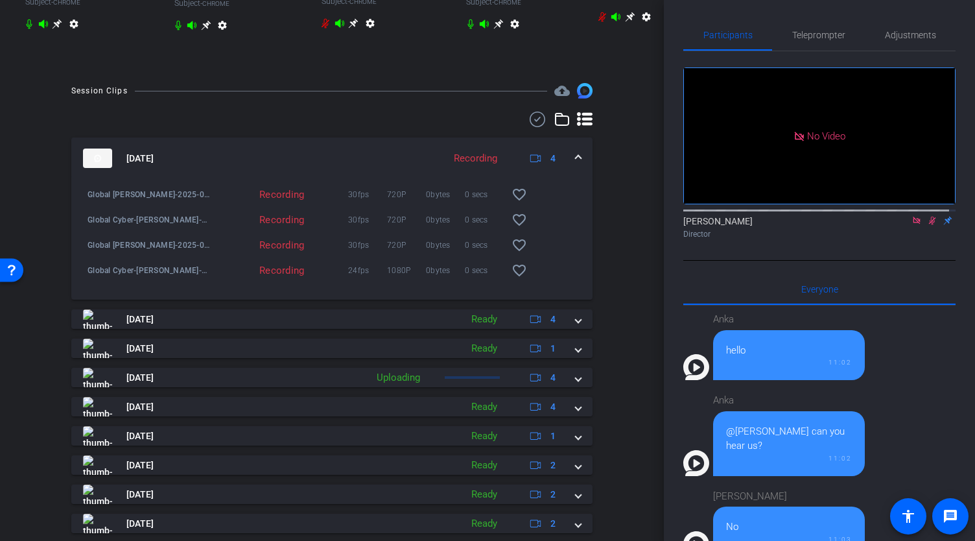
scroll to position [112, 0]
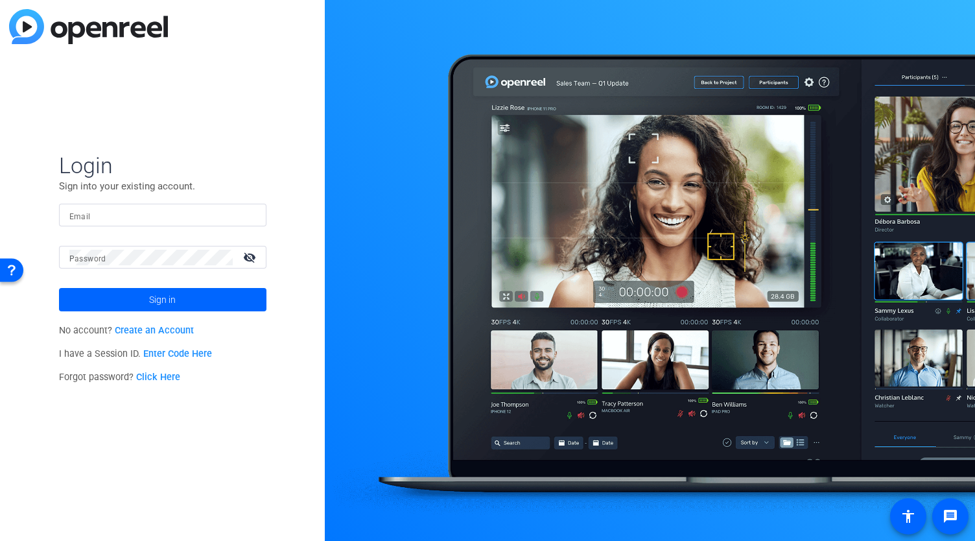
click at [147, 217] on input "Email" at bounding box center [162, 216] width 187 height 16
type input "[PERSON_NAME][EMAIL_ADDRESS][DOMAIN_NAME]"
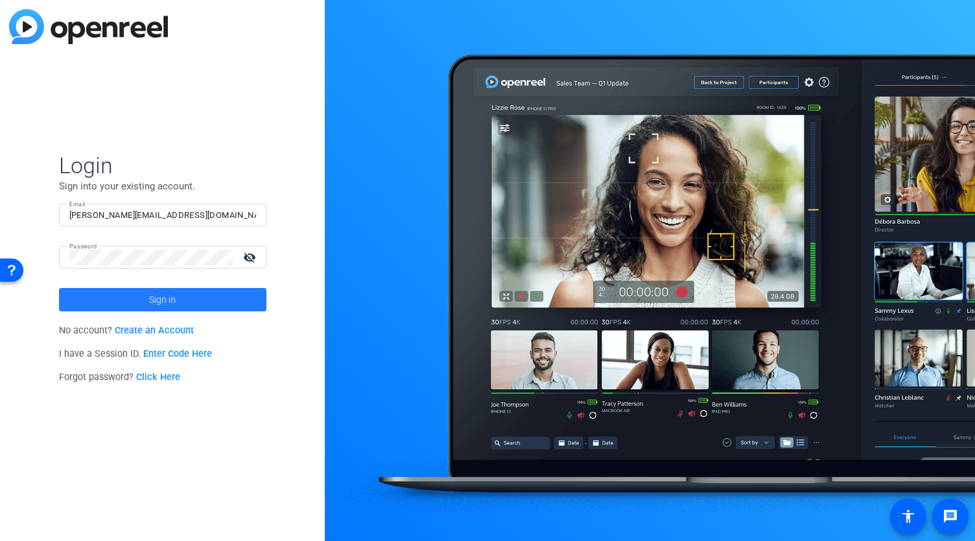
click at [130, 294] on span at bounding box center [163, 299] width 208 height 31
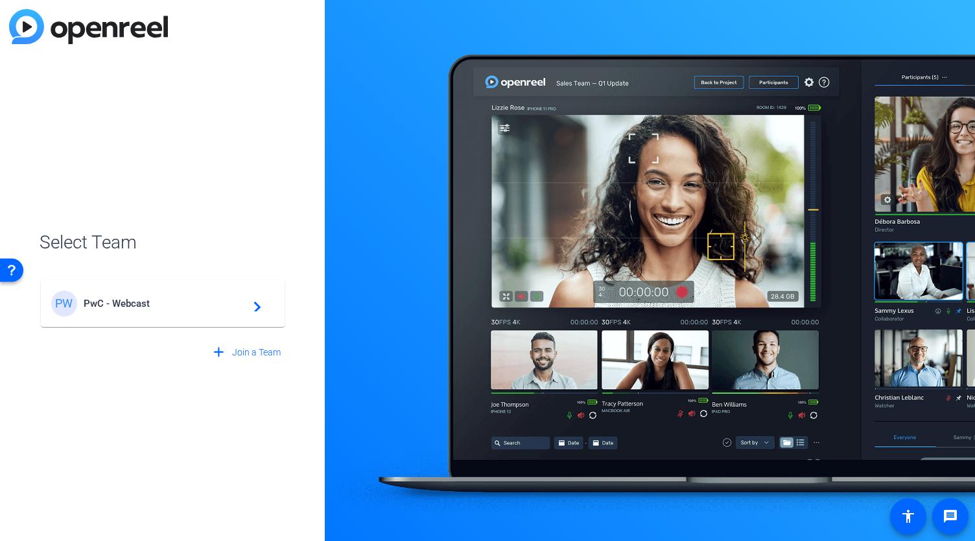
click at [141, 302] on span "PwC - Webcast" at bounding box center [165, 304] width 162 height 12
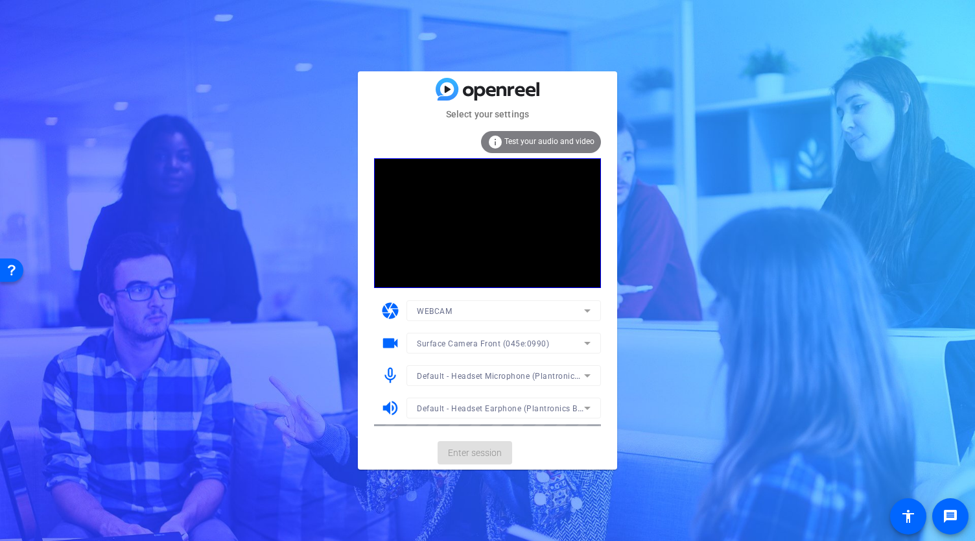
click at [473, 446] on mat-card-actions "Enter session" at bounding box center [487, 453] width 259 height 34
click at [483, 457] on span "Enter session" at bounding box center [475, 453] width 54 height 14
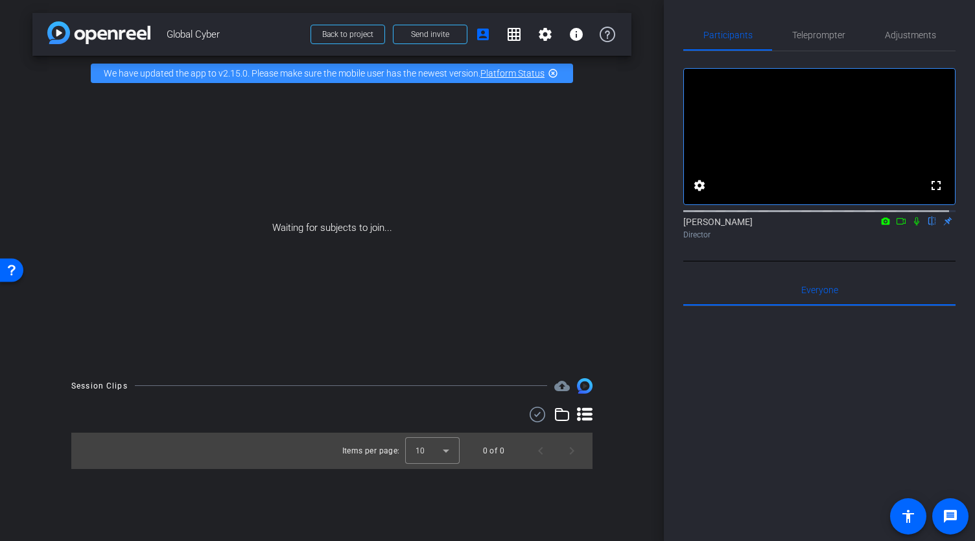
type input "Ivo script"
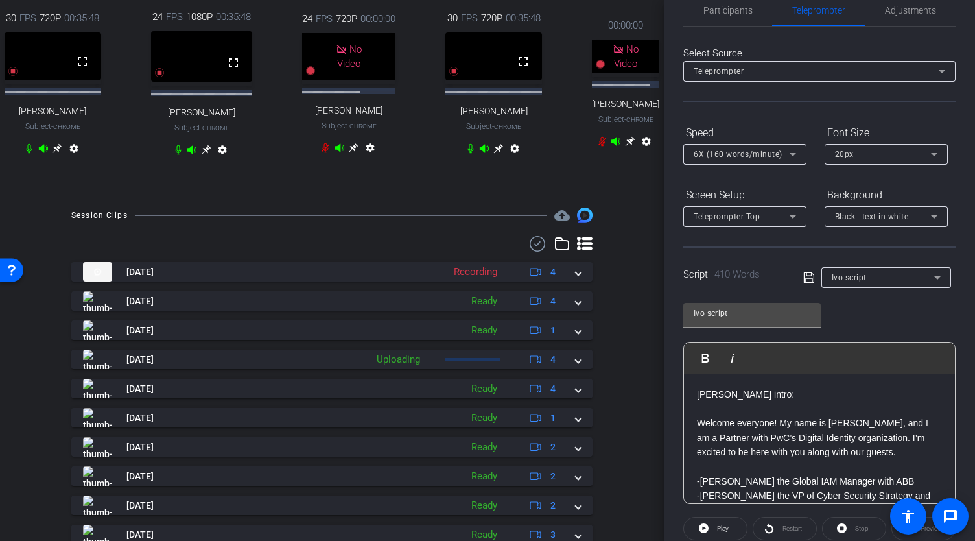
scroll to position [460, 0]
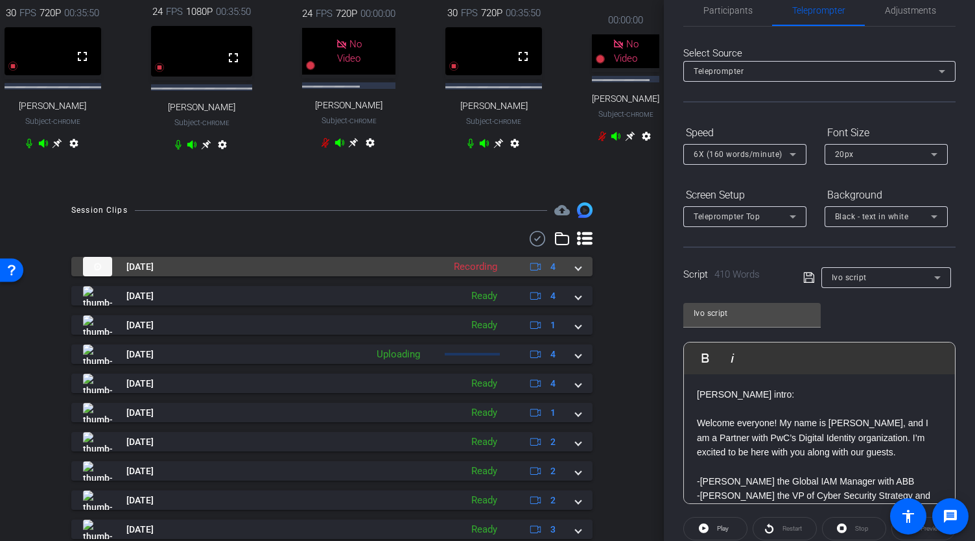
click at [576, 274] on span at bounding box center [578, 267] width 5 height 14
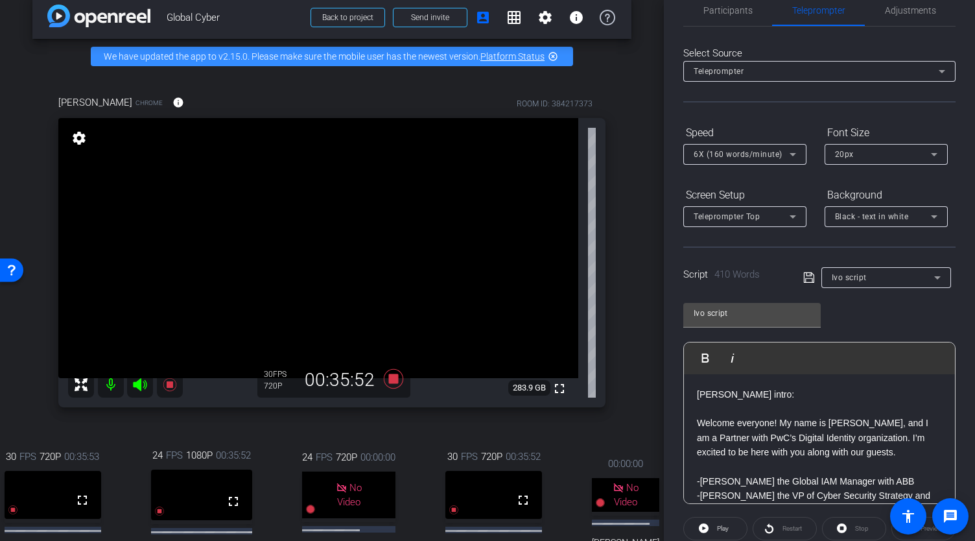
scroll to position [0, 0]
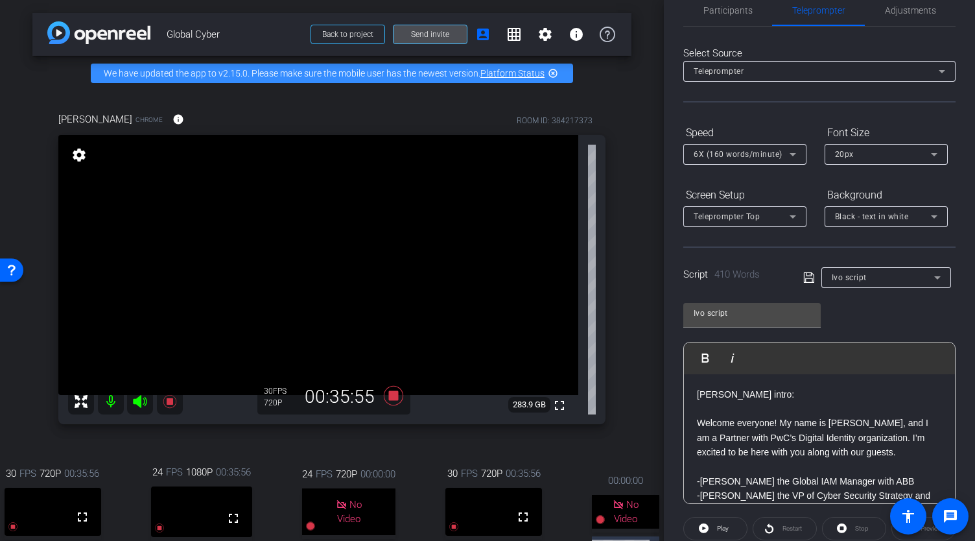
click at [432, 36] on span "Send invite" at bounding box center [430, 34] width 38 height 10
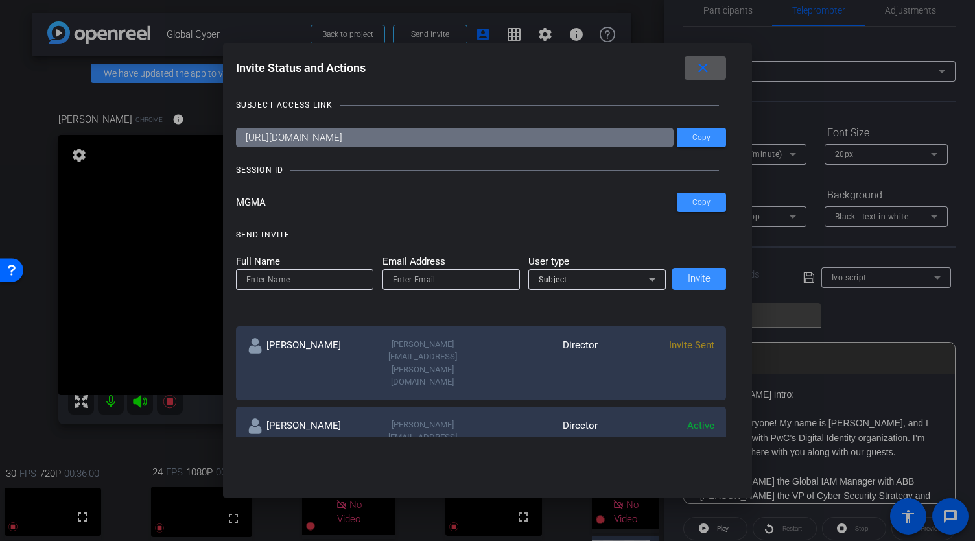
click at [711, 66] on mat-icon "close" at bounding box center [703, 68] width 16 height 16
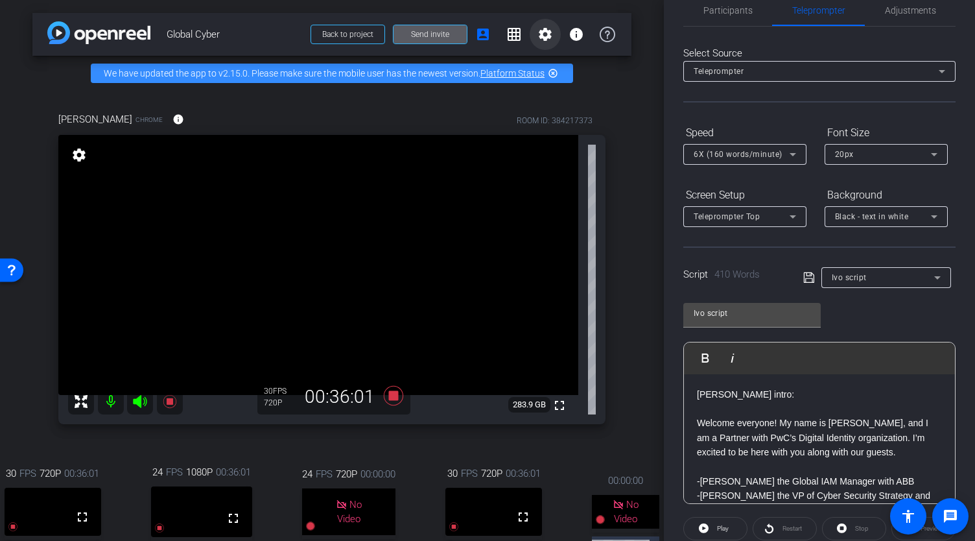
click at [542, 37] on mat-icon "settings" at bounding box center [546, 35] width 16 height 16
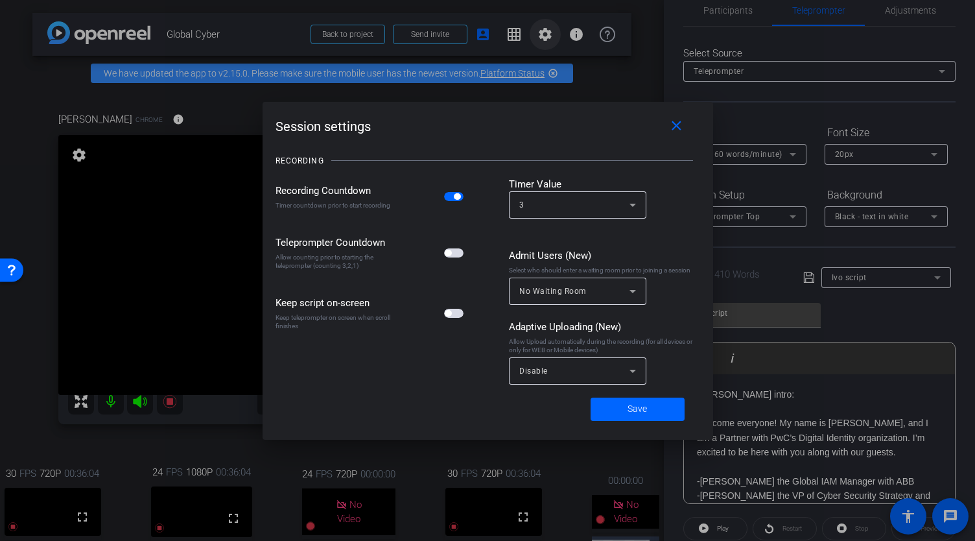
click at [542, 37] on div at bounding box center [487, 270] width 975 height 541
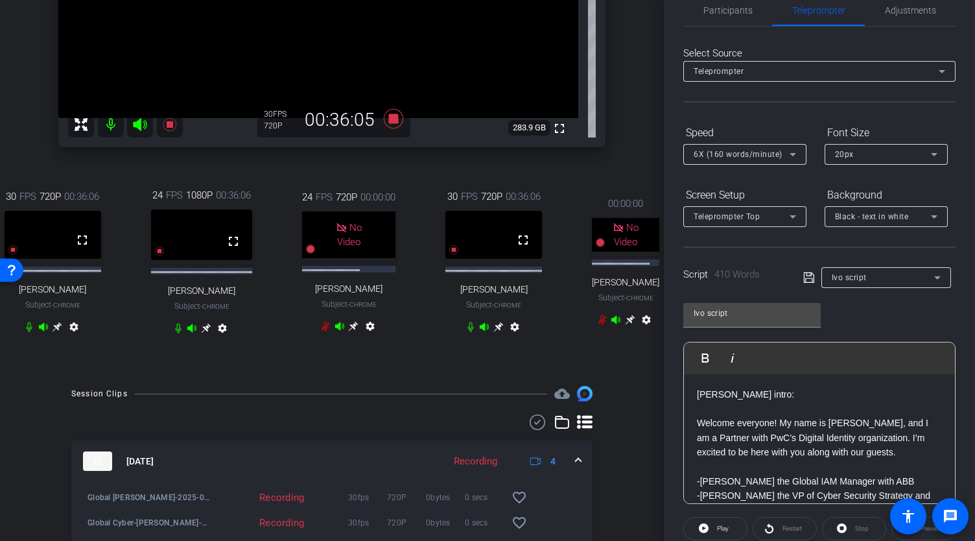
scroll to position [293, 0]
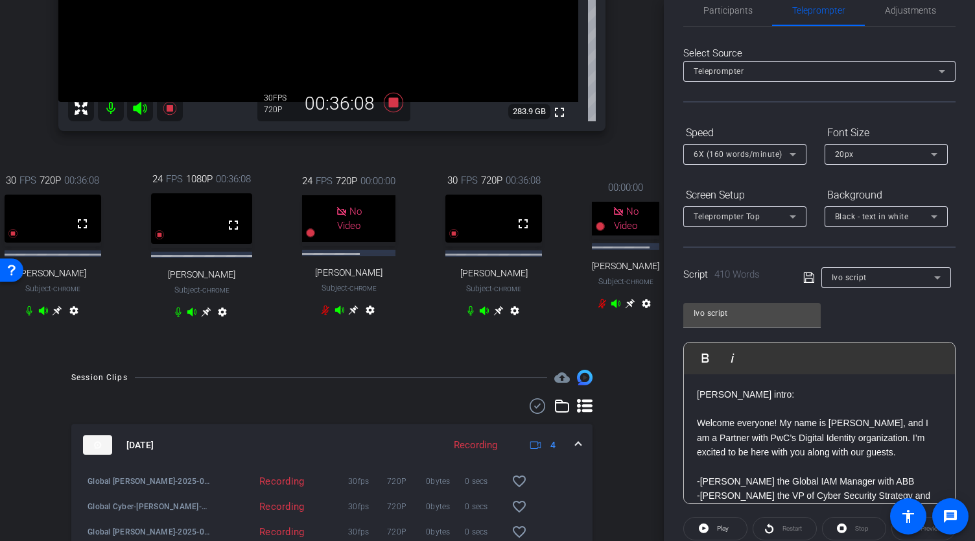
click at [57, 316] on icon at bounding box center [57, 310] width 10 height 10
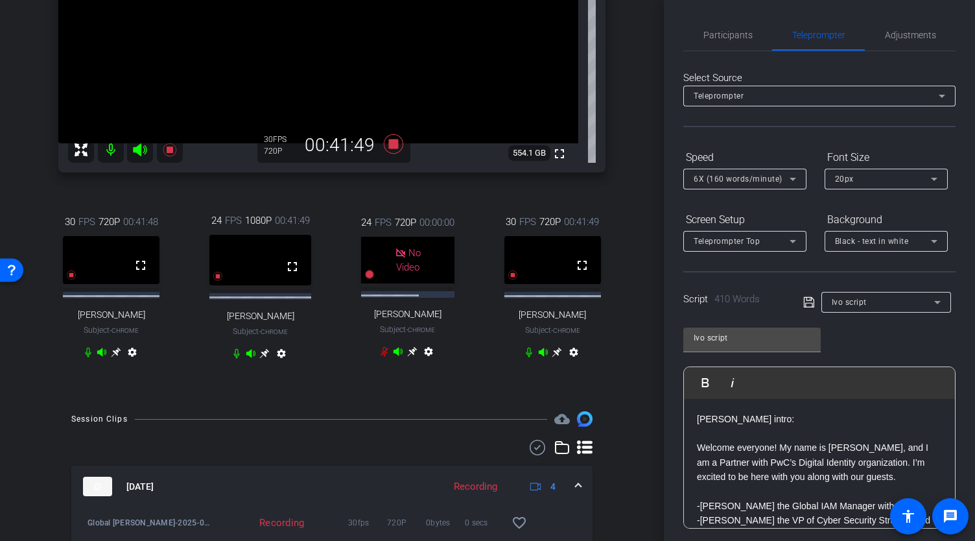
scroll to position [0, 0]
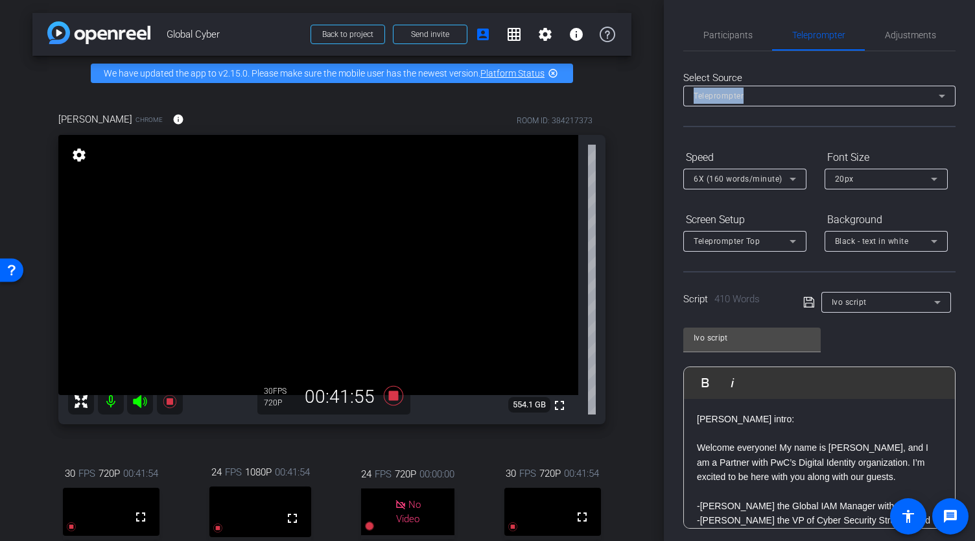
drag, startPoint x: 664, startPoint y: 124, endPoint x: 664, endPoint y: 160, distance: 36.3
click at [664, 160] on div "Participants Teleprompter Adjustments Abe Menendez Director Everyone 0 Anka hel…" at bounding box center [819, 270] width 311 height 541
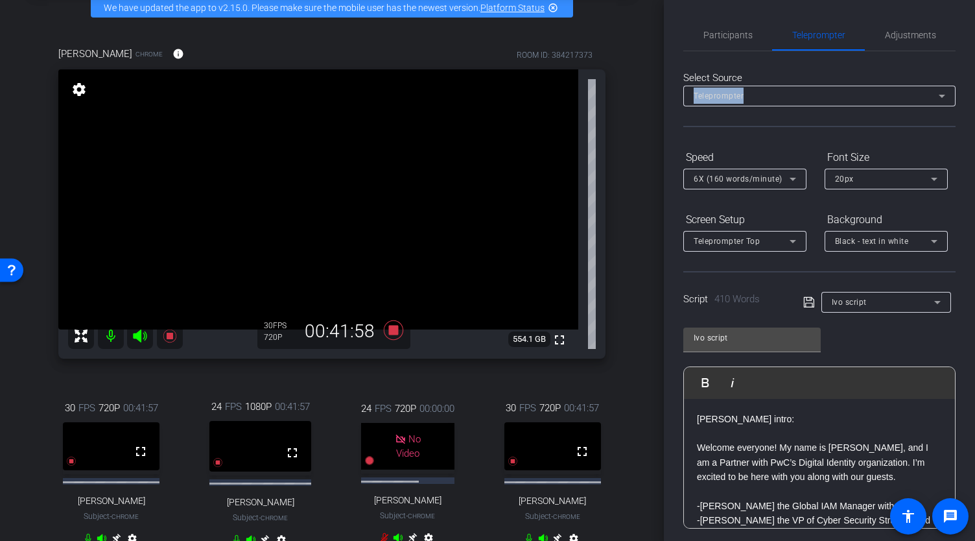
scroll to position [64, 0]
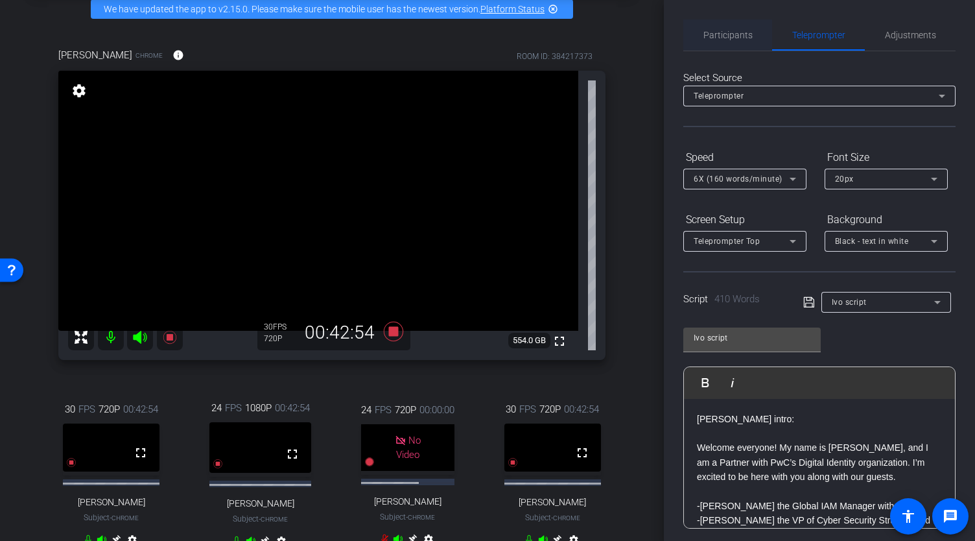
click at [730, 40] on span "Participants" at bounding box center [728, 34] width 49 height 31
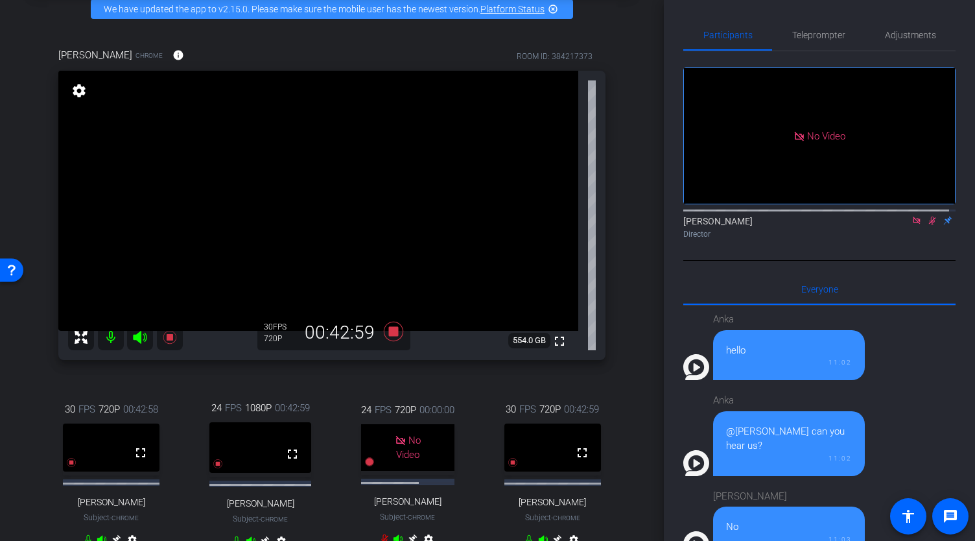
click at [929, 217] on icon at bounding box center [932, 221] width 7 height 8
click at [930, 217] on icon at bounding box center [932, 221] width 5 height 8
click at [927, 216] on icon at bounding box center [932, 220] width 10 height 9
click at [389, 339] on icon at bounding box center [393, 330] width 19 height 19
click at [913, 217] on icon at bounding box center [916, 220] width 7 height 7
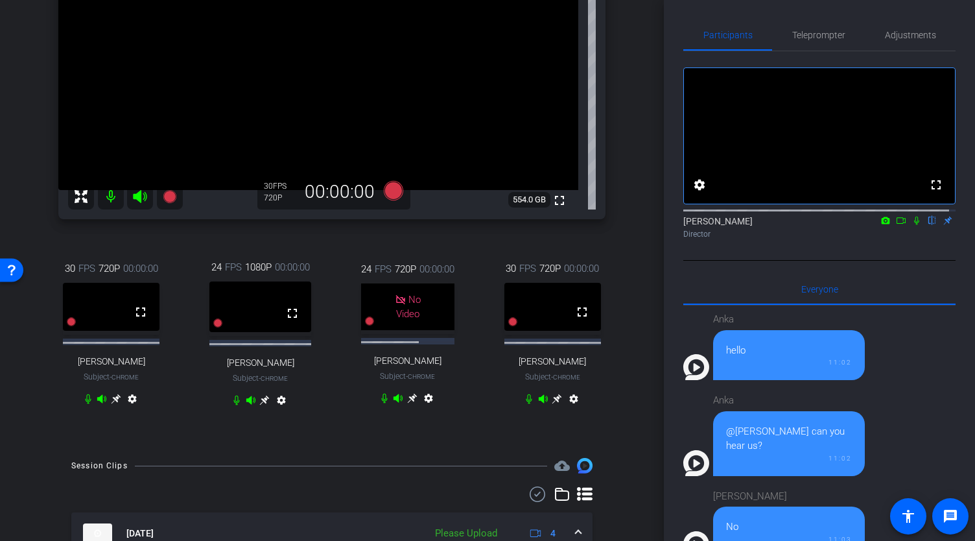
scroll to position [206, 0]
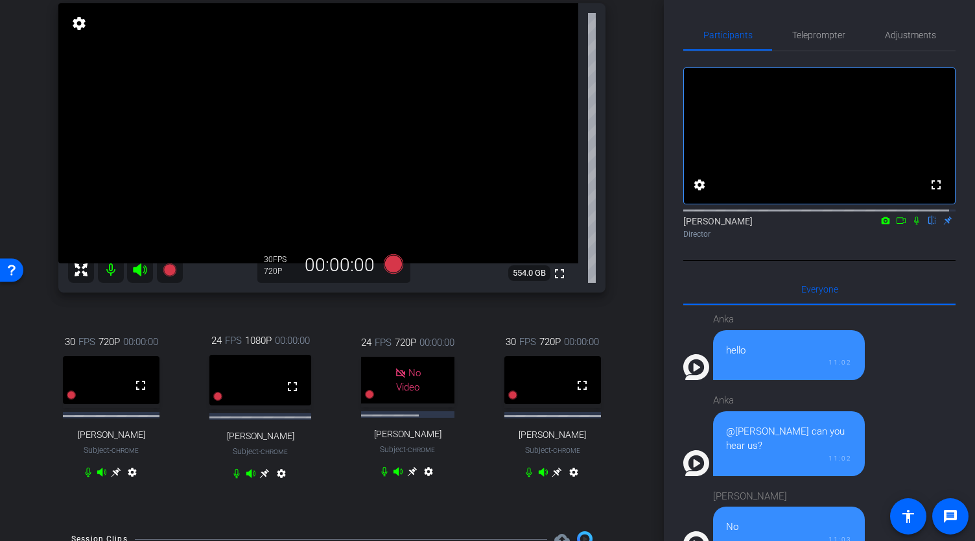
scroll to position [130, 0]
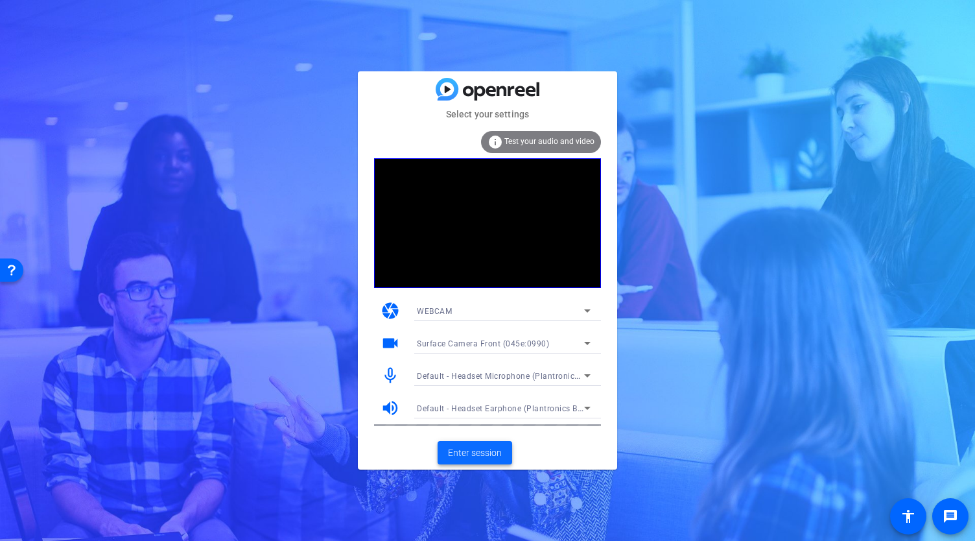
click at [475, 449] on span "Enter session" at bounding box center [475, 453] width 54 height 14
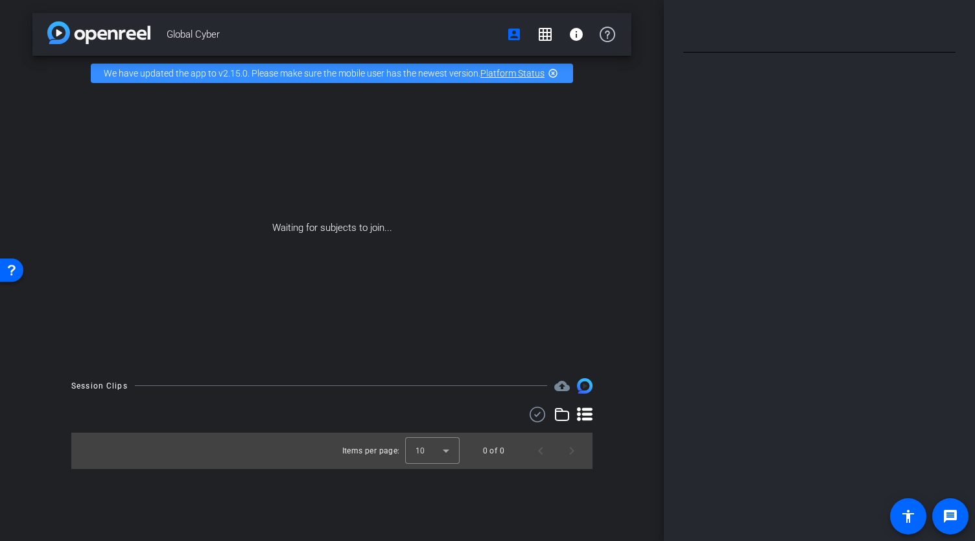
type input "Ivo script"
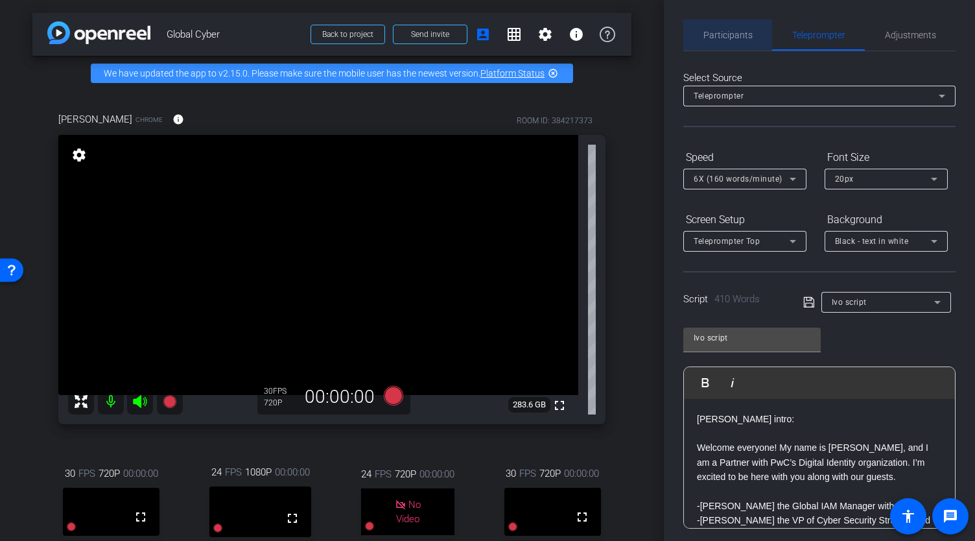
click at [733, 38] on span "Participants" at bounding box center [728, 34] width 49 height 9
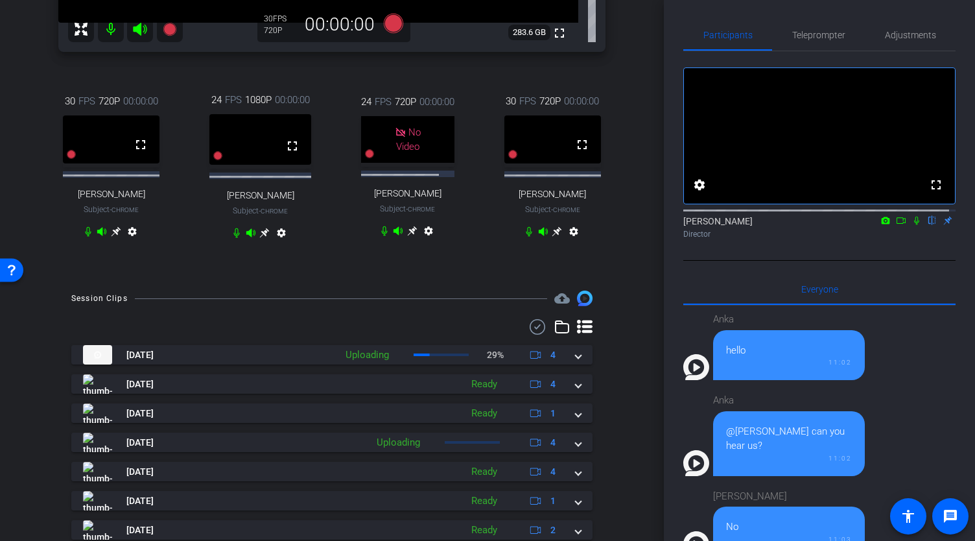
scroll to position [374, 0]
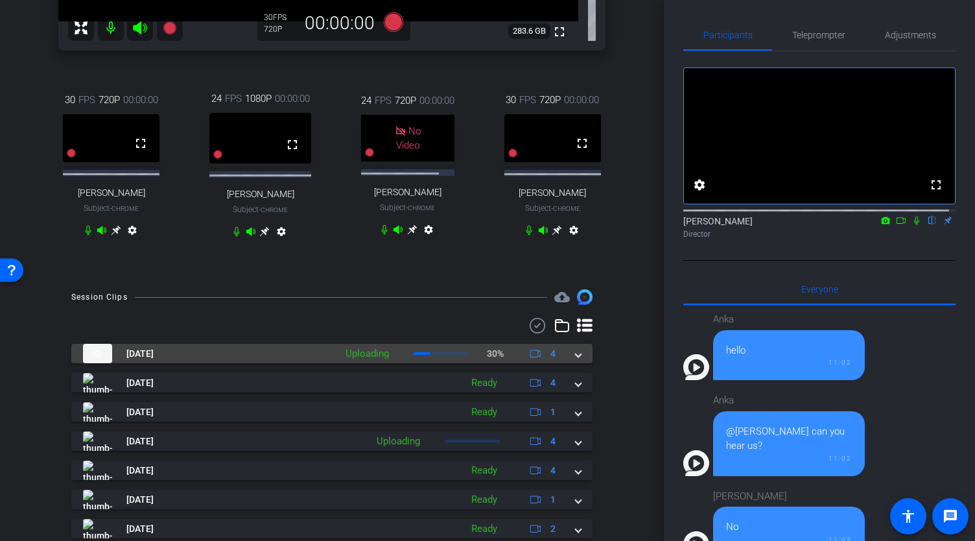
click at [576, 361] on span at bounding box center [578, 354] width 5 height 14
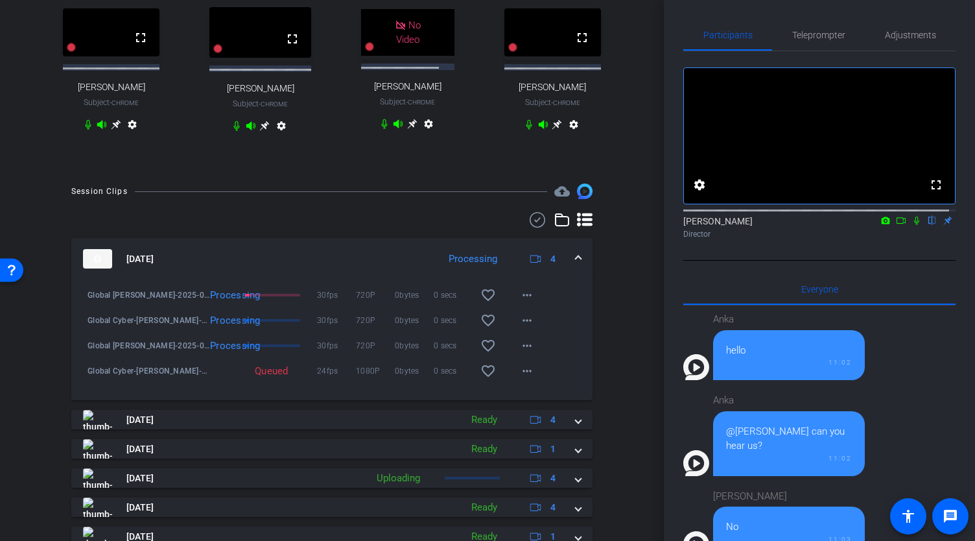
scroll to position [494, 0]
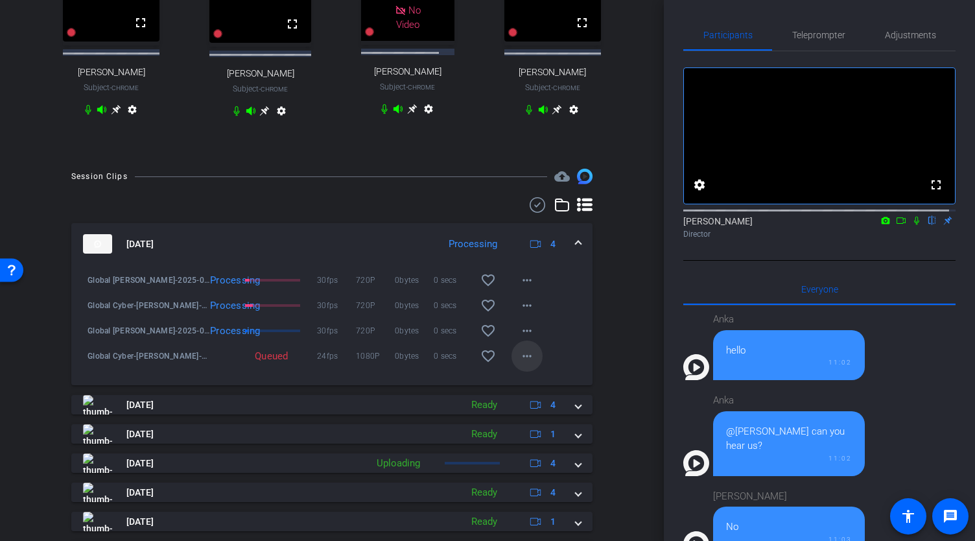
click at [524, 364] on mat-icon "more_horiz" at bounding box center [527, 356] width 16 height 16
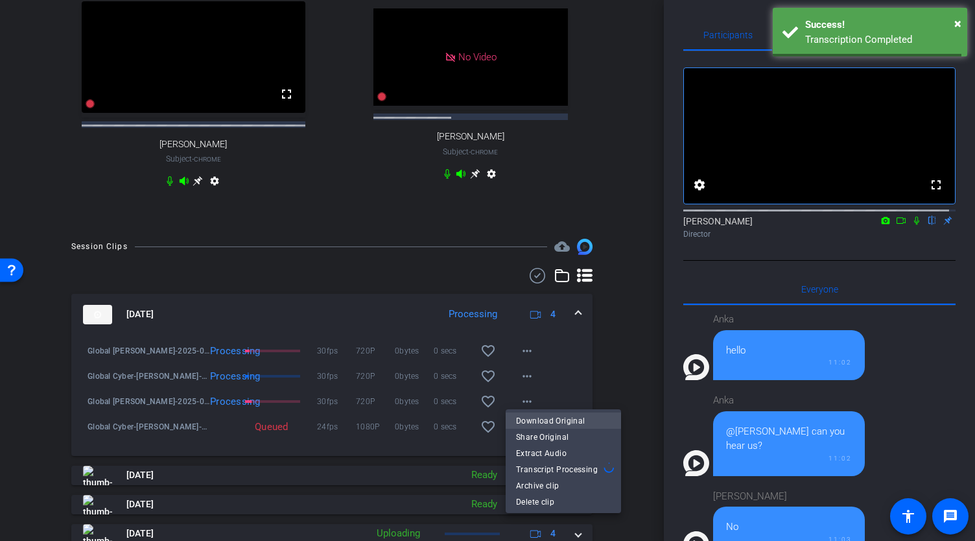
scroll to position [484, 0]
click at [560, 418] on span "Download Original" at bounding box center [563, 420] width 95 height 16
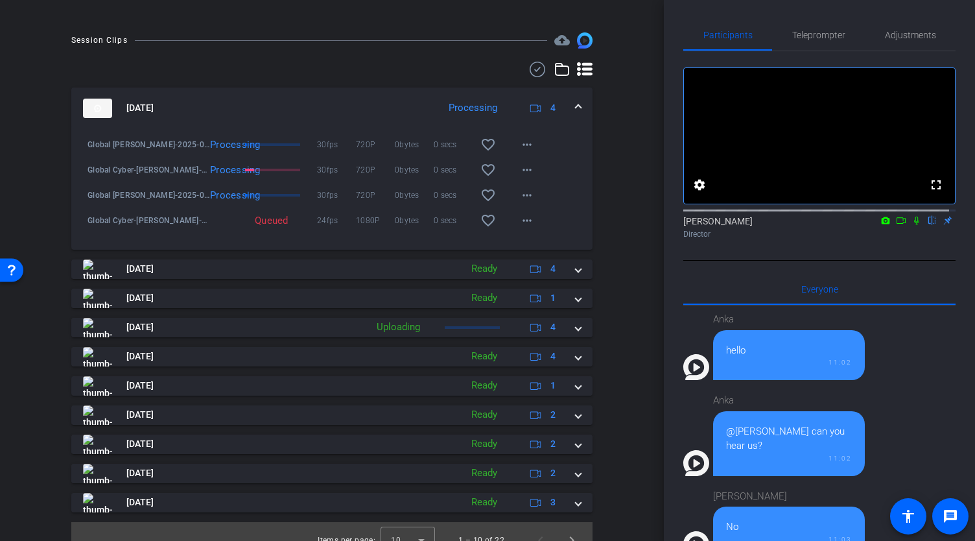
scroll to position [692, 0]
click at [519, 228] on mat-icon "more_horiz" at bounding box center [527, 220] width 16 height 16
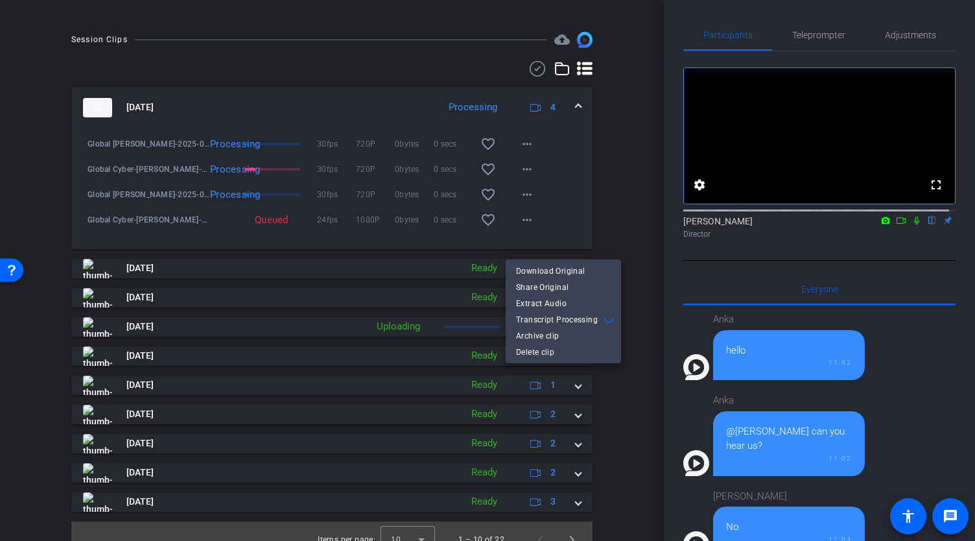
click at [632, 204] on div at bounding box center [487, 270] width 975 height 541
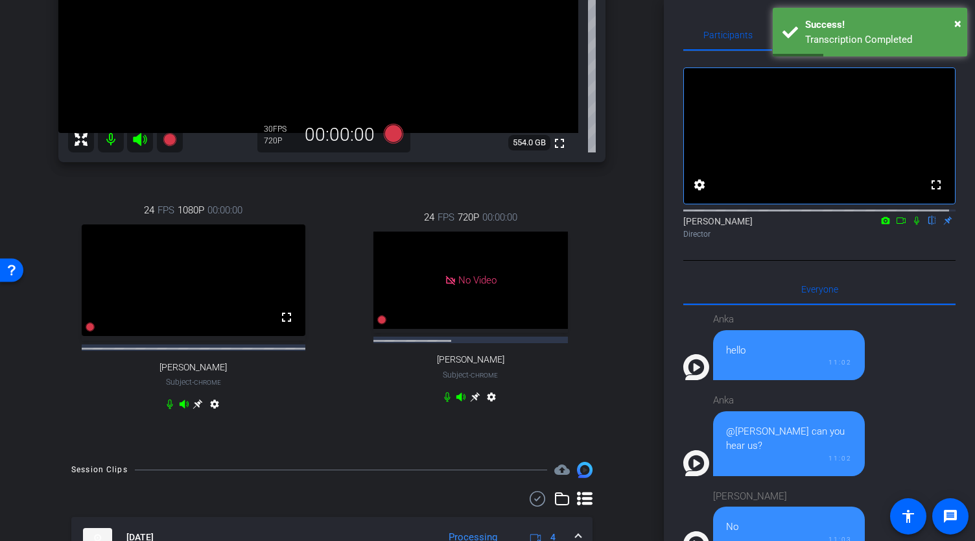
scroll to position [101, 0]
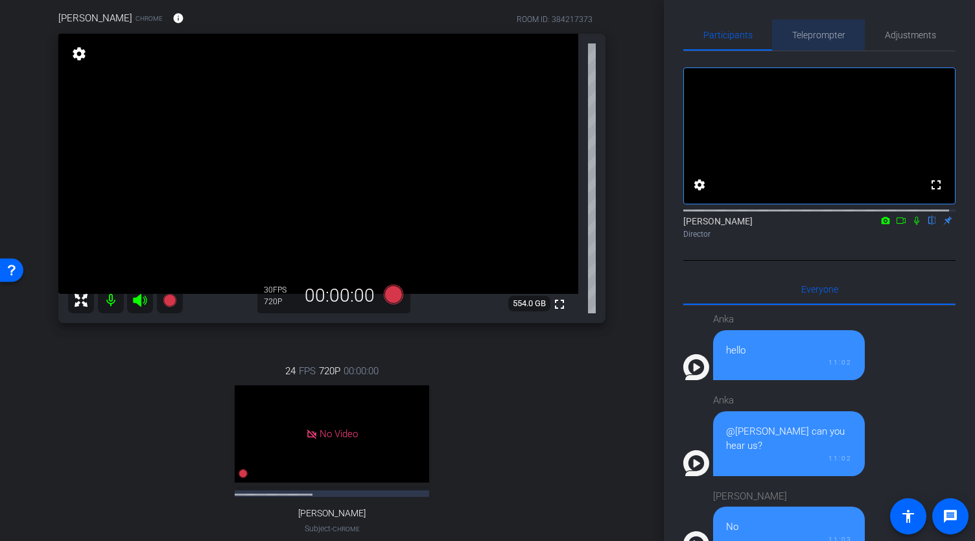
click at [820, 38] on span "Teleprompter" at bounding box center [819, 34] width 53 height 9
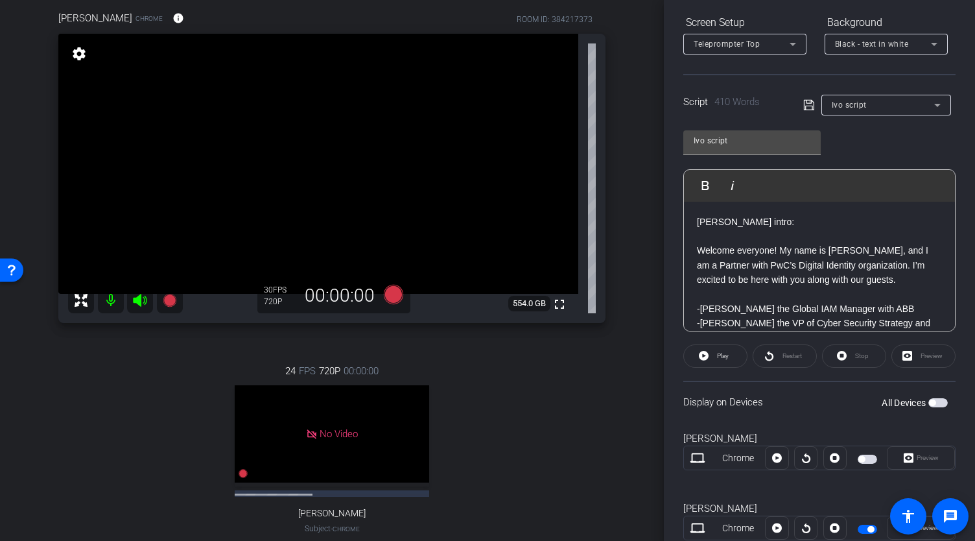
scroll to position [236, 0]
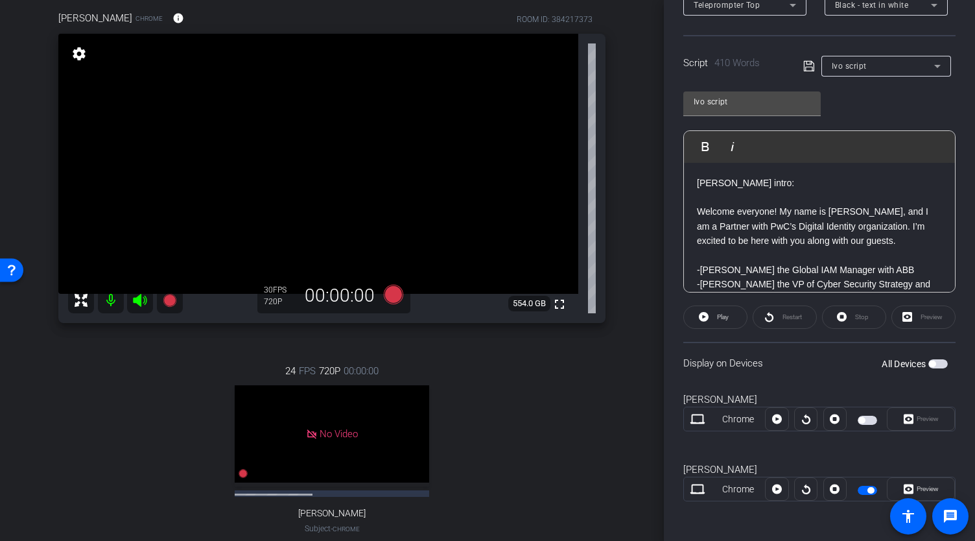
click at [929, 363] on span "button" at bounding box center [932, 364] width 6 height 6
click at [703, 198] on p at bounding box center [819, 197] width 245 height 14
click at [390, 304] on icon at bounding box center [393, 293] width 19 height 19
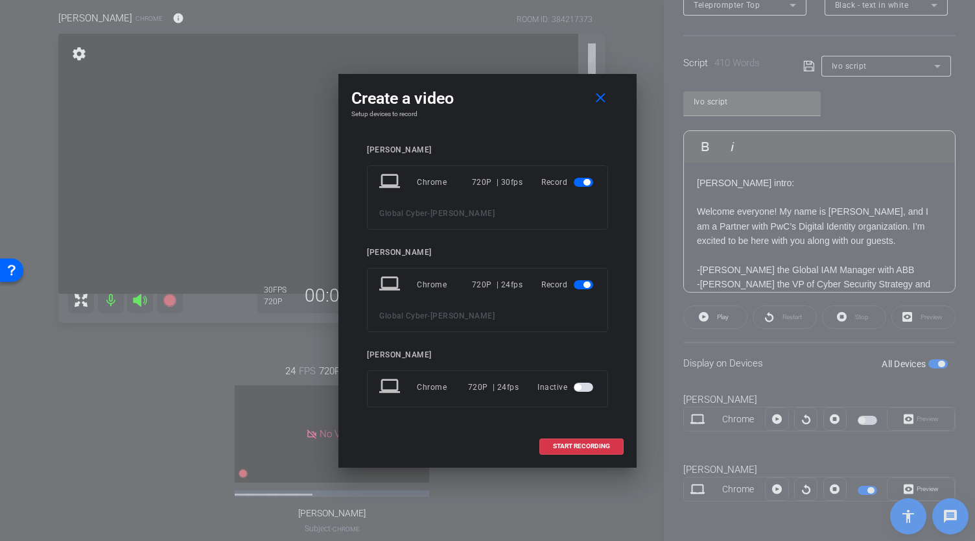
click at [581, 289] on span "button" at bounding box center [583, 284] width 19 height 9
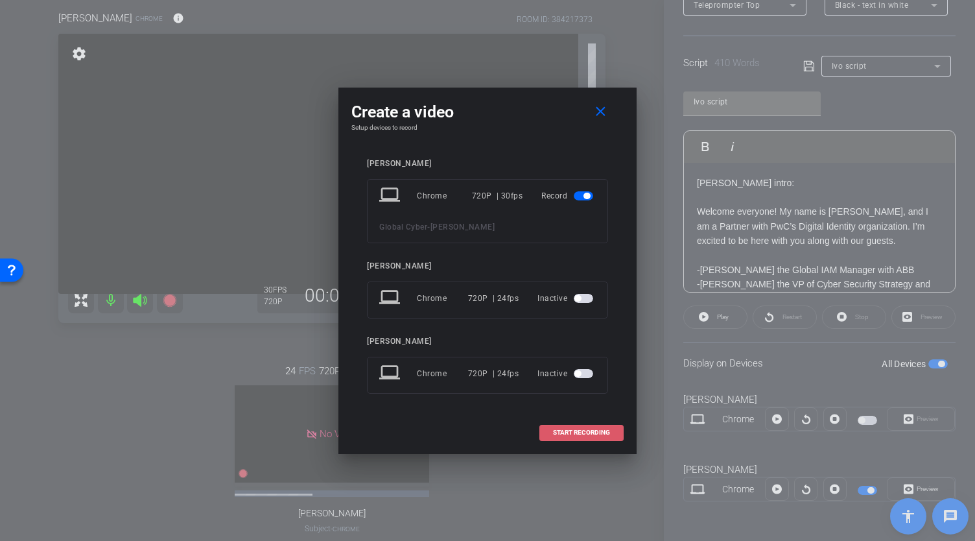
click at [584, 434] on span "START RECORDING" at bounding box center [581, 432] width 57 height 6
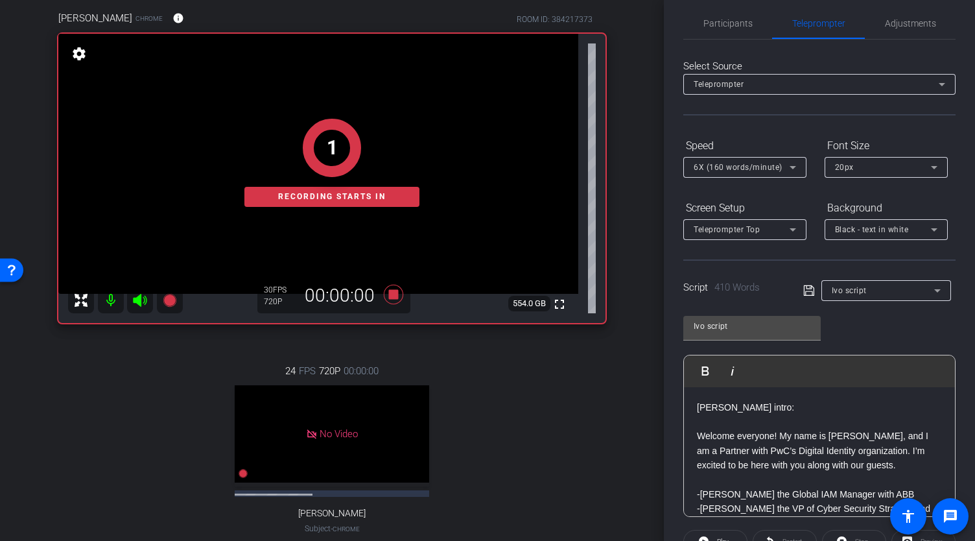
scroll to position [9, 0]
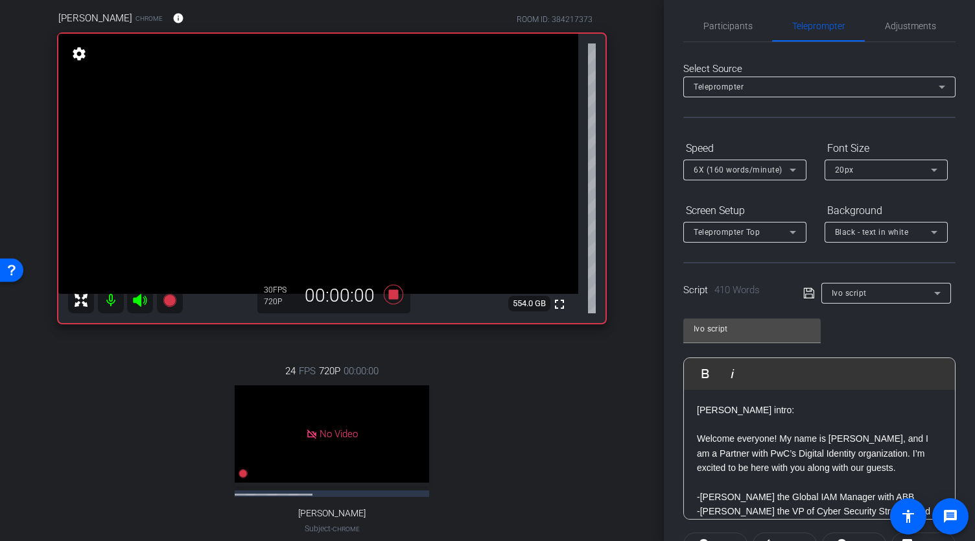
click at [818, 87] on div "Teleprompter" at bounding box center [816, 86] width 245 height 16
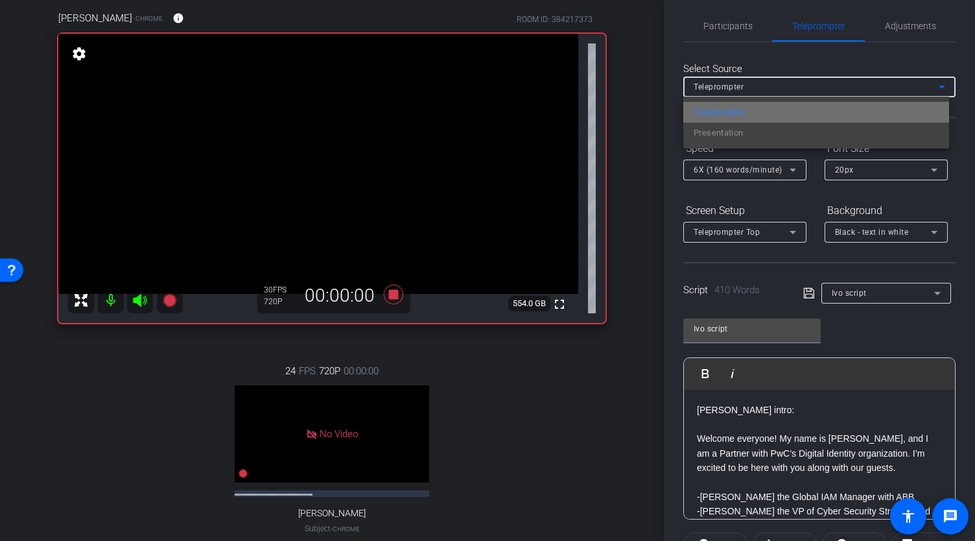
click at [796, 109] on mat-option "Teleprompter" at bounding box center [817, 112] width 266 height 21
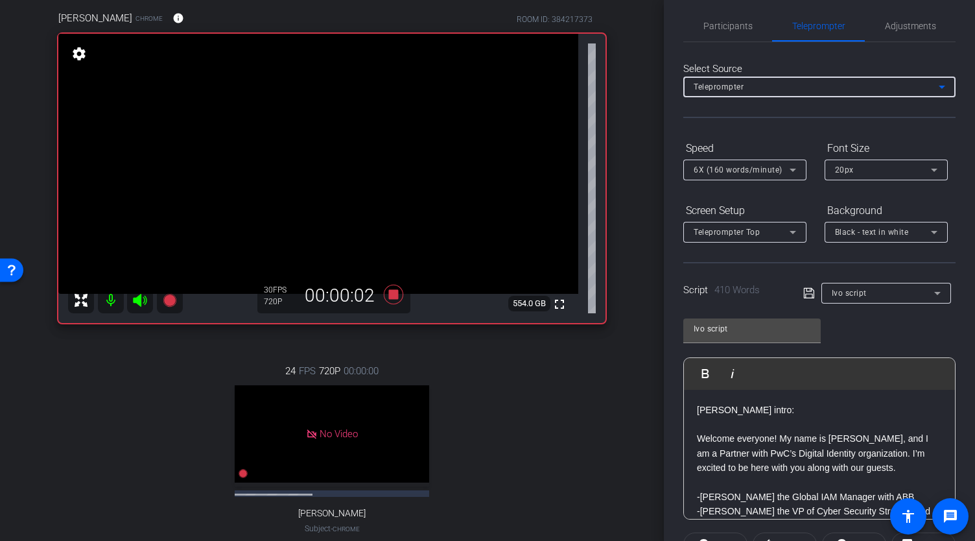
click at [786, 233] on icon at bounding box center [793, 232] width 16 height 16
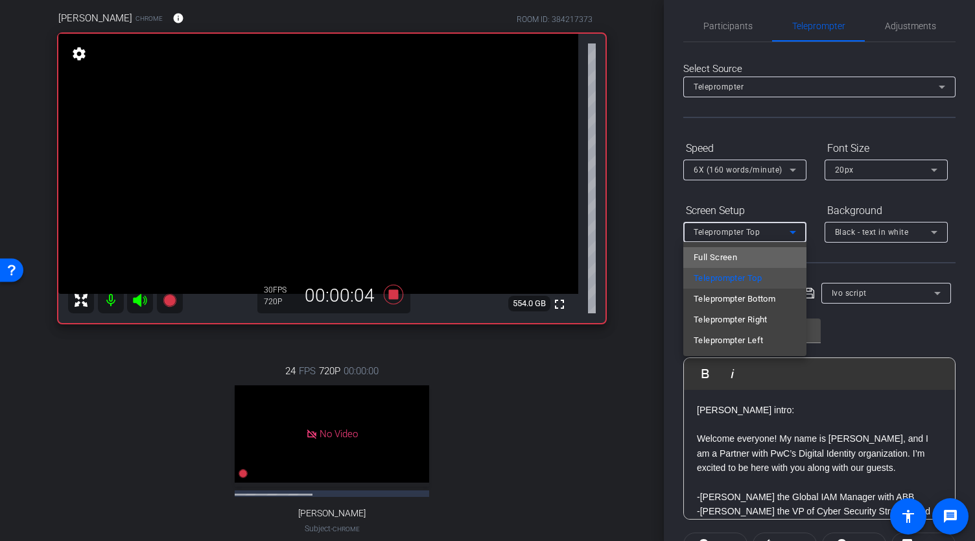
click at [762, 254] on mat-option "Full Screen" at bounding box center [745, 257] width 123 height 21
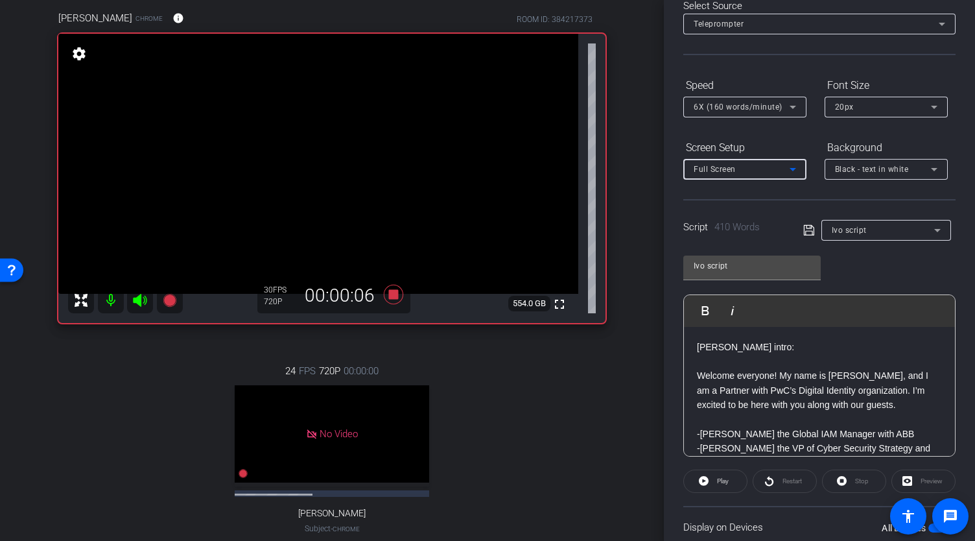
scroll to position [82, 0]
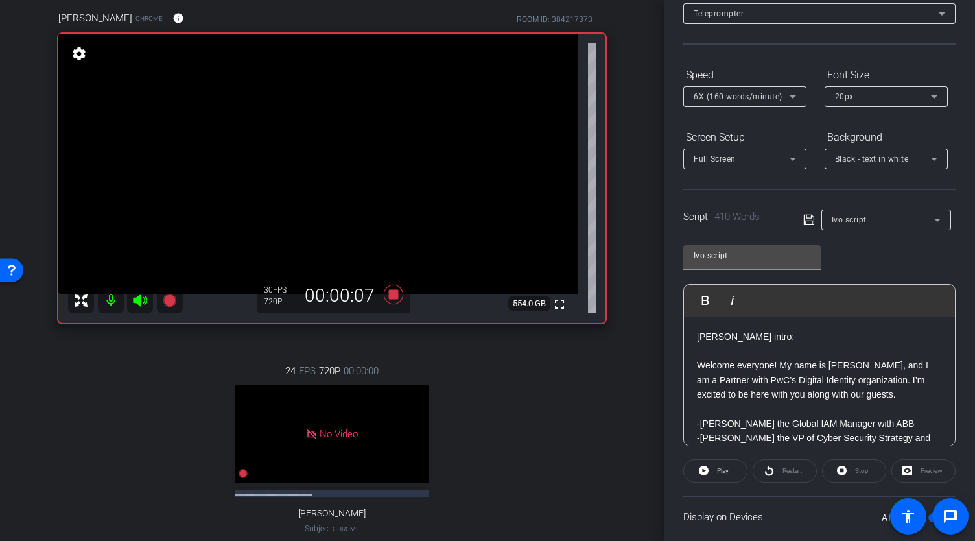
click at [722, 355] on p at bounding box center [819, 351] width 245 height 14
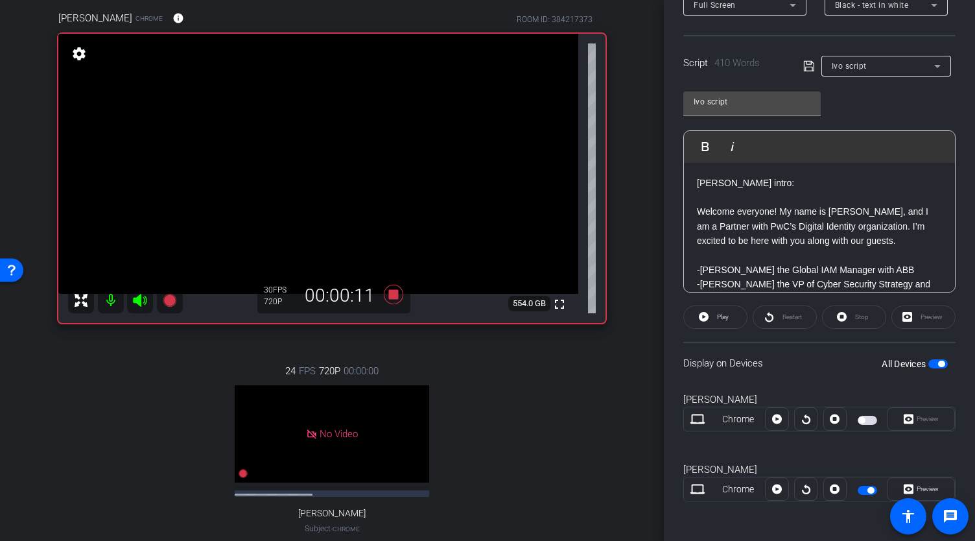
click at [864, 420] on span "button" at bounding box center [867, 420] width 19 height 9
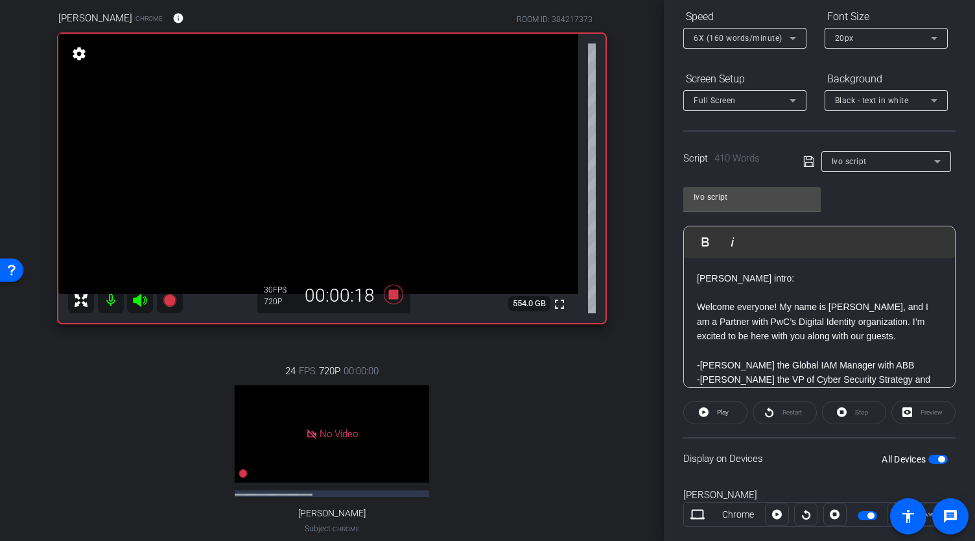
scroll to position [0, 0]
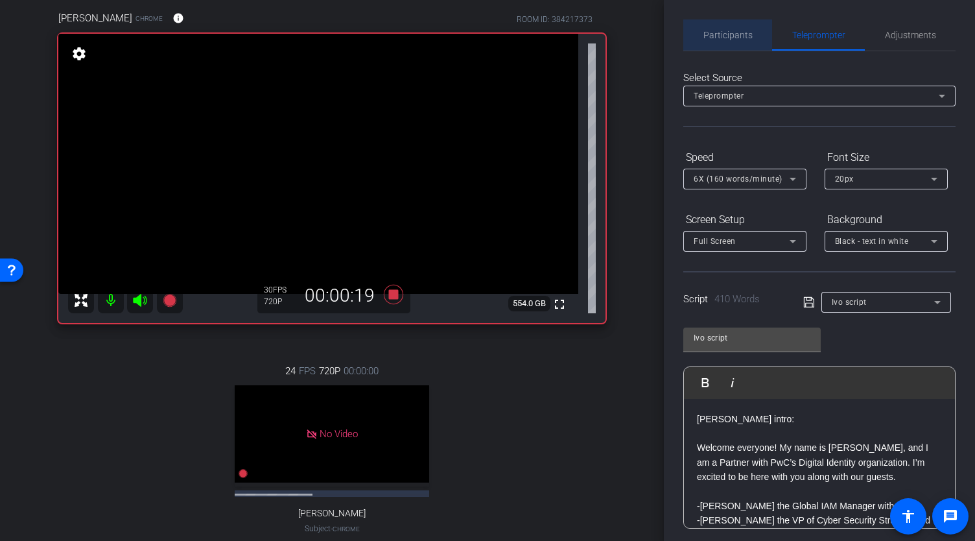
click at [736, 38] on span "Participants" at bounding box center [728, 34] width 49 height 9
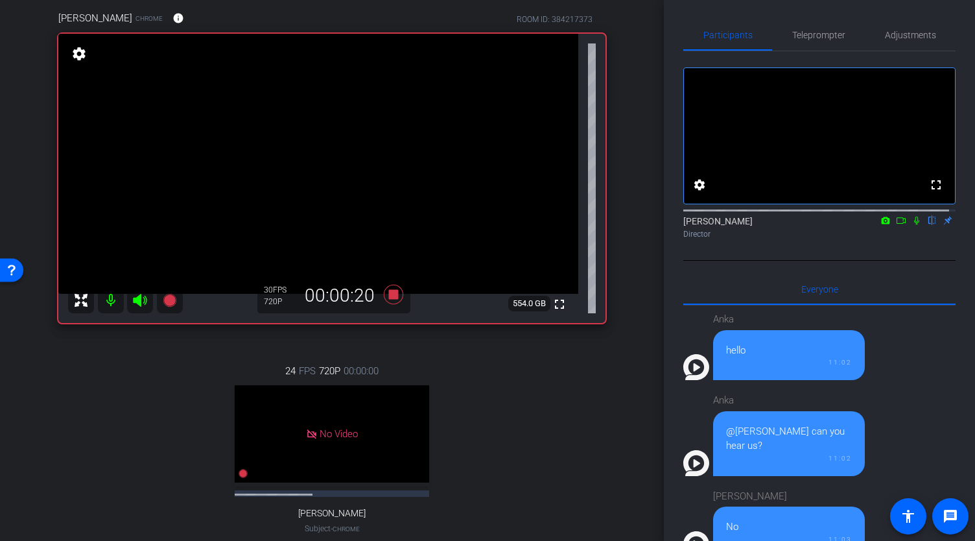
click at [896, 225] on icon at bounding box center [901, 220] width 10 height 9
click at [811, 37] on span "Teleprompter" at bounding box center [819, 34] width 53 height 9
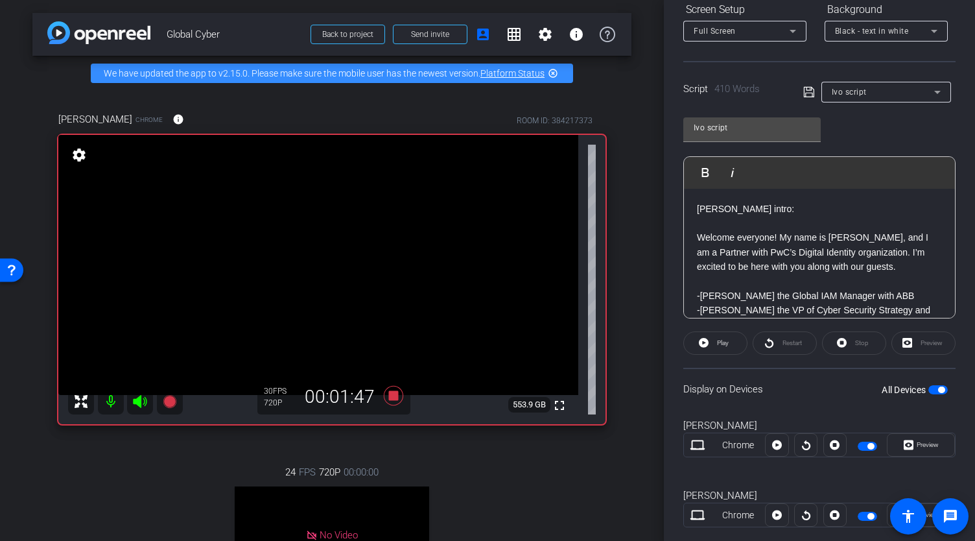
scroll to position [236, 0]
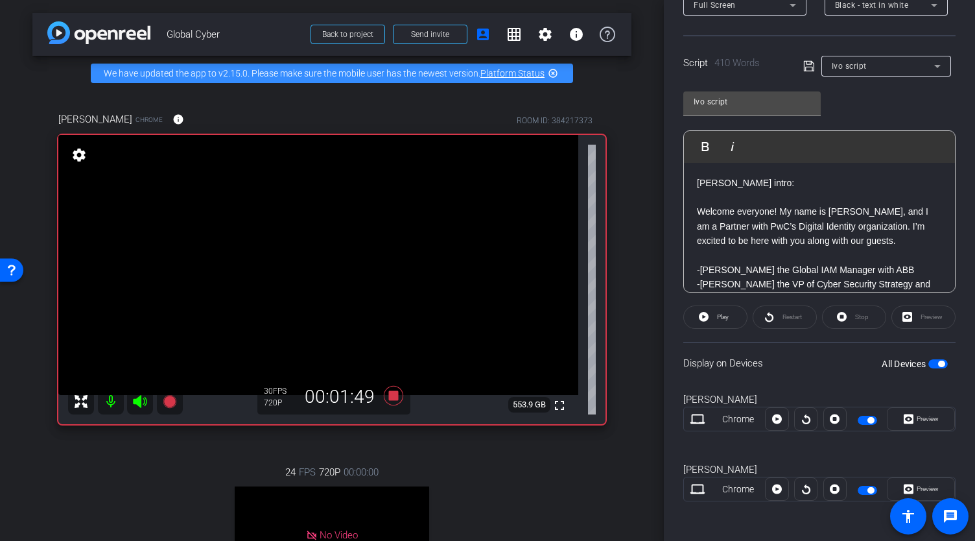
click at [703, 195] on p at bounding box center [819, 197] width 245 height 14
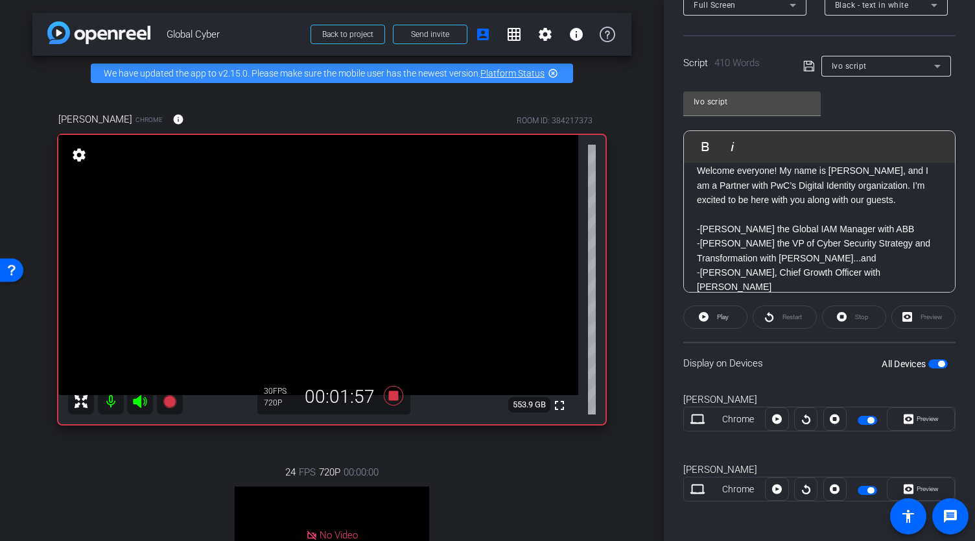
scroll to position [0, 0]
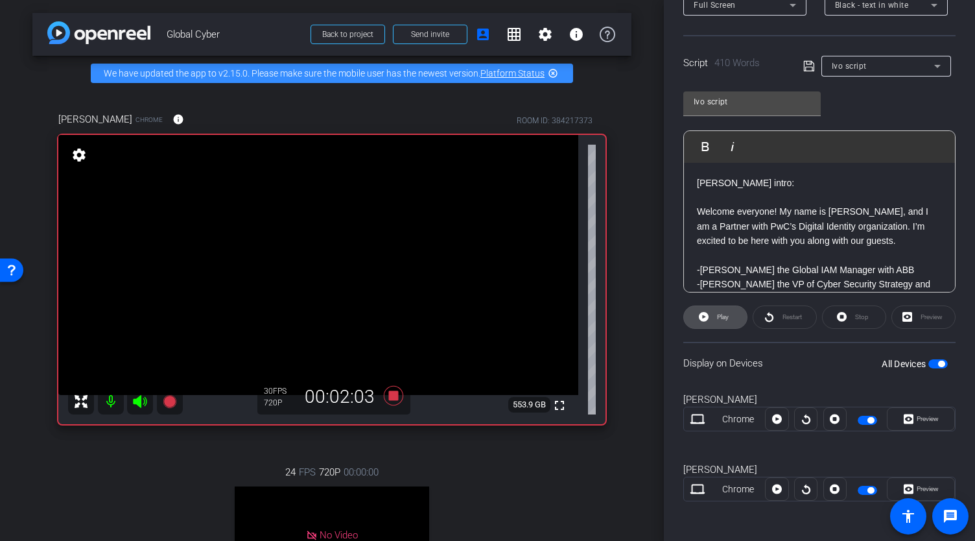
click at [722, 316] on span "Play" at bounding box center [723, 316] width 12 height 7
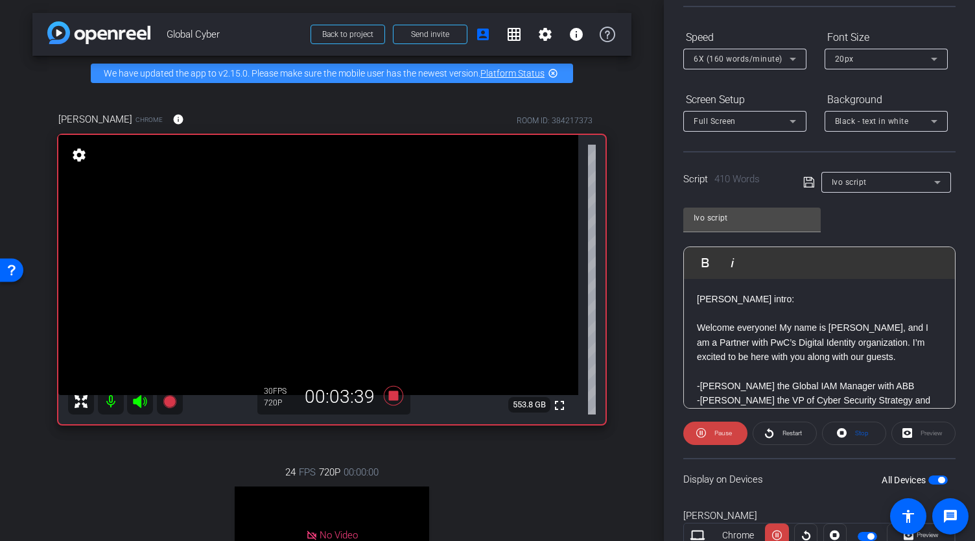
scroll to position [127, 0]
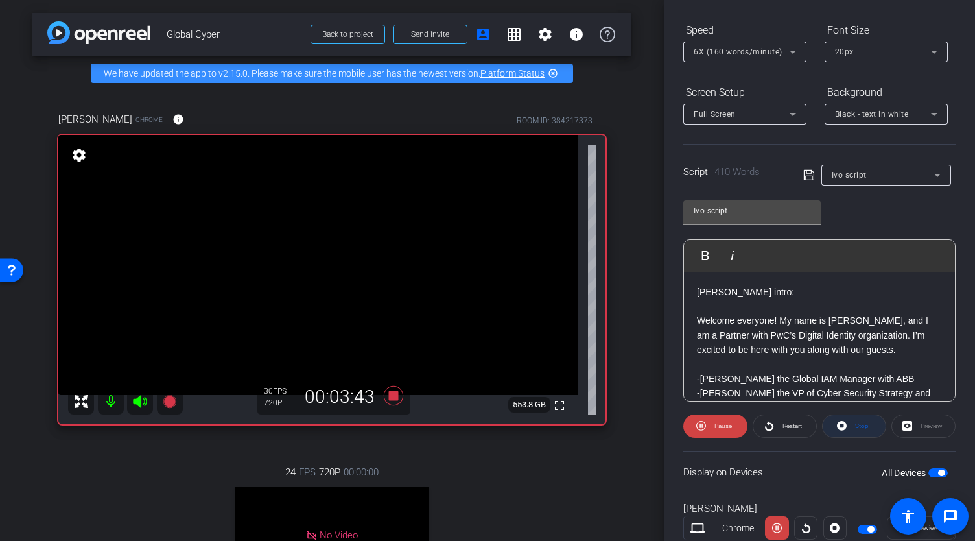
click at [855, 428] on span "Stop" at bounding box center [862, 425] width 14 height 7
click at [717, 425] on span "Play" at bounding box center [723, 425] width 12 height 7
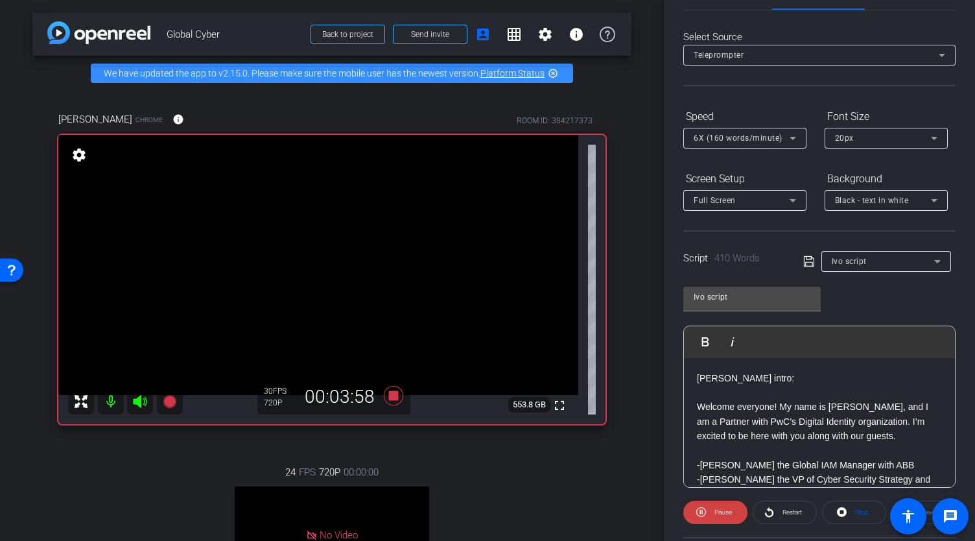
scroll to position [0, 0]
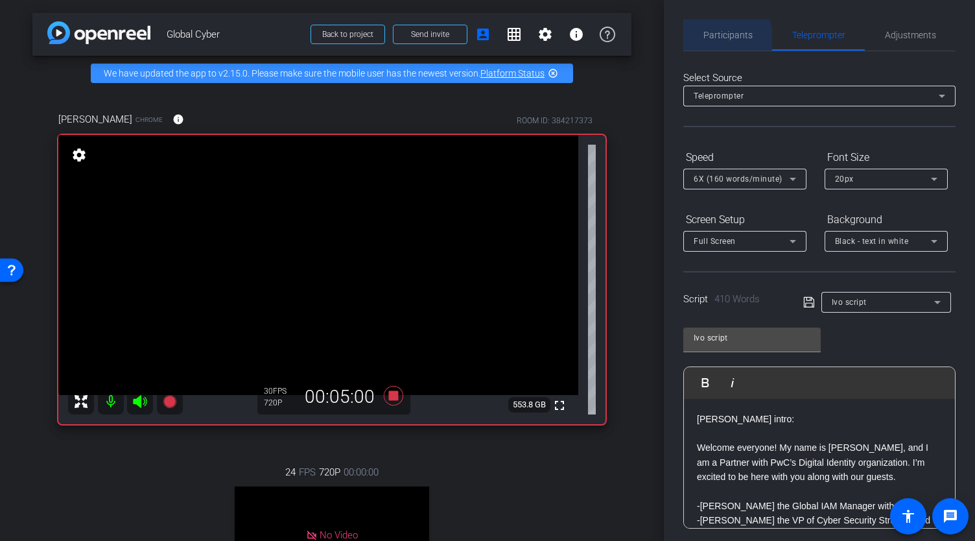
click at [719, 41] on span "Participants" at bounding box center [728, 34] width 49 height 31
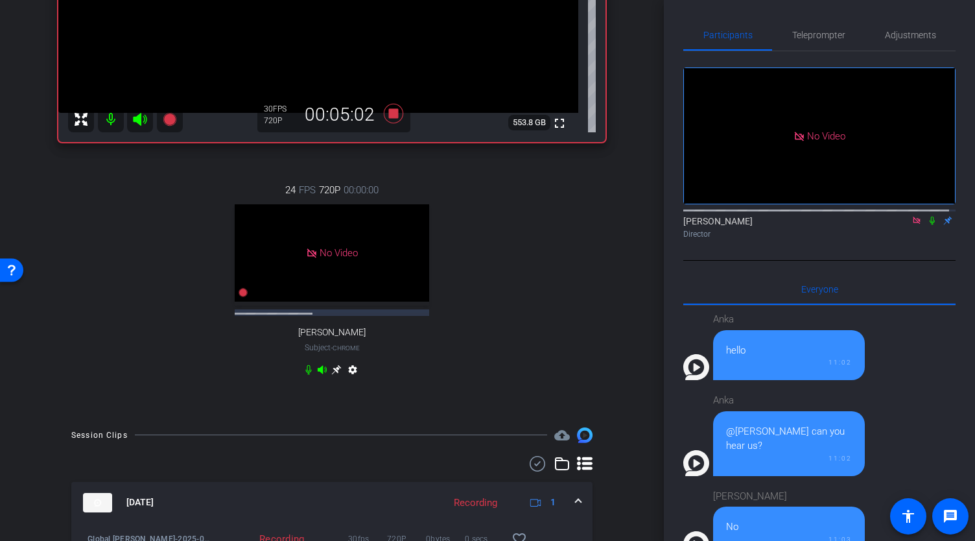
scroll to position [303, 0]
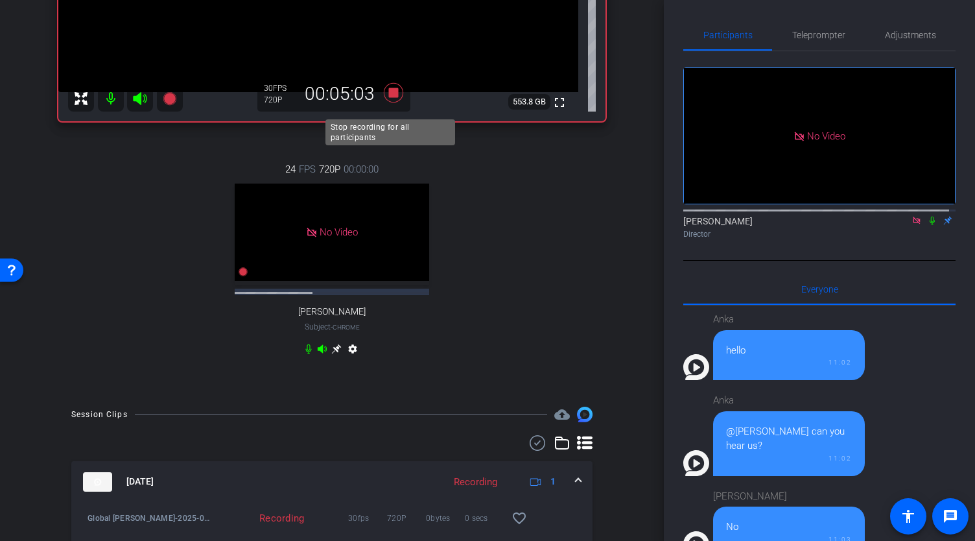
click at [388, 102] on icon at bounding box center [393, 91] width 19 height 19
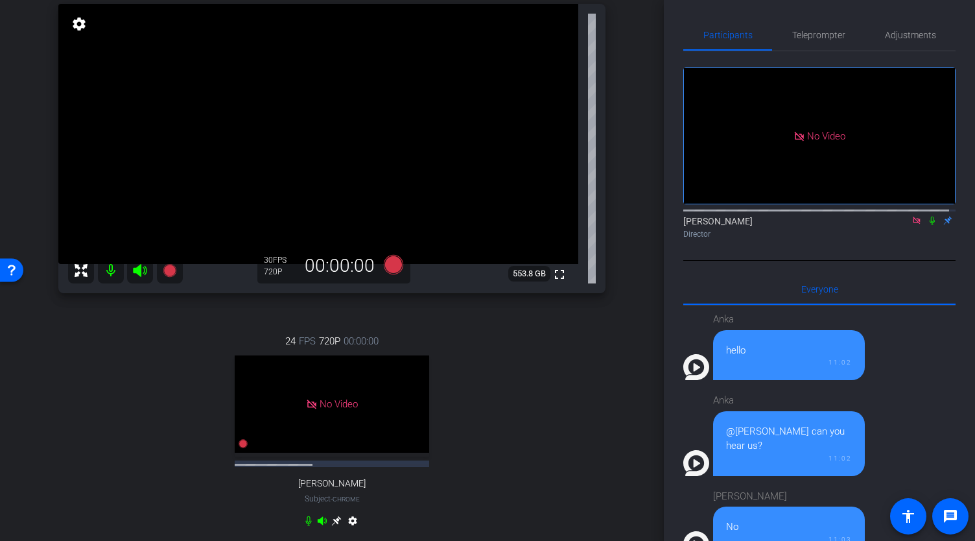
scroll to position [102, 0]
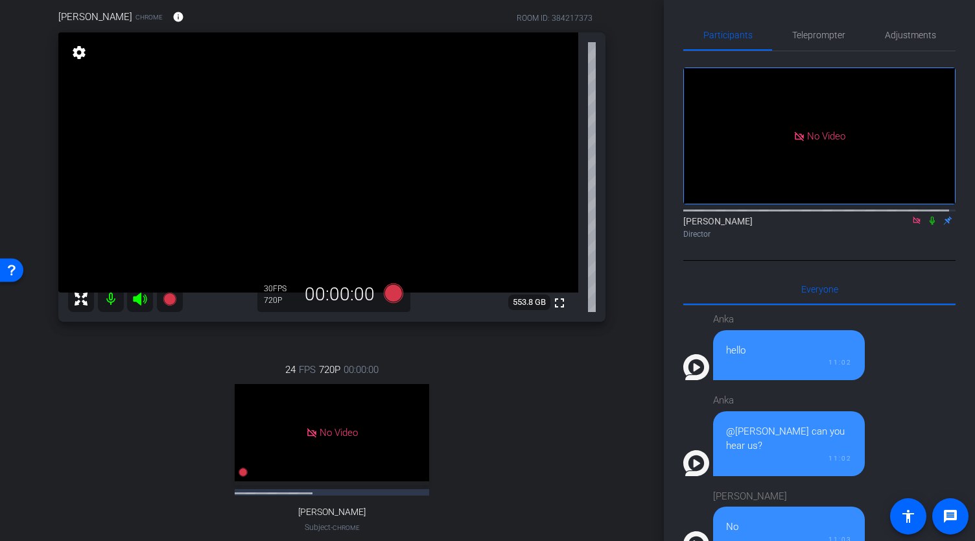
click at [909, 215] on mat-icon at bounding box center [917, 221] width 16 height 12
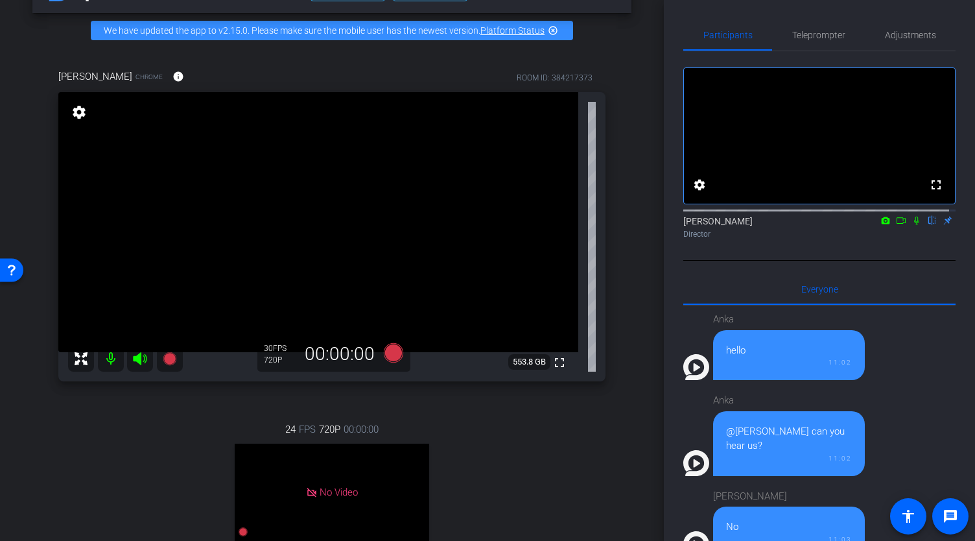
scroll to position [43, 0]
